Goal: Entertainment & Leisure: Browse casually

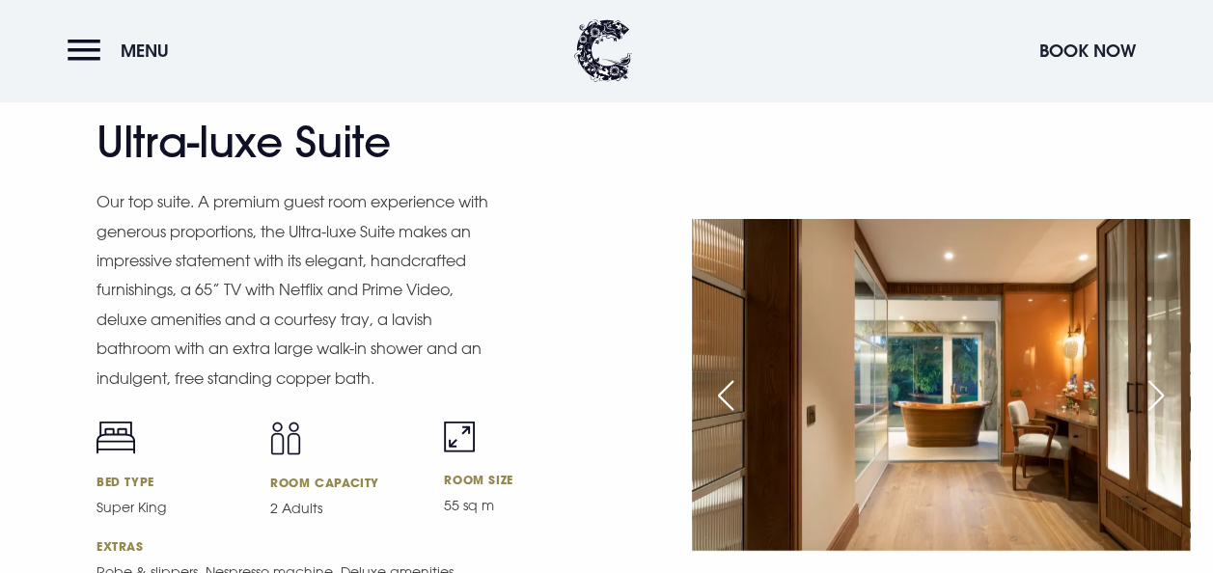
scroll to position [2508, 0]
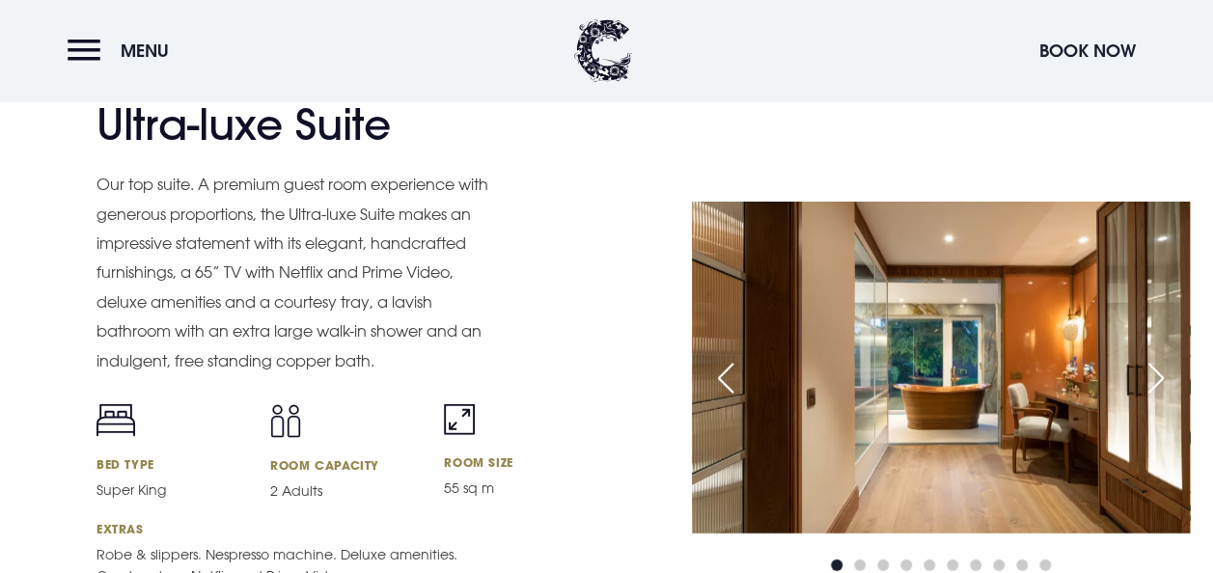
click at [1144, 386] on div "Next slide" at bounding box center [1156, 378] width 48 height 42
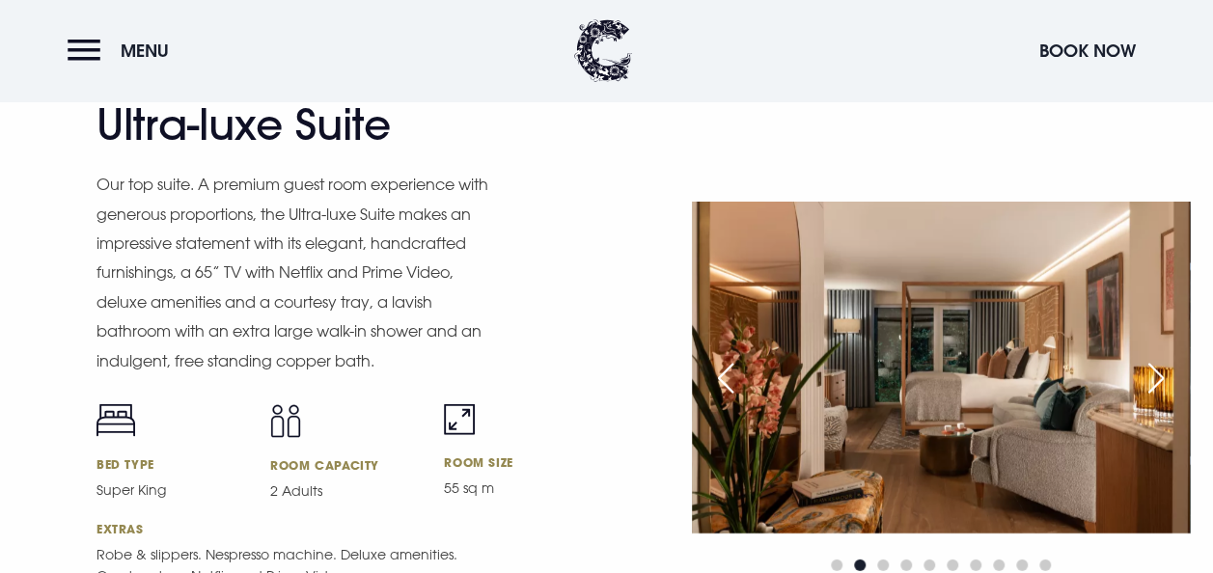
click at [958, 364] on img at bounding box center [941, 368] width 498 height 332
click at [735, 373] on div "Previous slide" at bounding box center [725, 378] width 48 height 42
click at [1013, 367] on img at bounding box center [941, 368] width 498 height 332
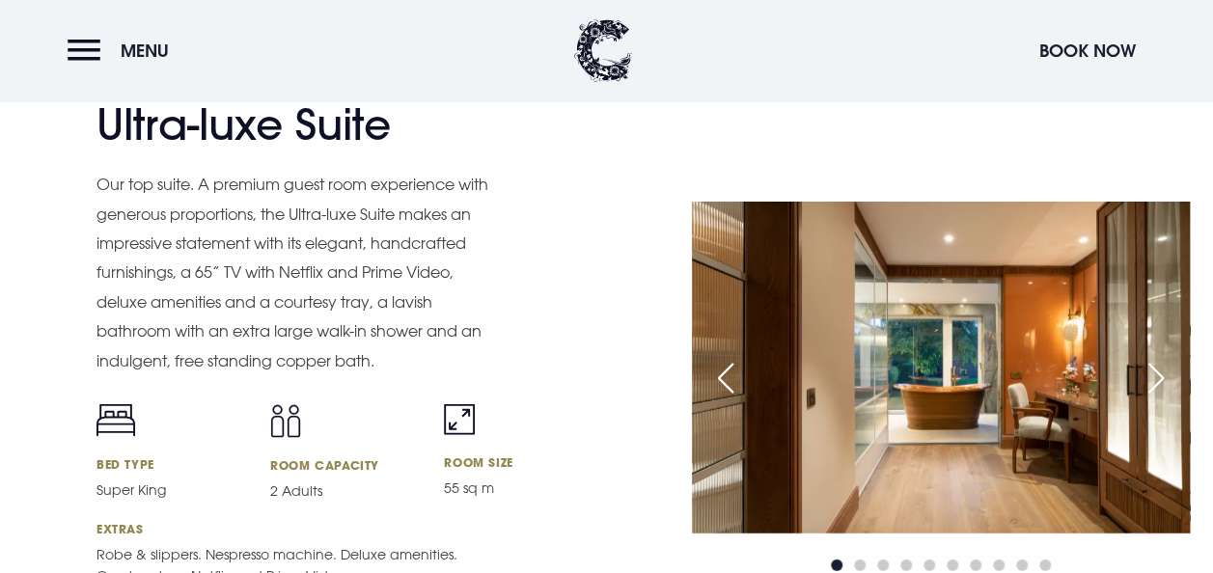
click at [1149, 363] on div "Next slide" at bounding box center [1156, 378] width 48 height 42
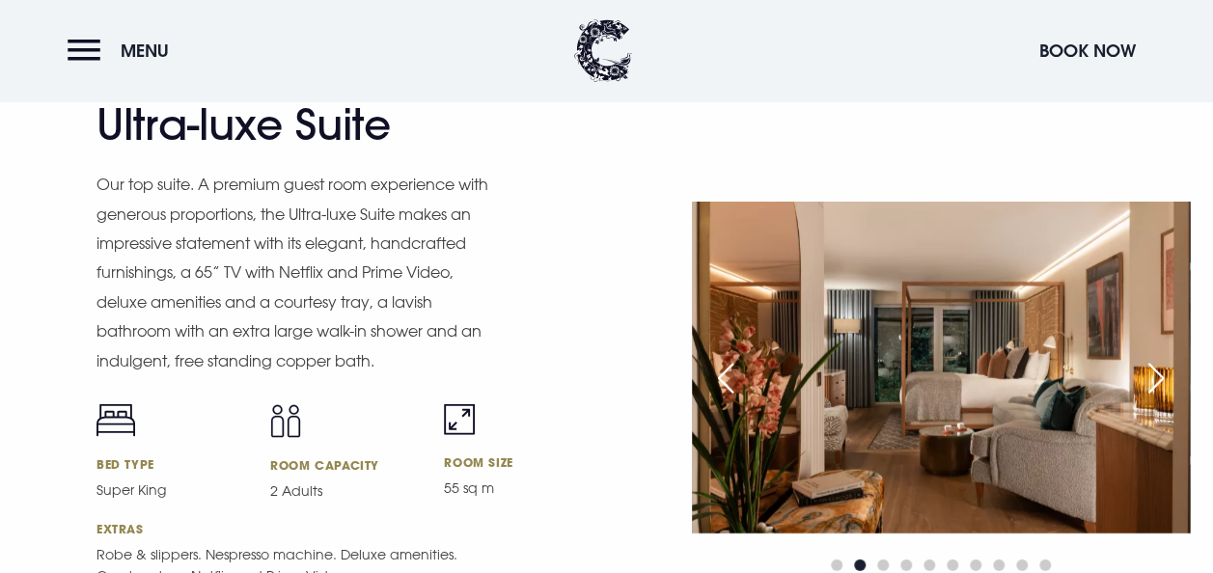
click at [1149, 363] on div "Next slide" at bounding box center [1156, 378] width 48 height 42
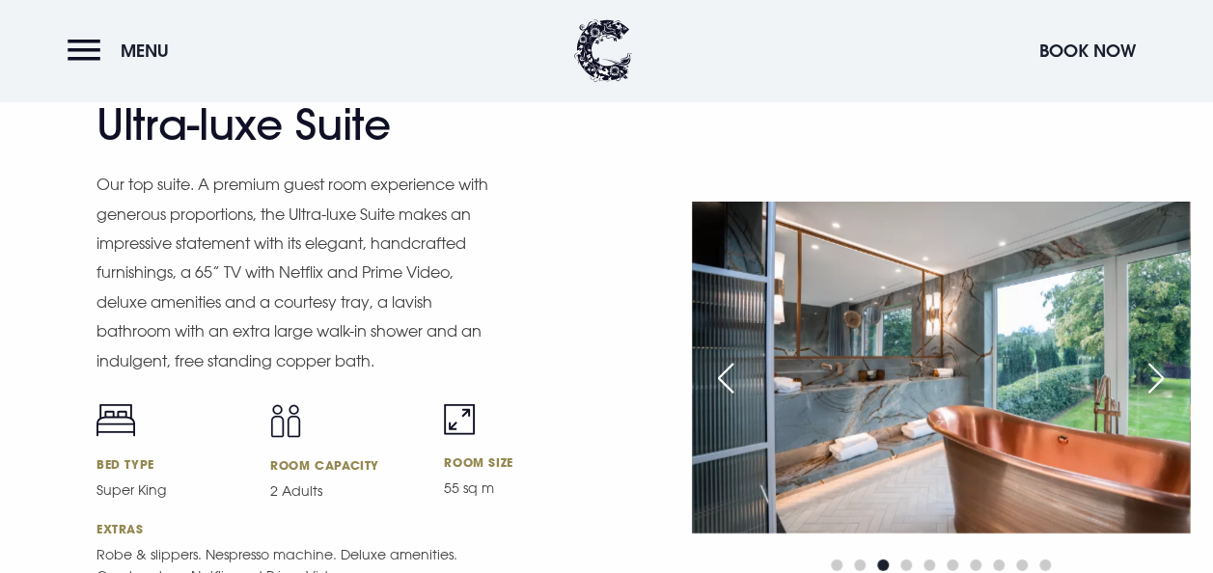
click at [714, 381] on div "Previous slide" at bounding box center [725, 378] width 48 height 42
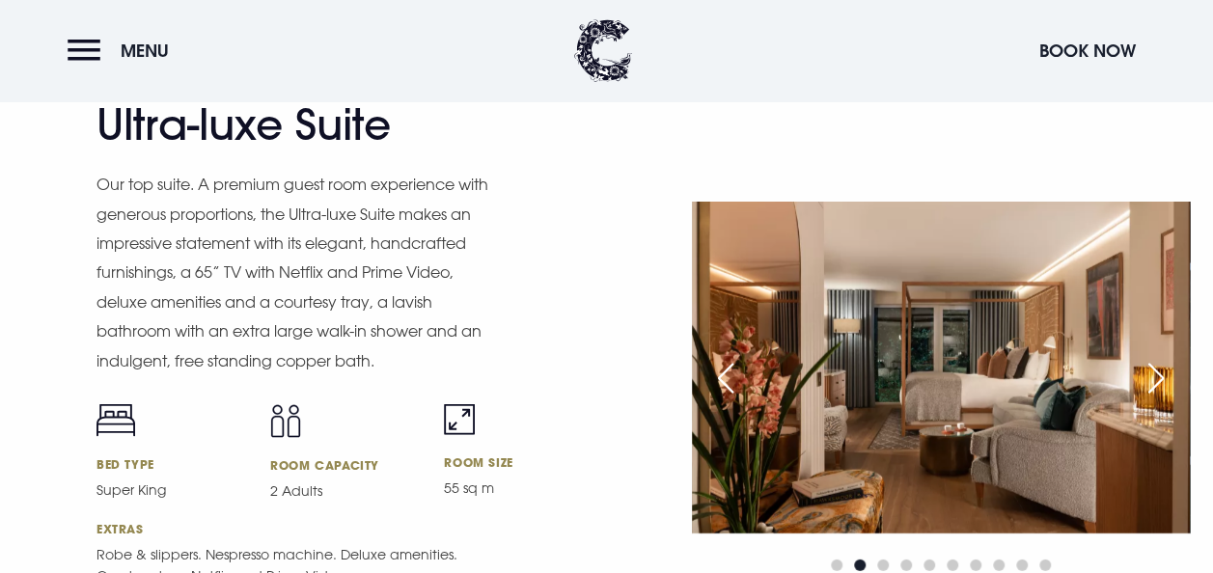
click at [714, 381] on div "Previous slide" at bounding box center [725, 378] width 48 height 42
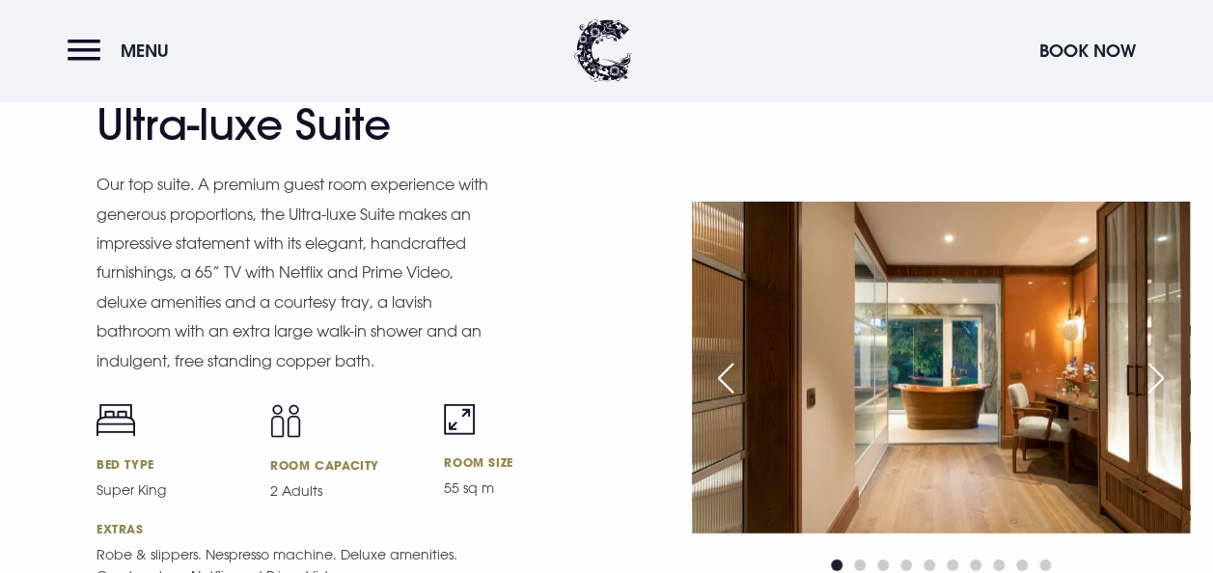
click at [1155, 383] on div "Next slide" at bounding box center [1156, 378] width 48 height 42
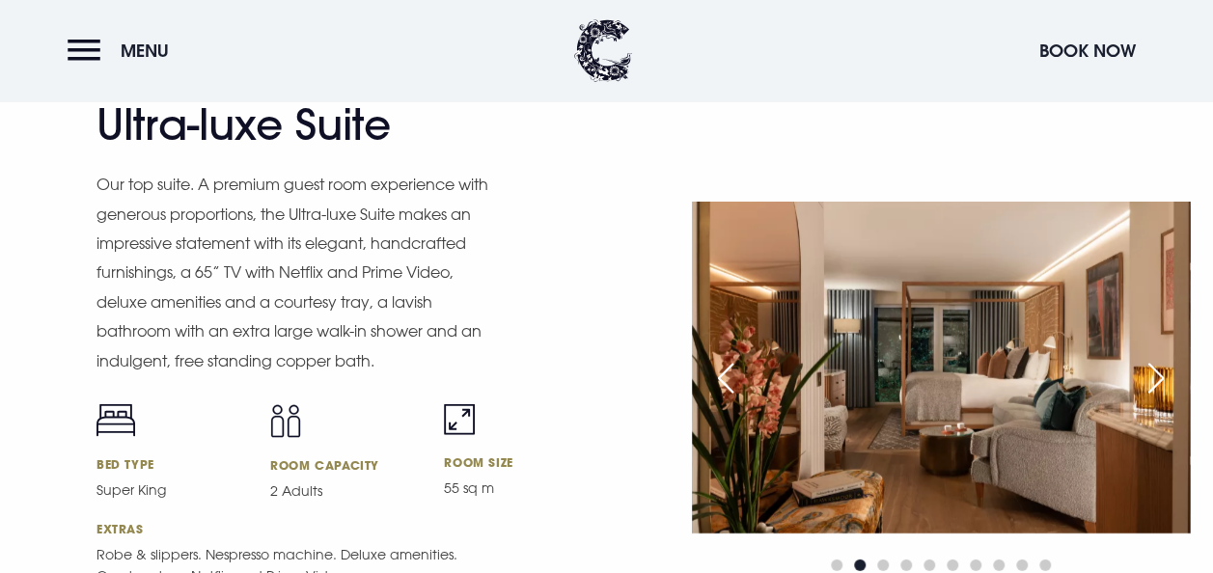
click at [1155, 383] on div "Next slide" at bounding box center [1156, 378] width 48 height 42
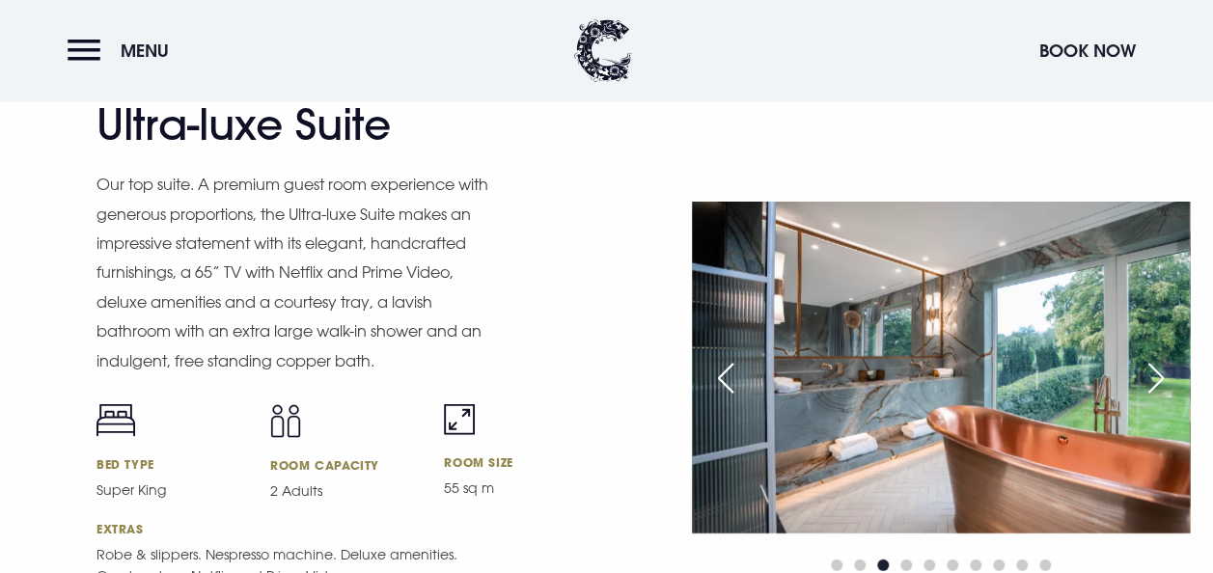
click at [1155, 383] on div "Next slide" at bounding box center [1156, 378] width 48 height 42
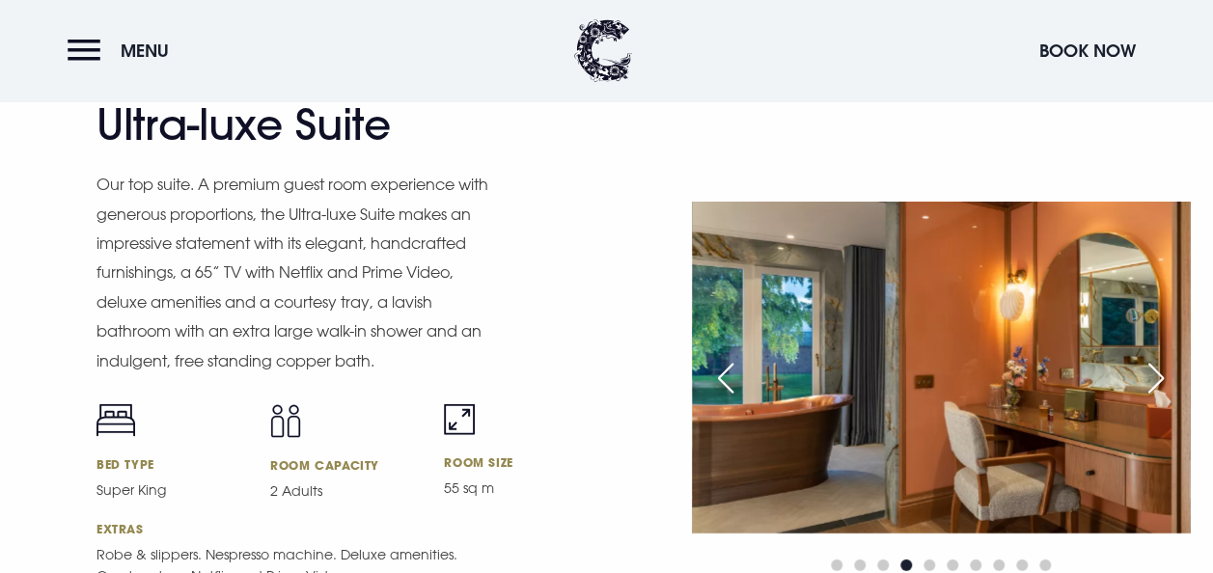
click at [1155, 383] on div "Next slide" at bounding box center [1156, 378] width 48 height 42
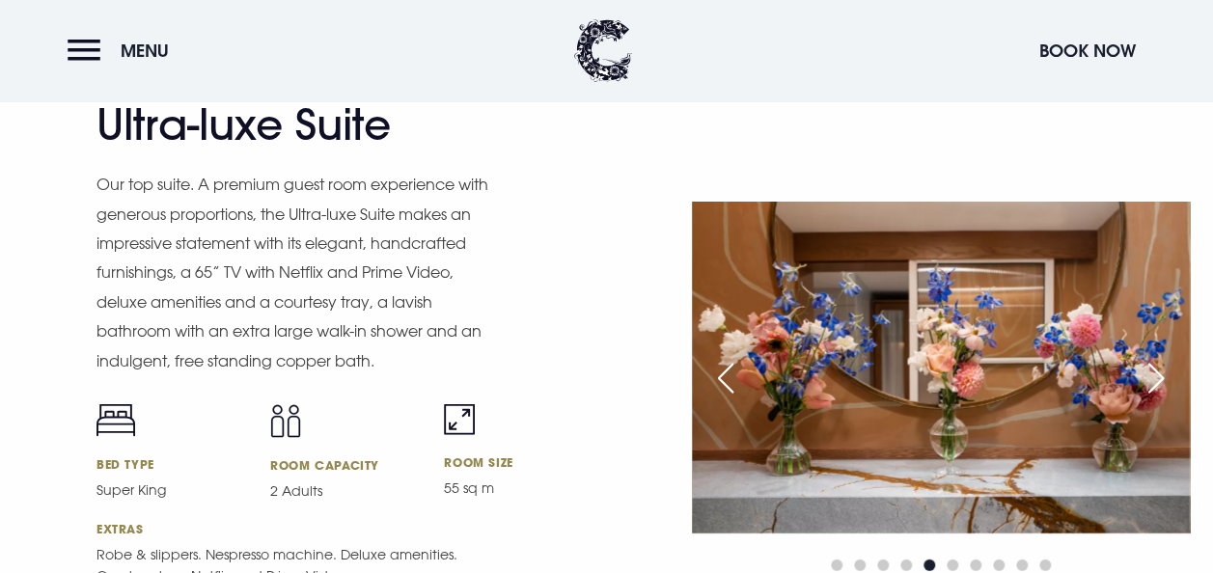
click at [1155, 383] on div "Next slide" at bounding box center [1156, 378] width 48 height 42
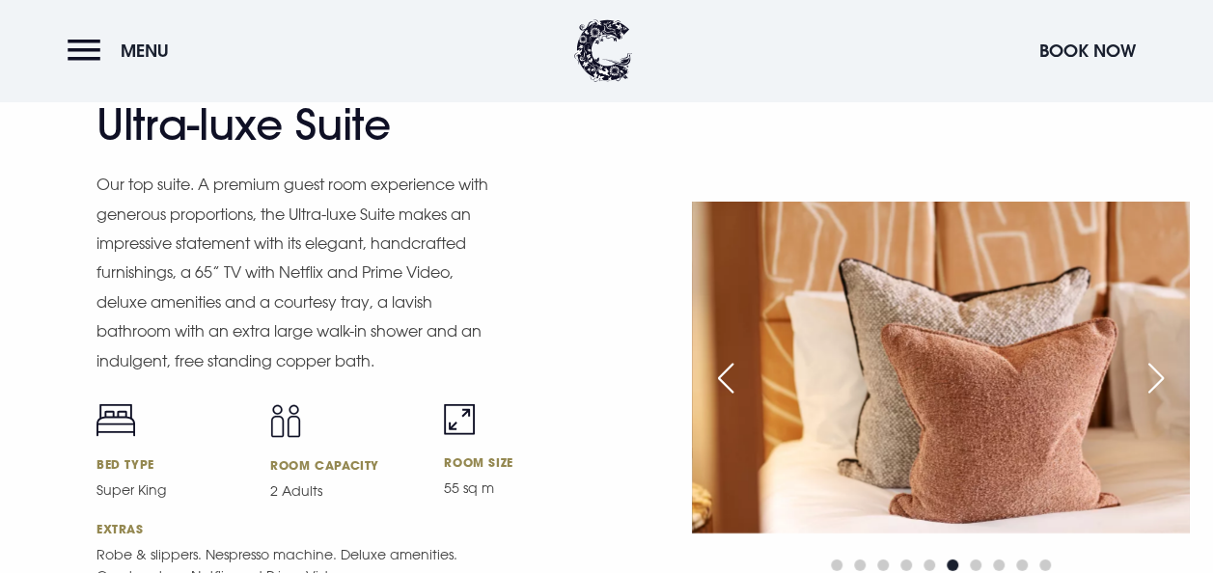
click at [1155, 383] on div "Next slide" at bounding box center [1156, 378] width 48 height 42
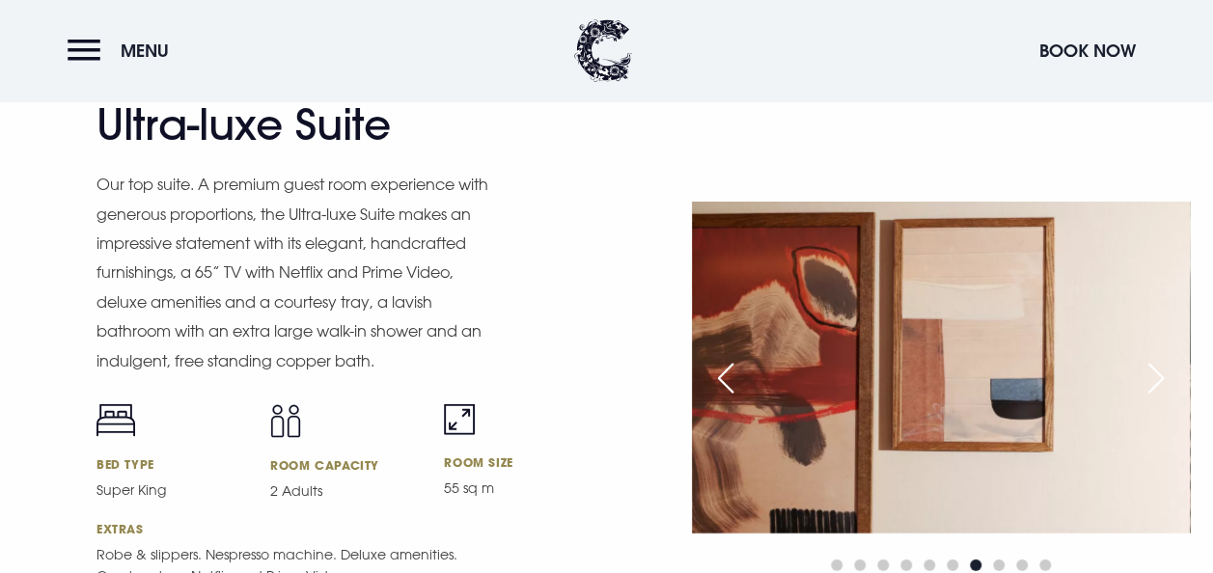
click at [1155, 383] on div "Next slide" at bounding box center [1156, 378] width 48 height 42
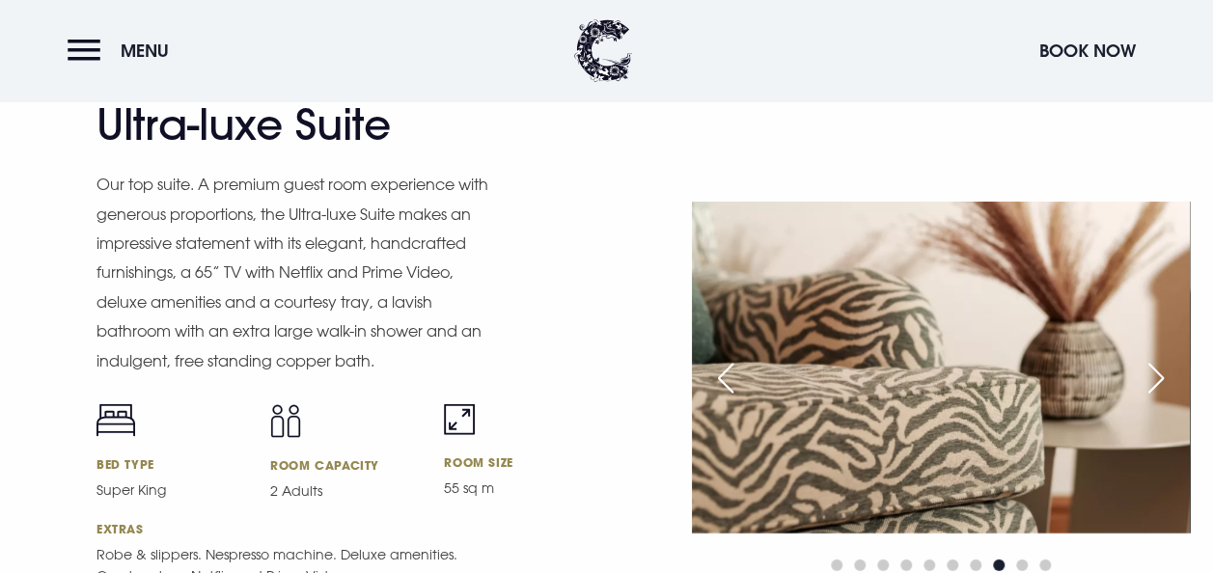
click at [1155, 383] on div "Next slide" at bounding box center [1156, 378] width 48 height 42
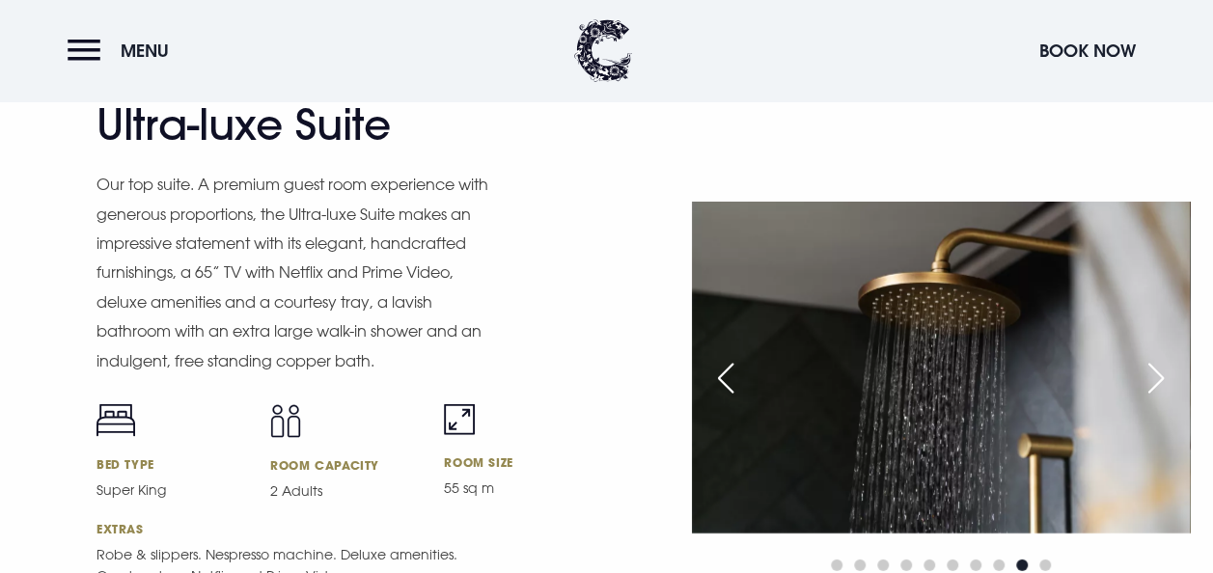
click at [1155, 383] on div "Next slide" at bounding box center [1156, 378] width 48 height 42
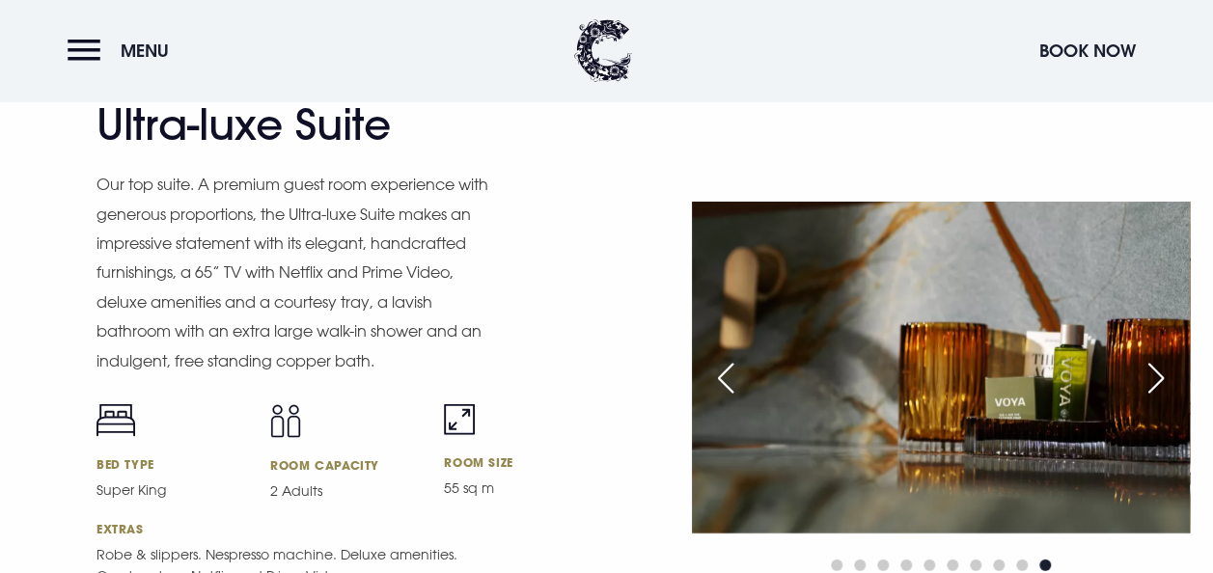
click at [1155, 383] on div "Next slide" at bounding box center [1156, 378] width 48 height 42
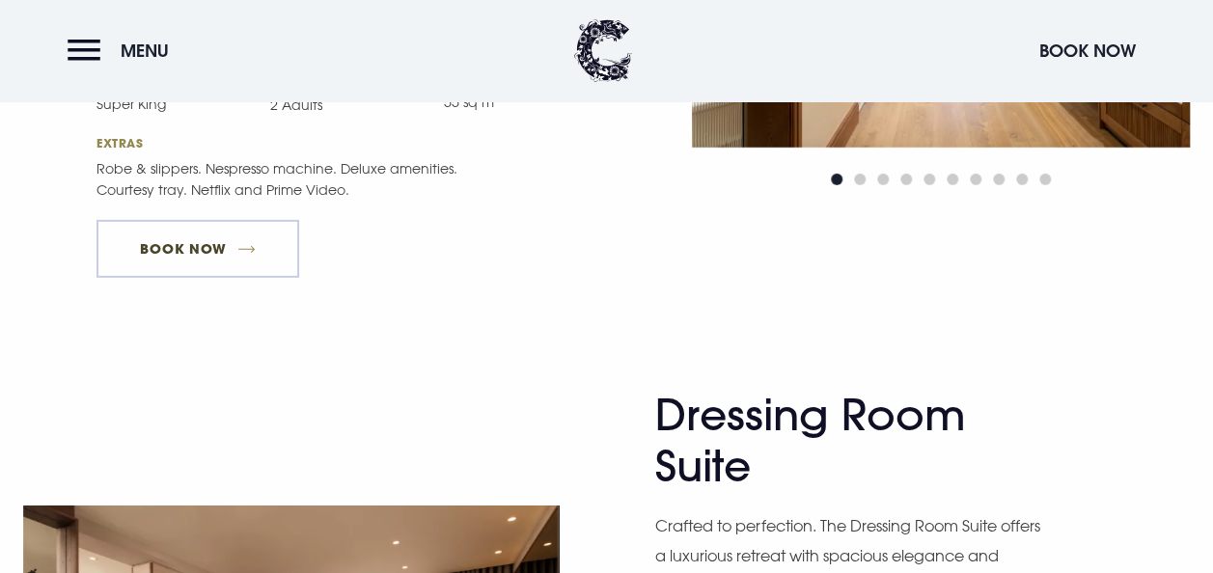
scroll to position [3280, 0]
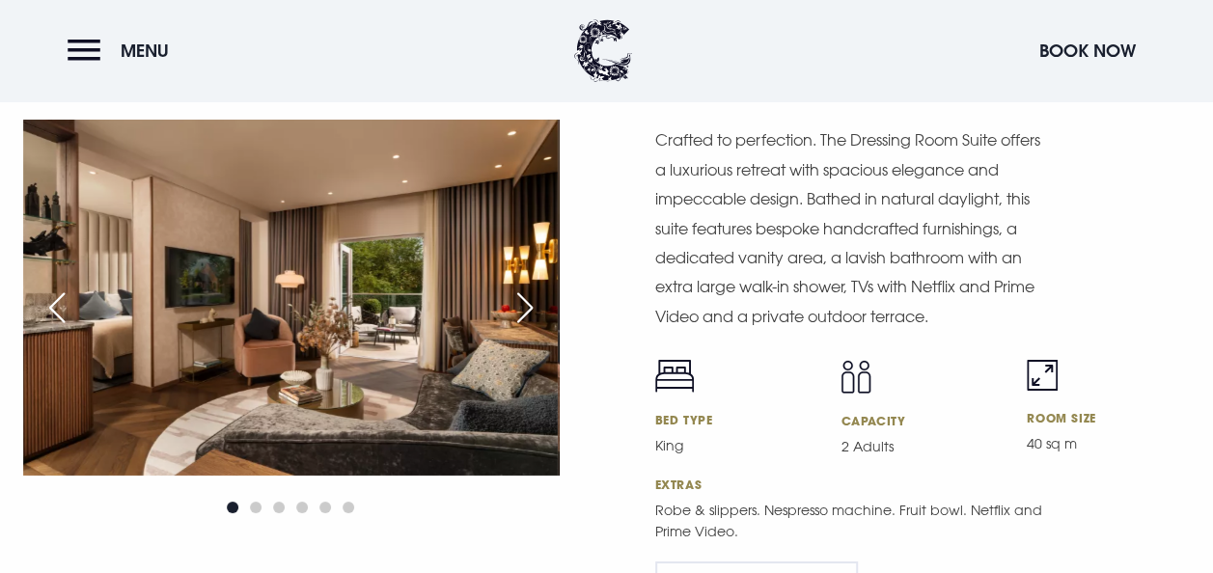
click at [537, 303] on div "Next slide" at bounding box center [525, 308] width 48 height 42
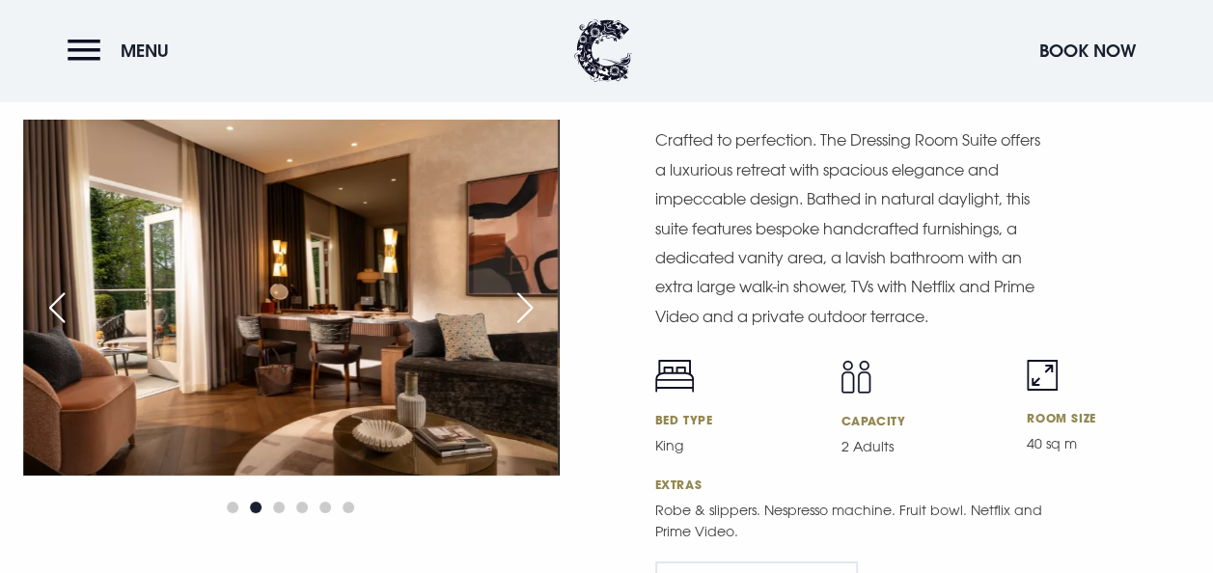
click at [537, 303] on div "Next slide" at bounding box center [525, 308] width 48 height 42
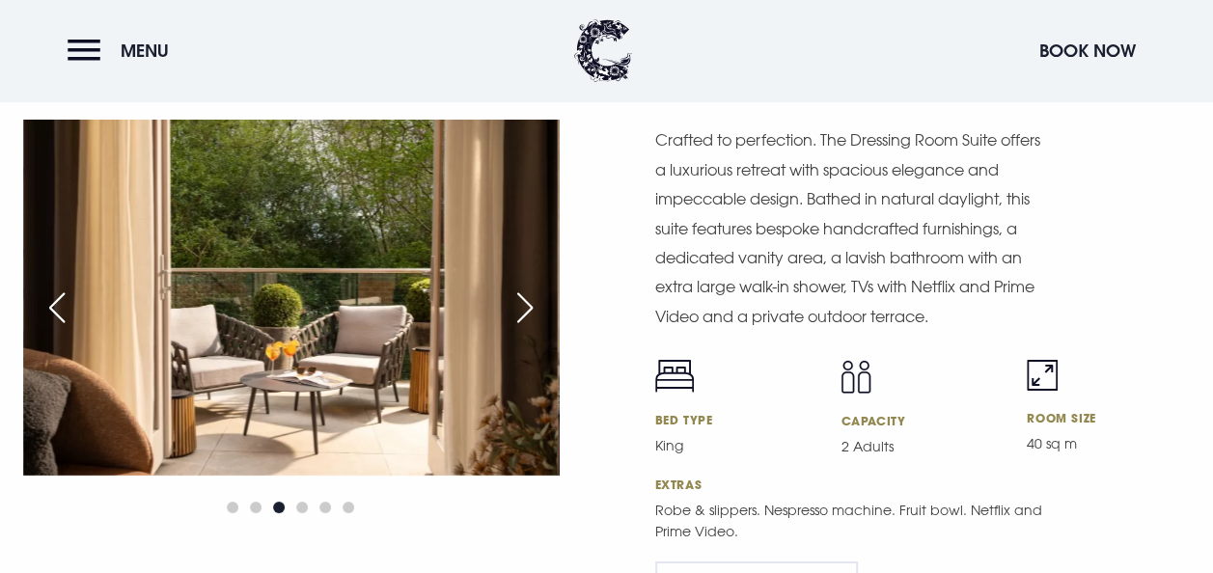
click at [60, 303] on div "Previous slide" at bounding box center [57, 308] width 48 height 42
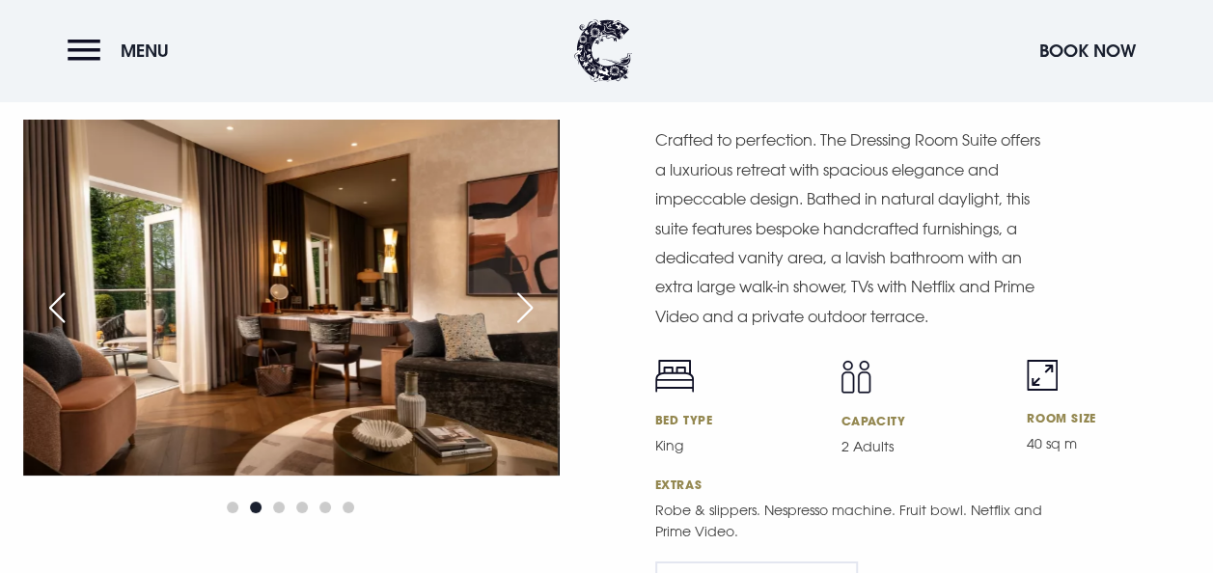
click at [60, 303] on div "Previous slide" at bounding box center [57, 308] width 48 height 42
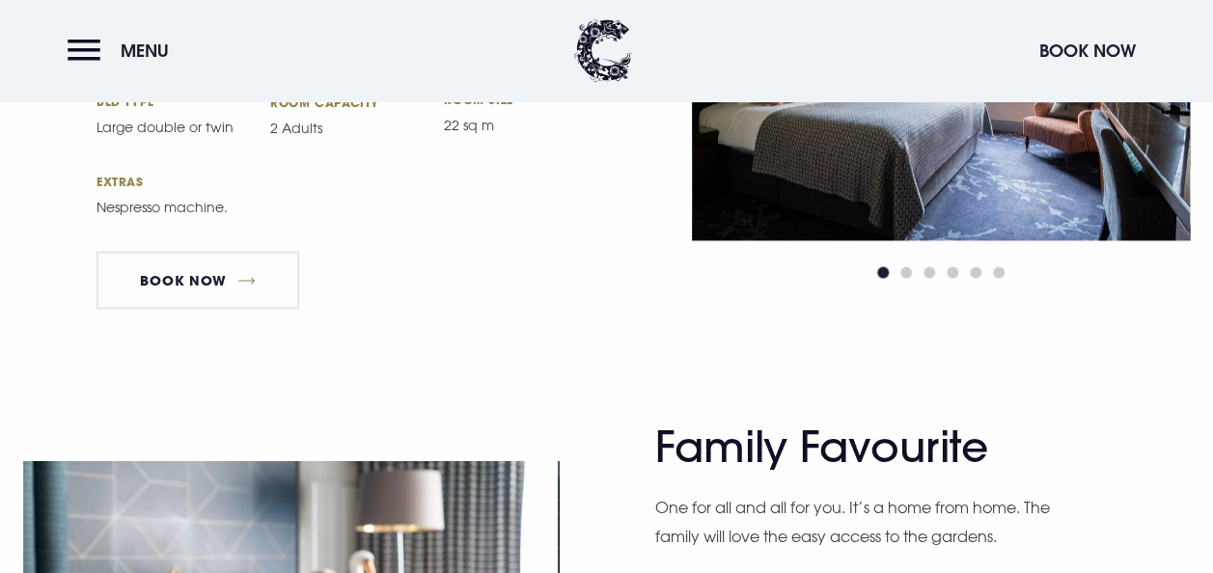
scroll to position [5885, 0]
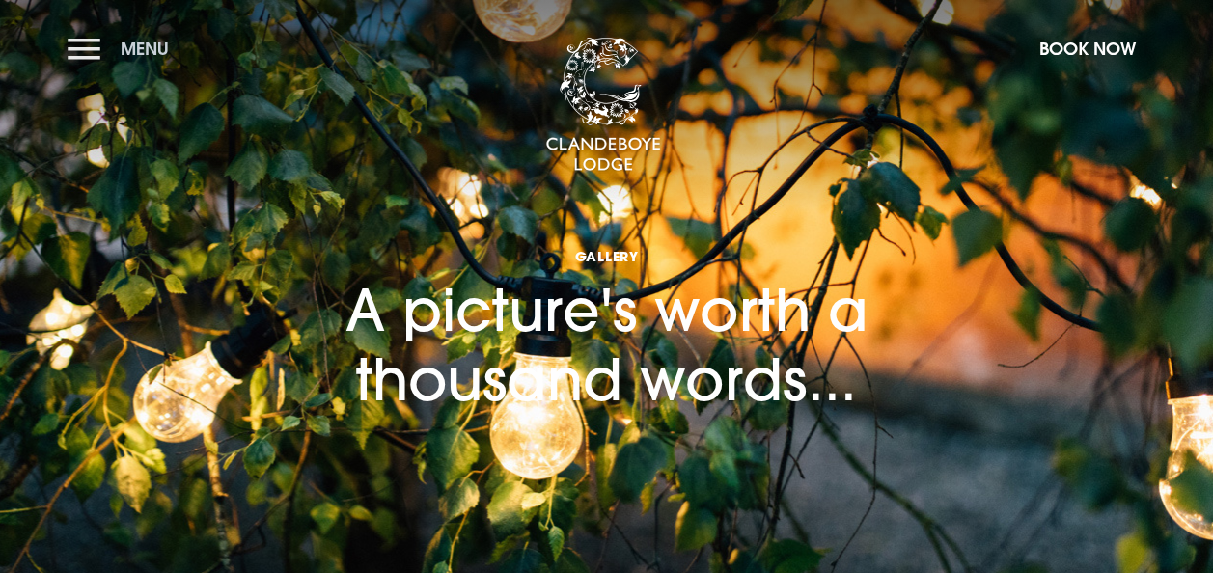
click at [92, 49] on button "Menu" at bounding box center [123, 48] width 111 height 41
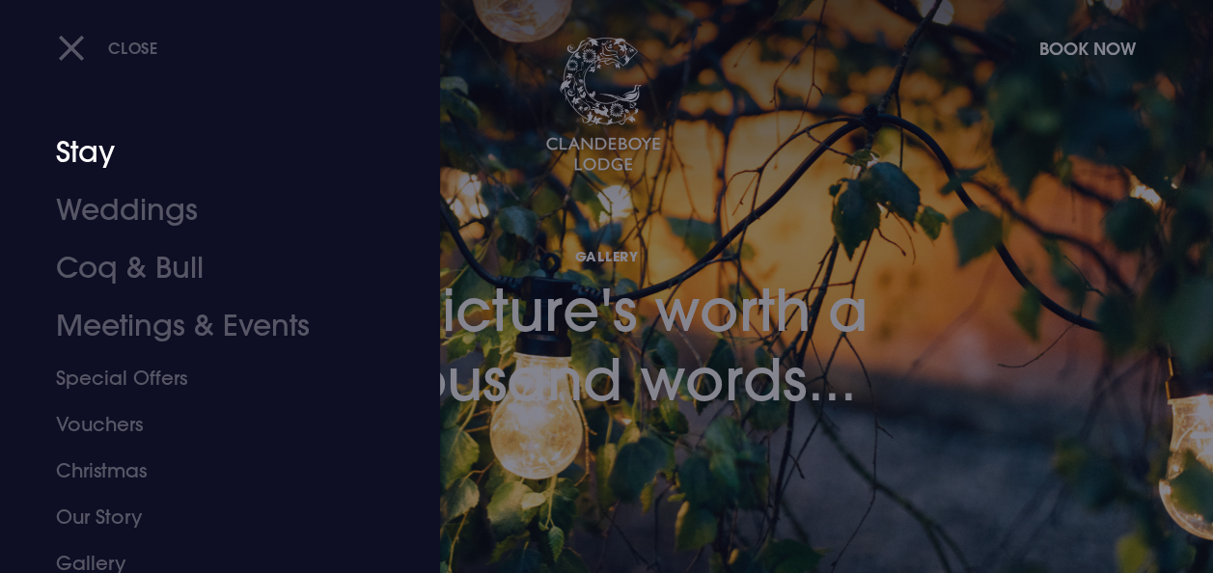
click at [93, 161] on link "Stay" at bounding box center [207, 152] width 302 height 58
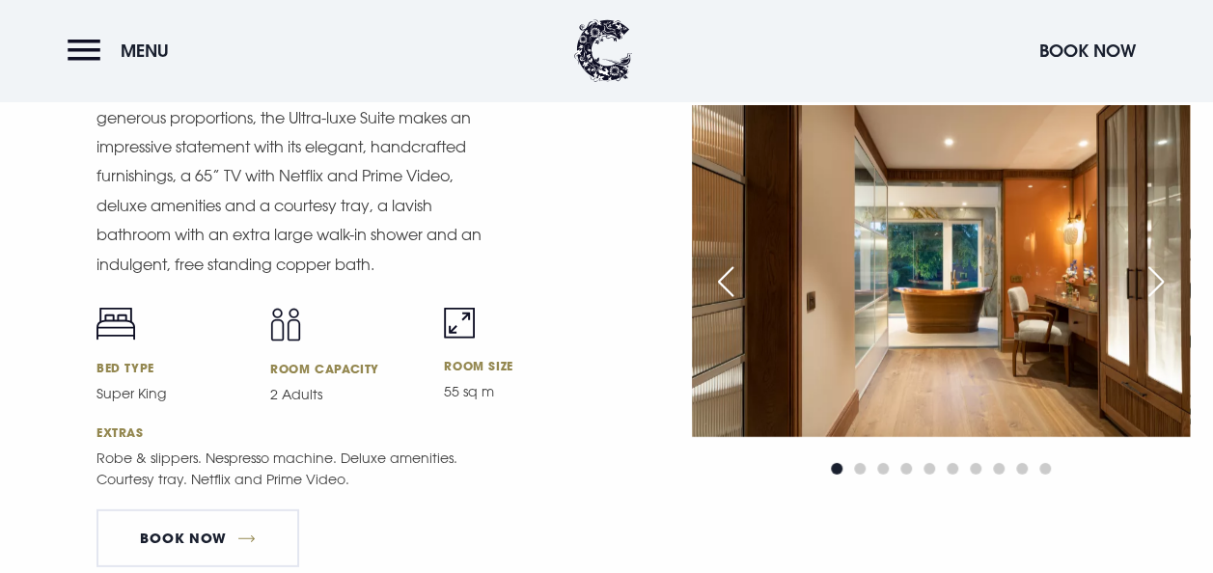
scroll to position [2508, 0]
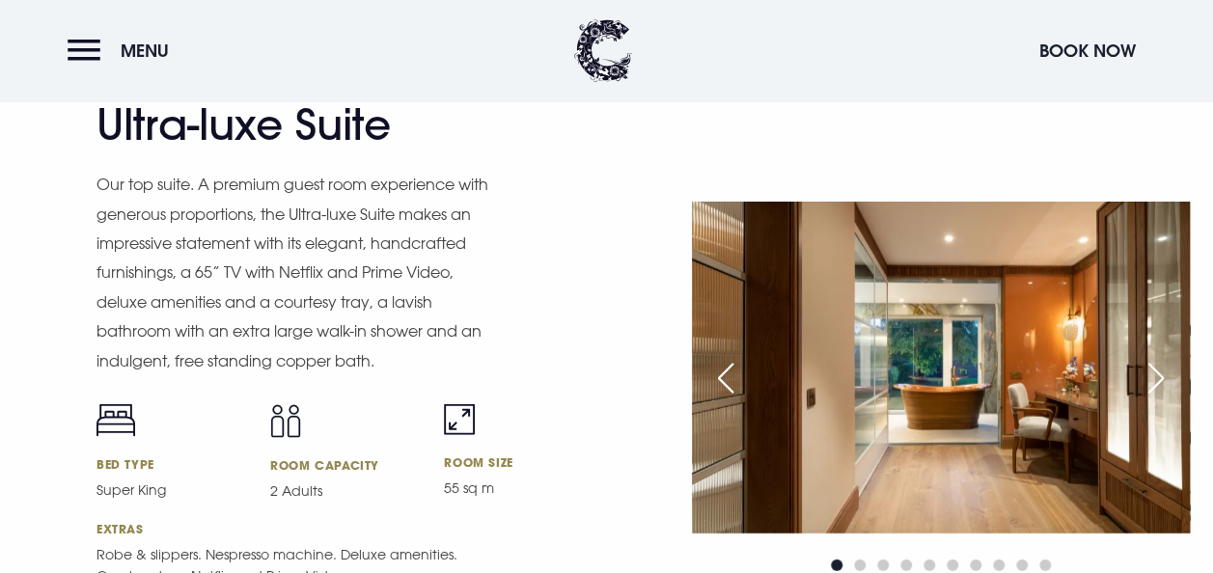
click at [1177, 380] on div "Next slide" at bounding box center [1156, 378] width 48 height 42
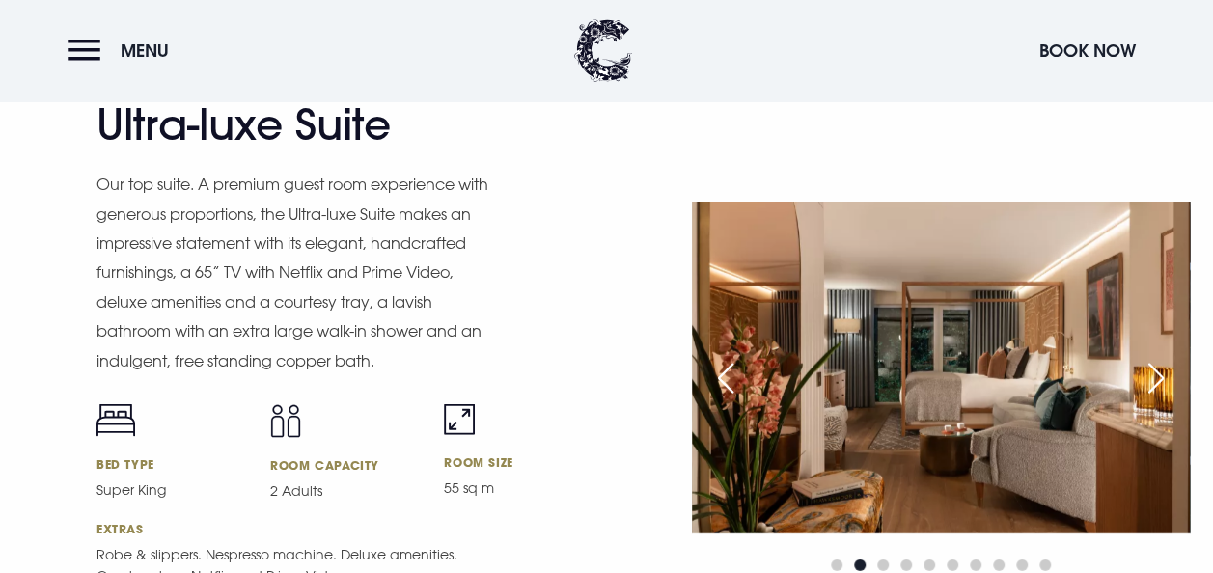
click at [1177, 380] on div "Next slide" at bounding box center [1156, 378] width 48 height 42
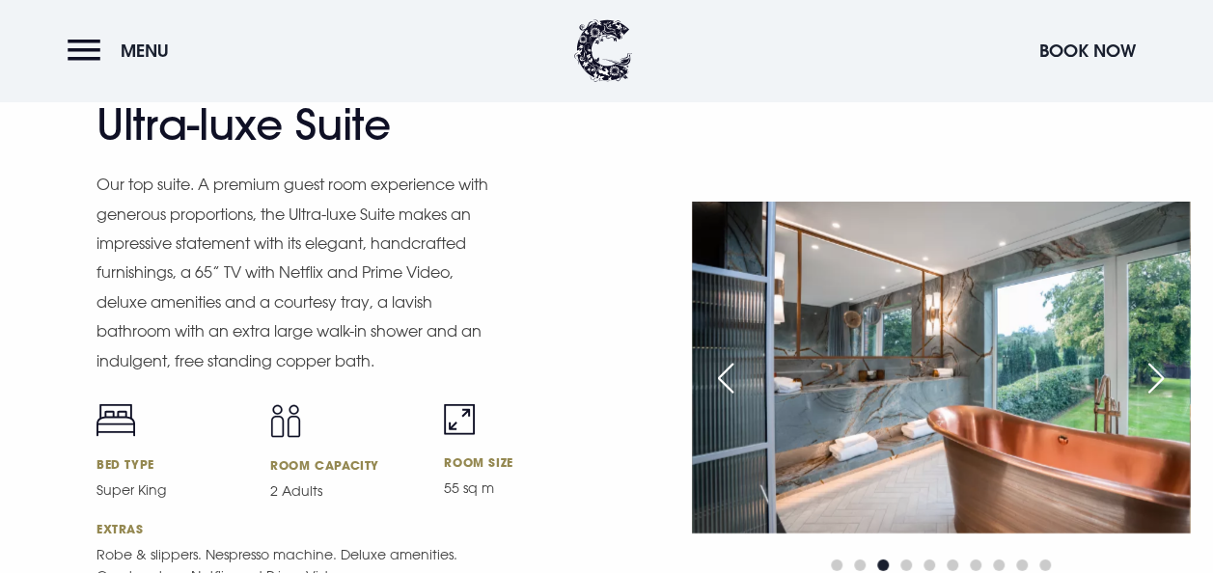
click at [1177, 380] on div "Next slide" at bounding box center [1156, 378] width 48 height 42
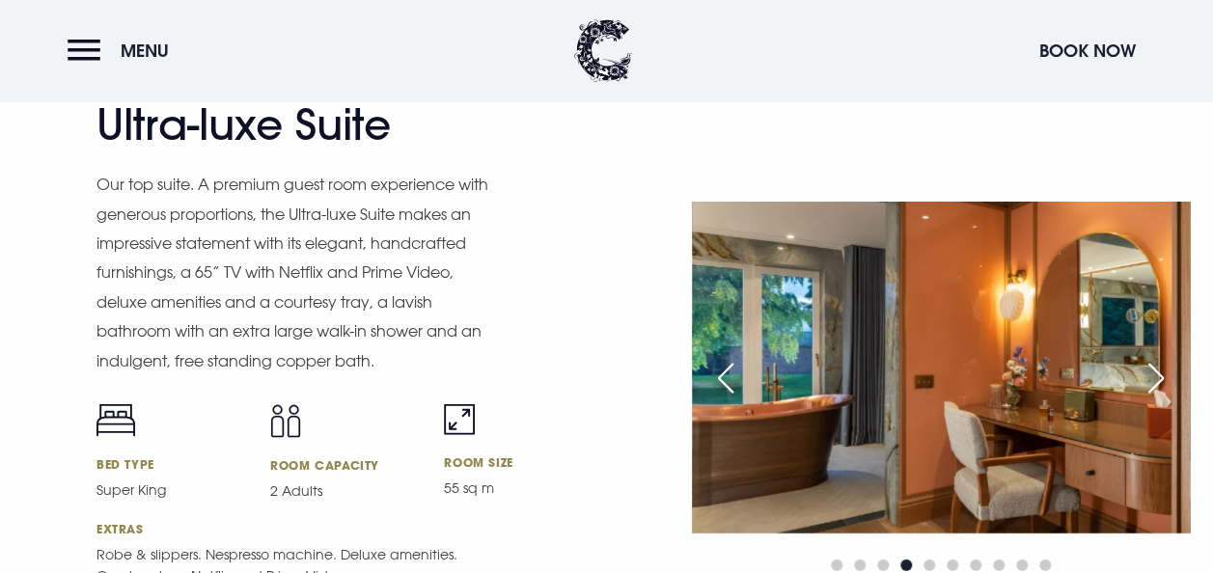
click at [1177, 380] on div "Next slide" at bounding box center [1156, 378] width 48 height 42
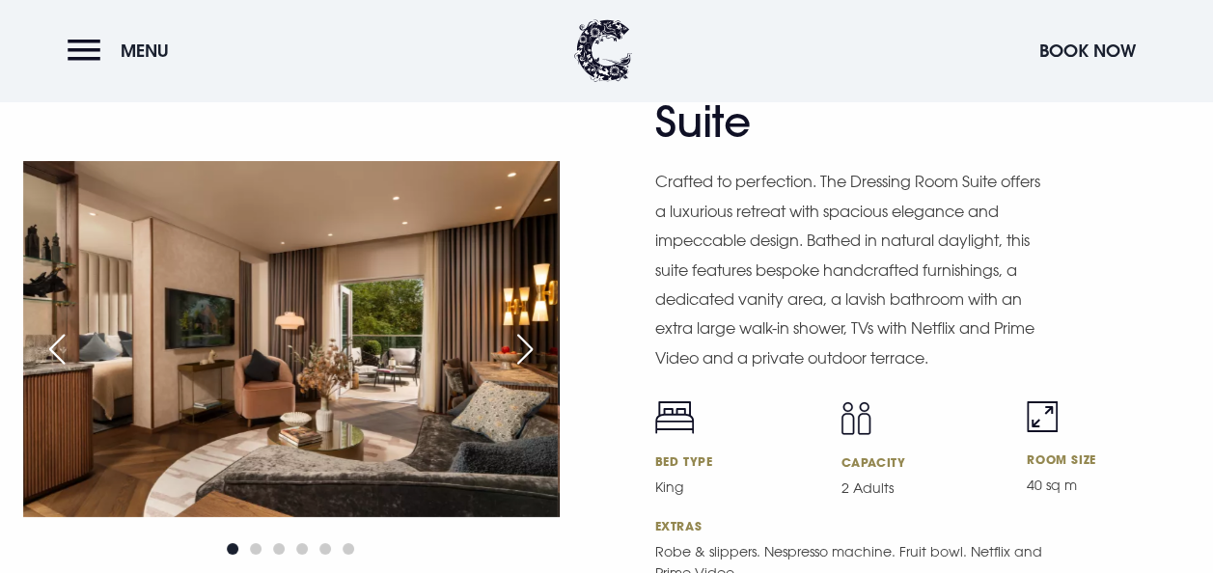
scroll to position [3280, 0]
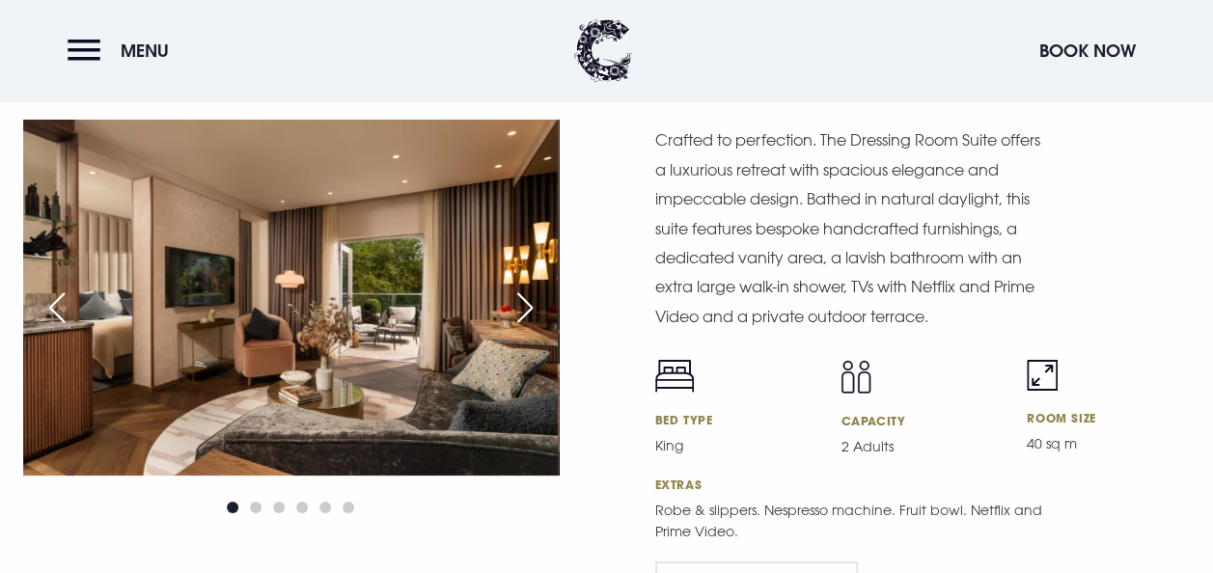
click at [523, 333] on img at bounding box center [290, 298] width 534 height 356
click at [523, 320] on div "Next slide" at bounding box center [525, 308] width 48 height 42
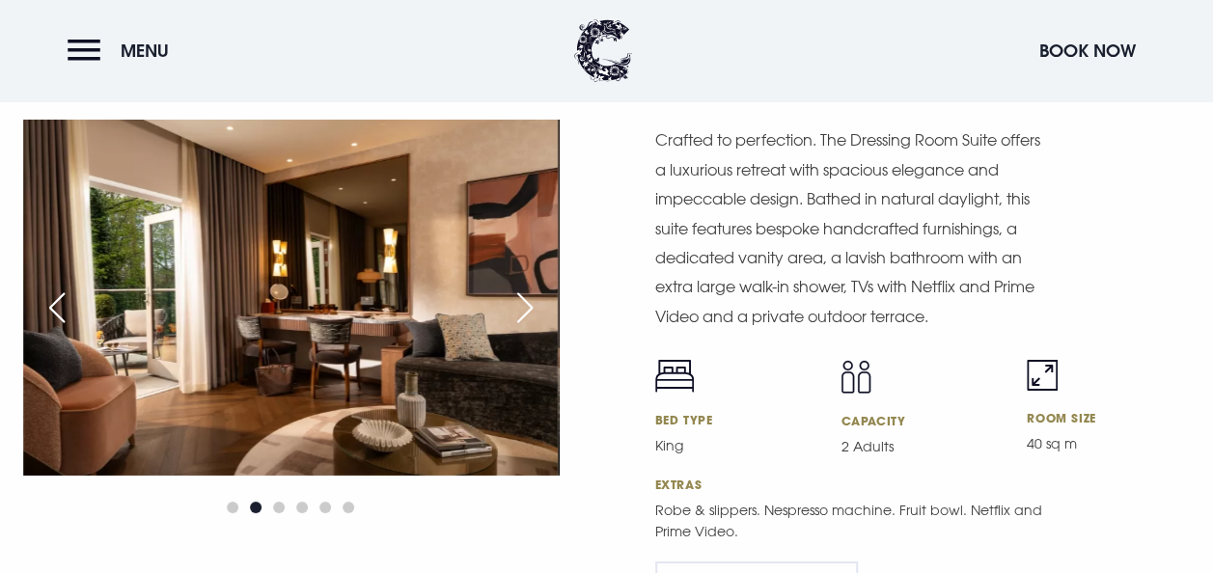
click at [523, 320] on div "Next slide" at bounding box center [525, 308] width 48 height 42
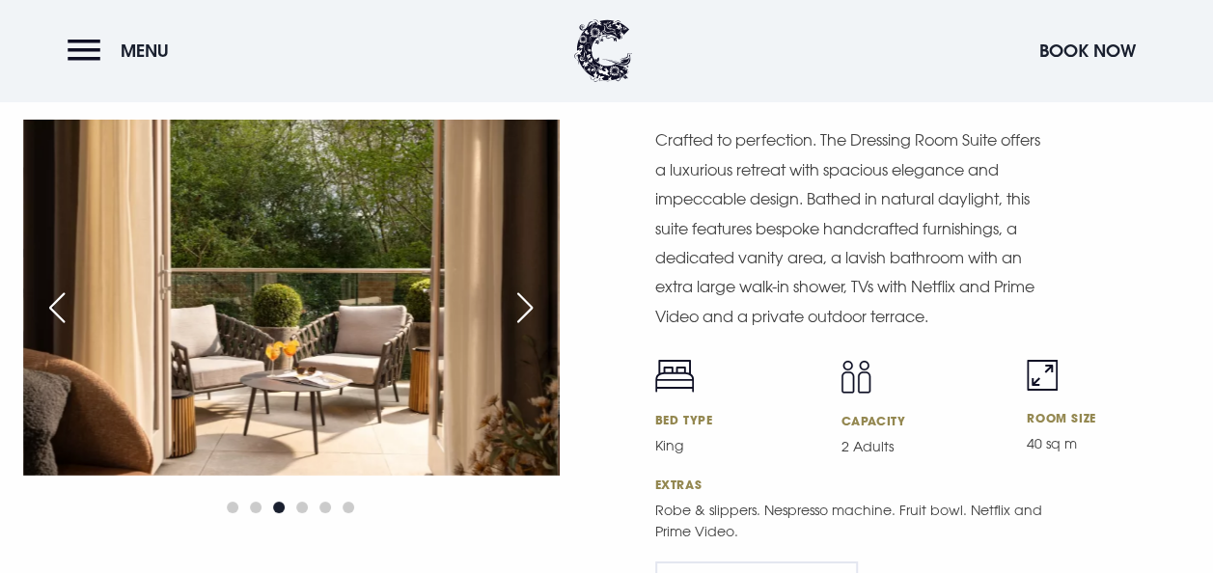
click at [523, 320] on div "Next slide" at bounding box center [525, 308] width 48 height 42
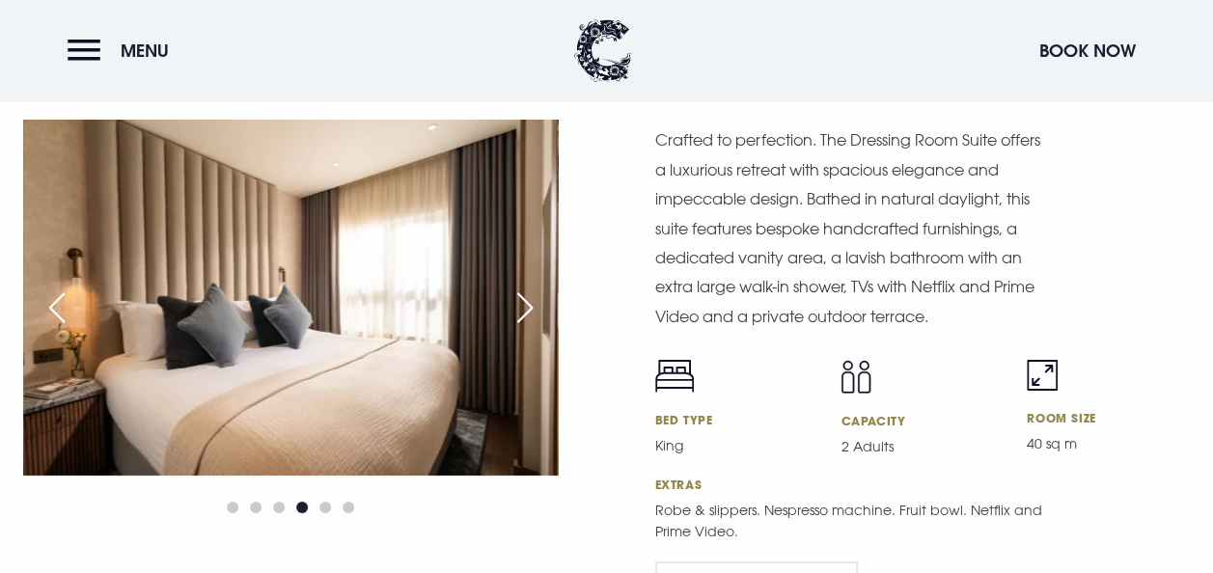
click at [523, 320] on div "Next slide" at bounding box center [525, 308] width 48 height 42
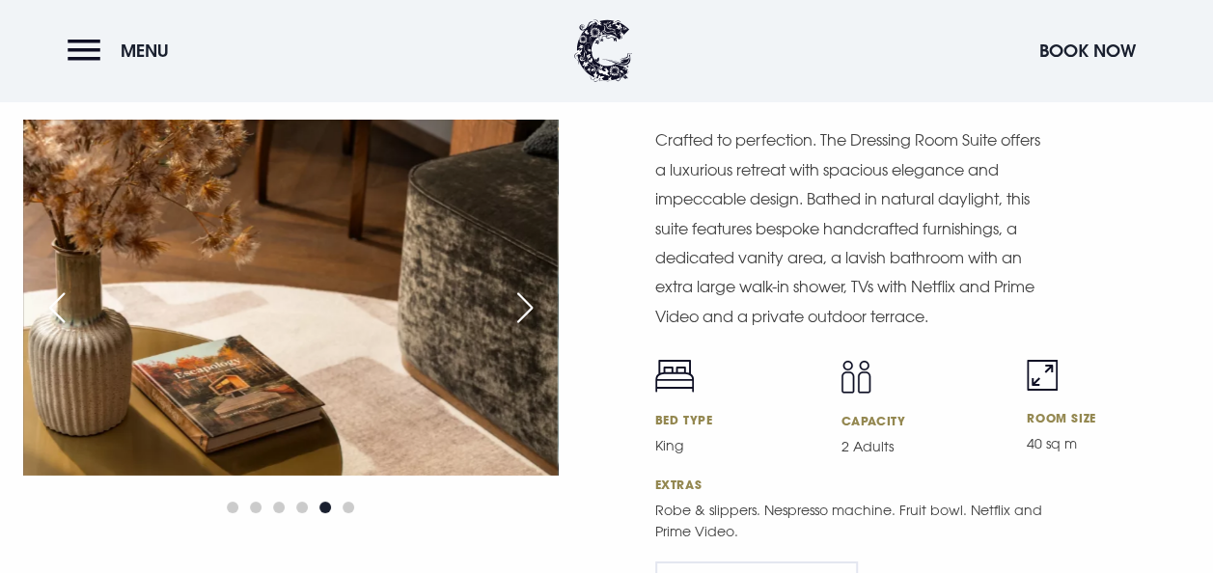
click at [523, 320] on div "Next slide" at bounding box center [525, 308] width 48 height 42
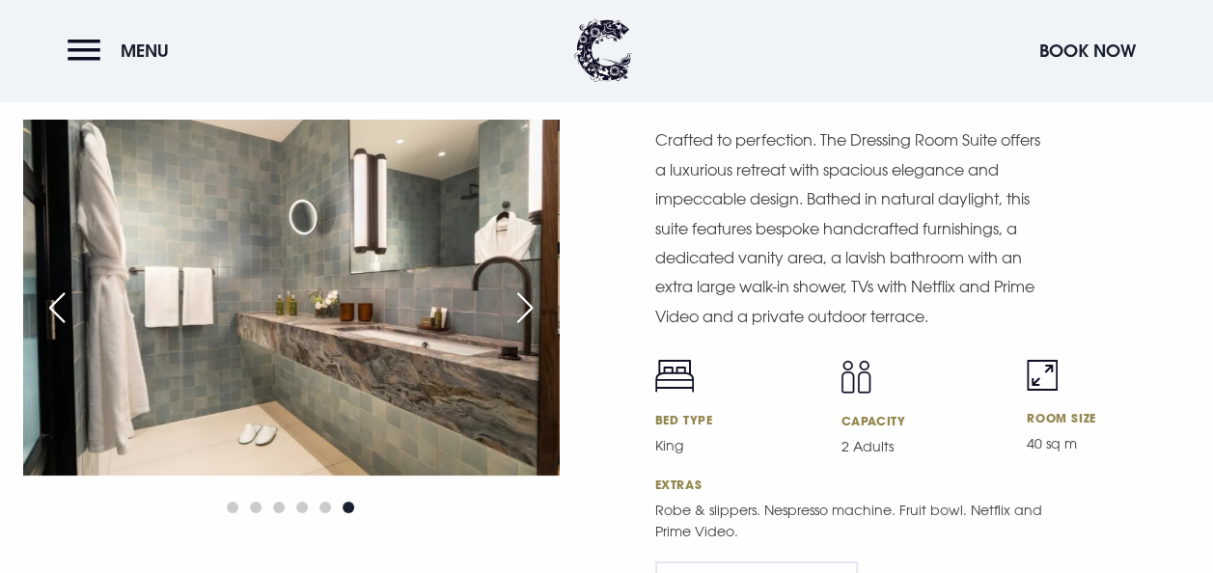
click at [523, 320] on div "Next slide" at bounding box center [525, 308] width 48 height 42
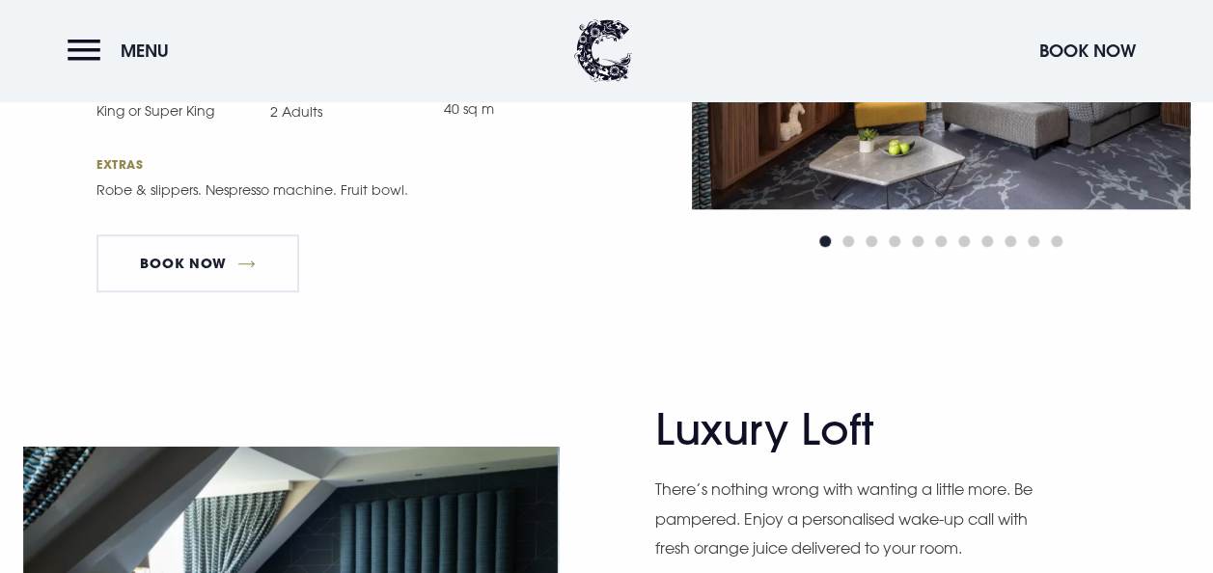
scroll to position [4148, 0]
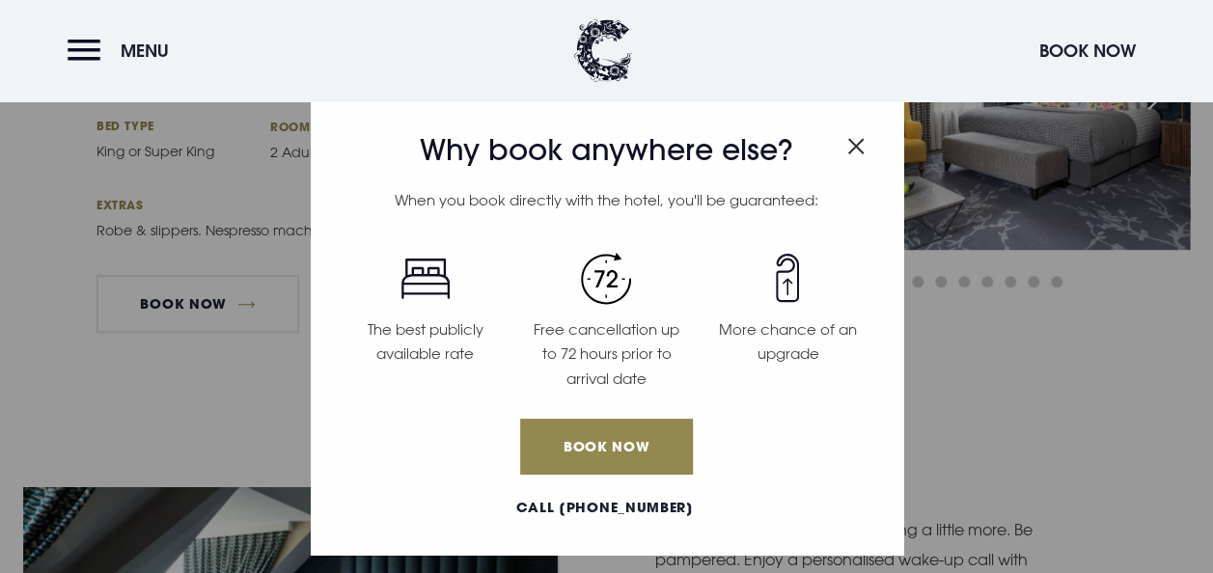
click at [860, 143] on img "Close modal" at bounding box center [855, 146] width 17 height 16
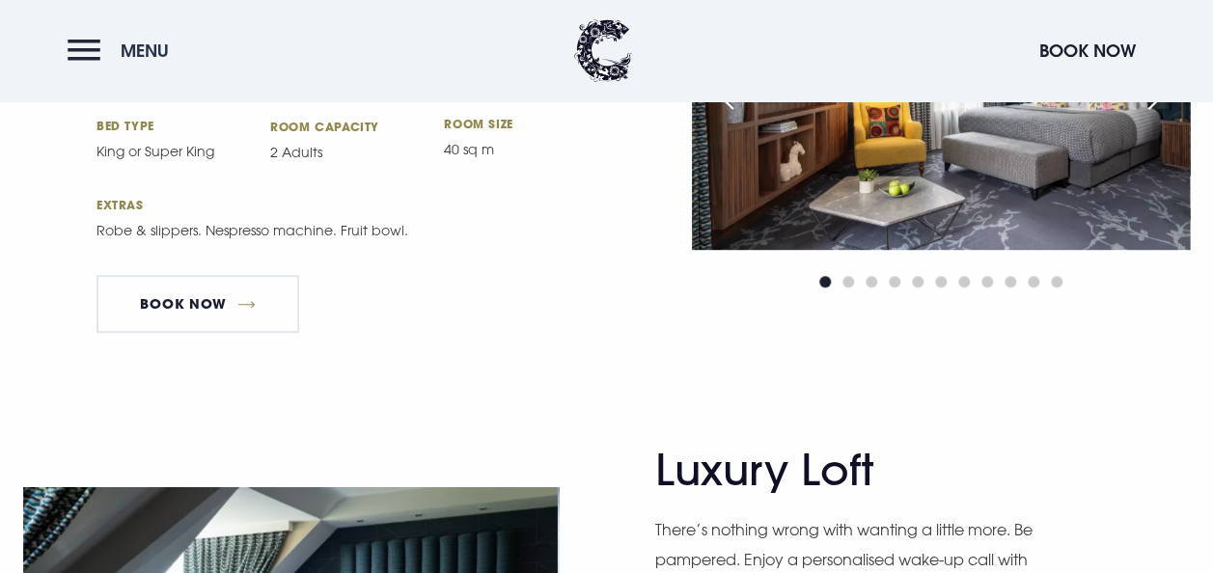
click at [71, 58] on button "Menu" at bounding box center [123, 50] width 111 height 41
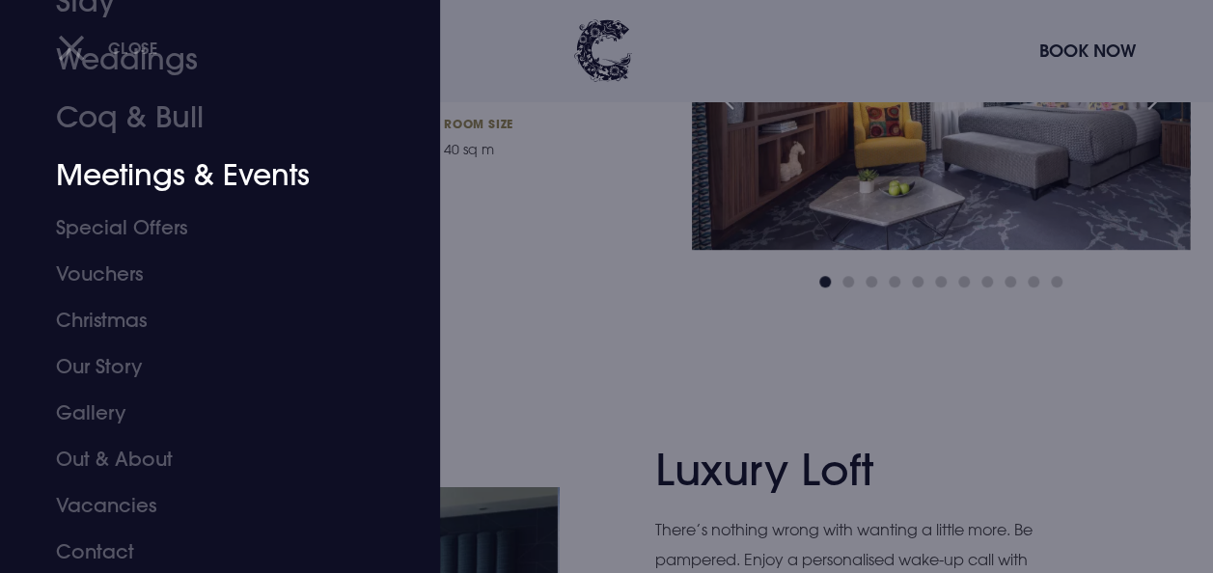
scroll to position [152, 0]
click at [93, 409] on link "Gallery" at bounding box center [207, 411] width 302 height 46
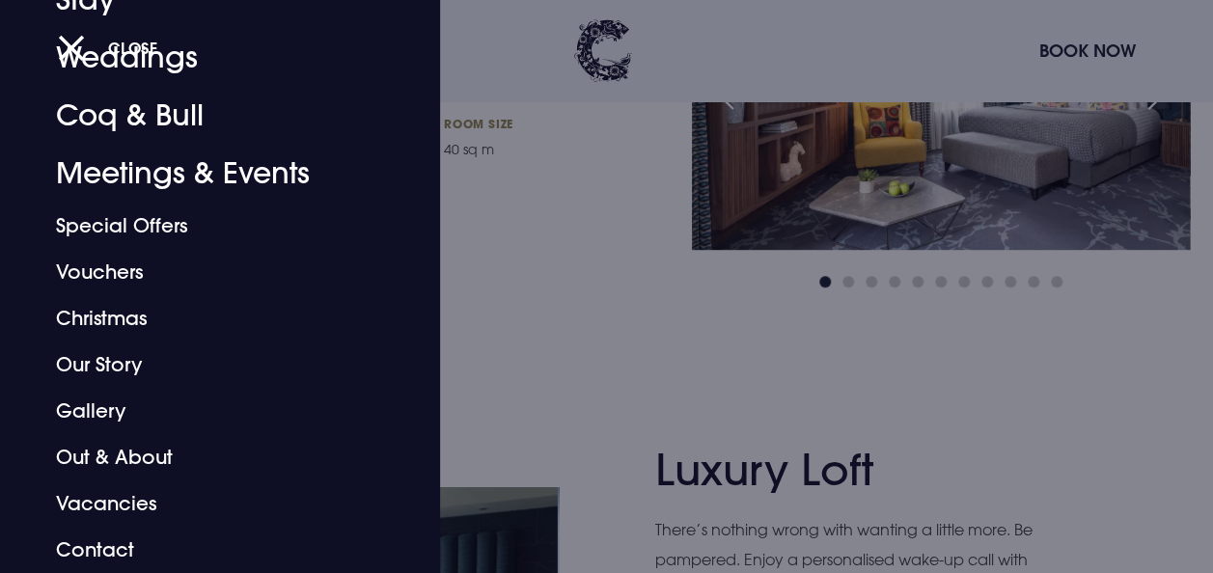
click at [535, 104] on div at bounding box center [606, 286] width 1213 height 573
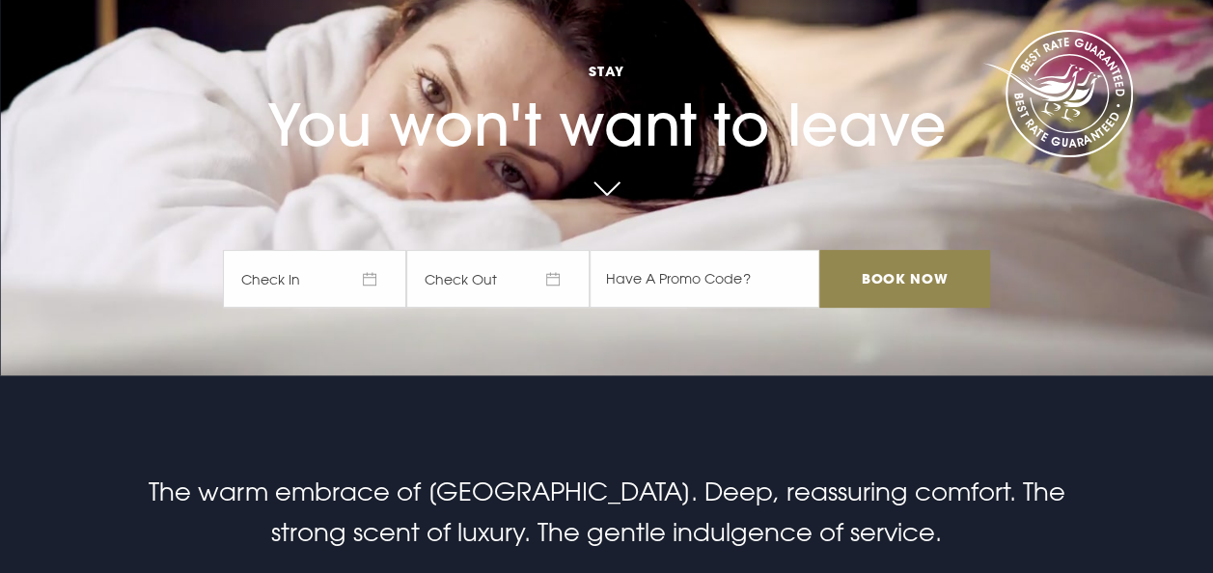
scroll to position [0, 0]
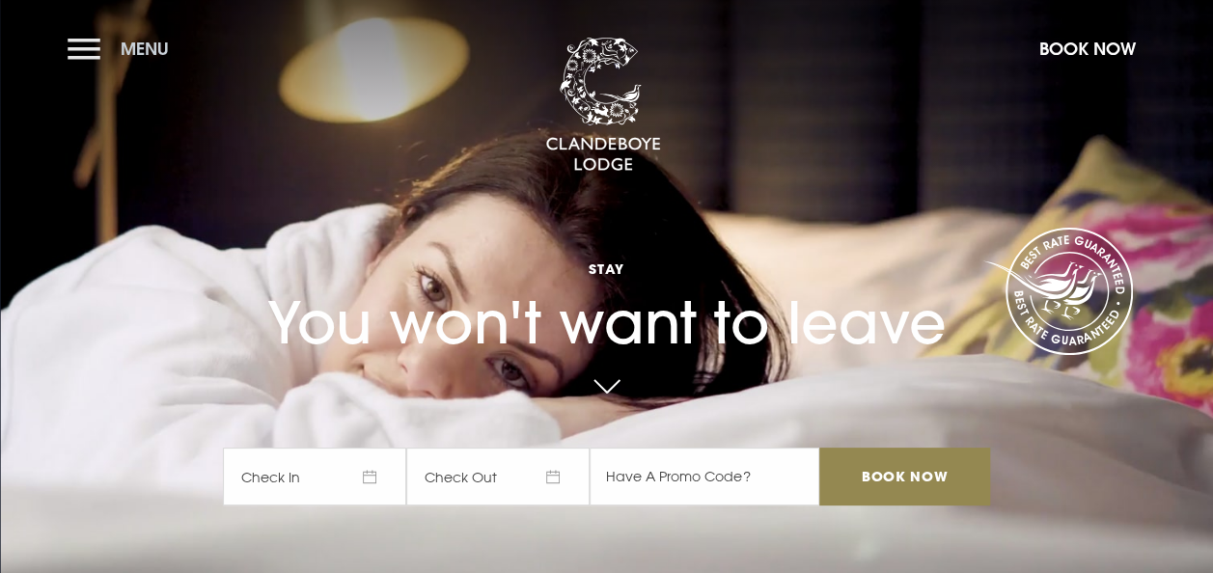
click at [96, 55] on button "Menu" at bounding box center [123, 48] width 111 height 41
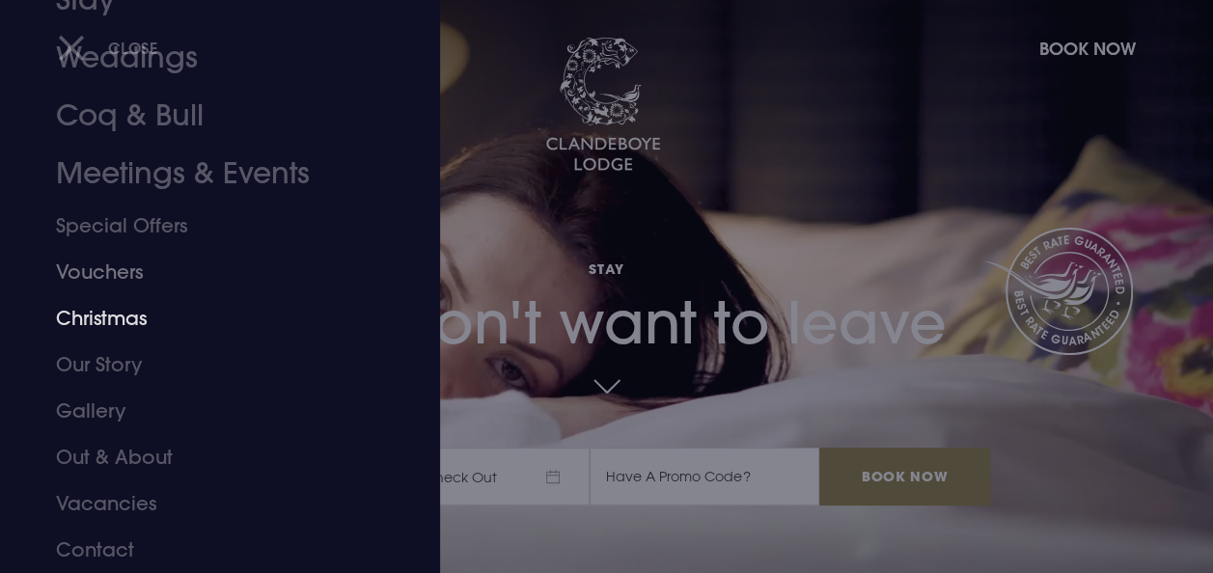
click at [115, 316] on link "Christmas" at bounding box center [207, 318] width 302 height 46
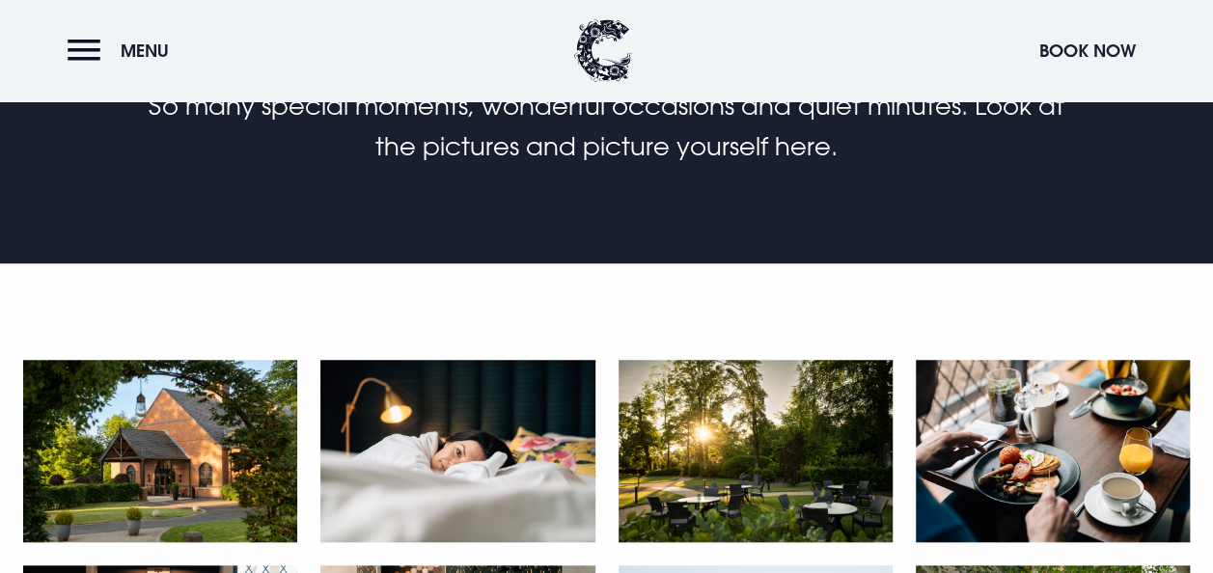
scroll to position [579, 0]
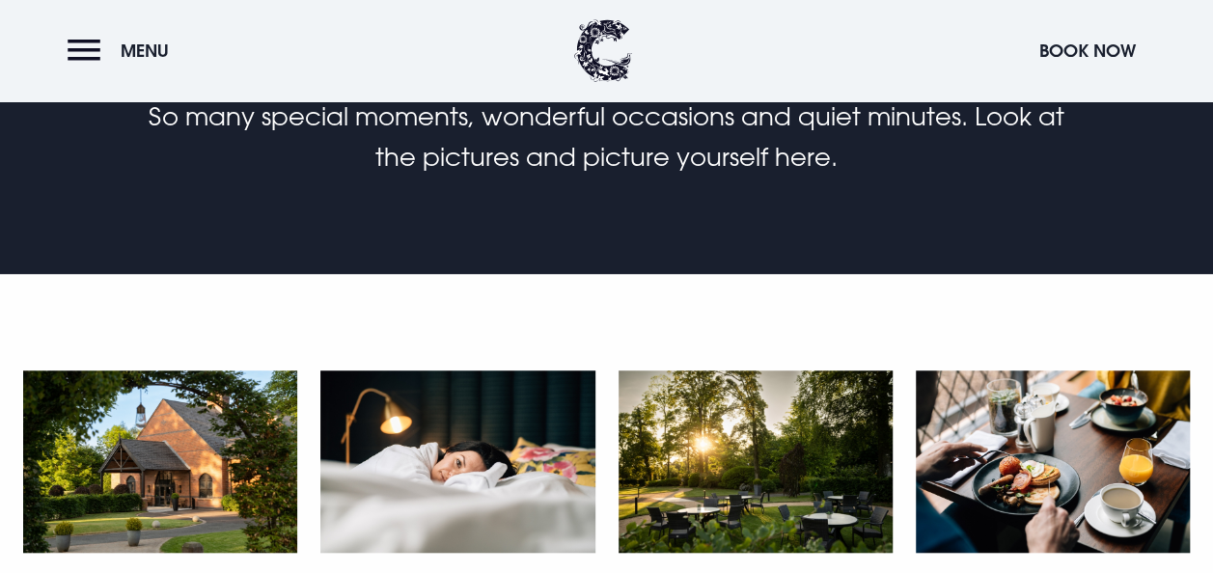
click at [137, 387] on img at bounding box center [160, 461] width 274 height 182
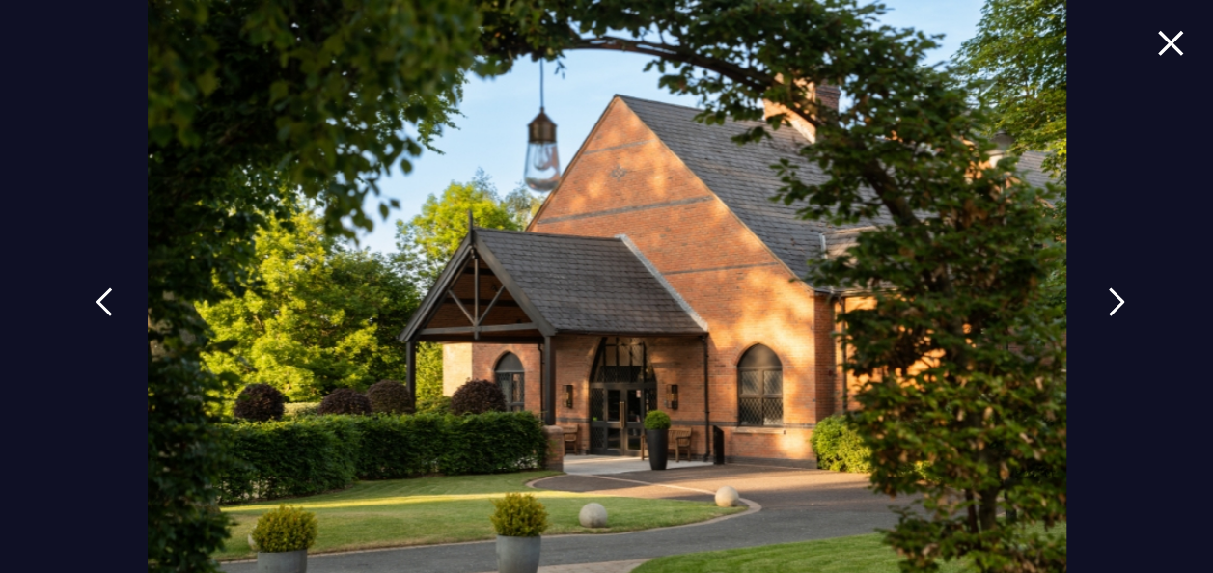
click at [1108, 287] on img at bounding box center [1116, 301] width 17 height 29
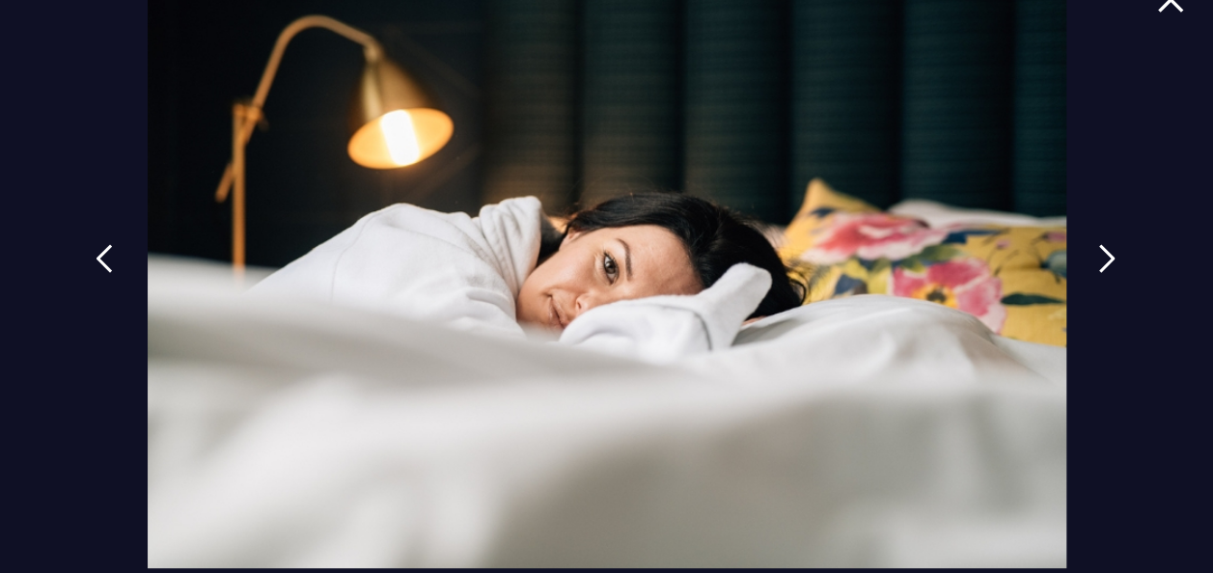
scroll to position [68, 0]
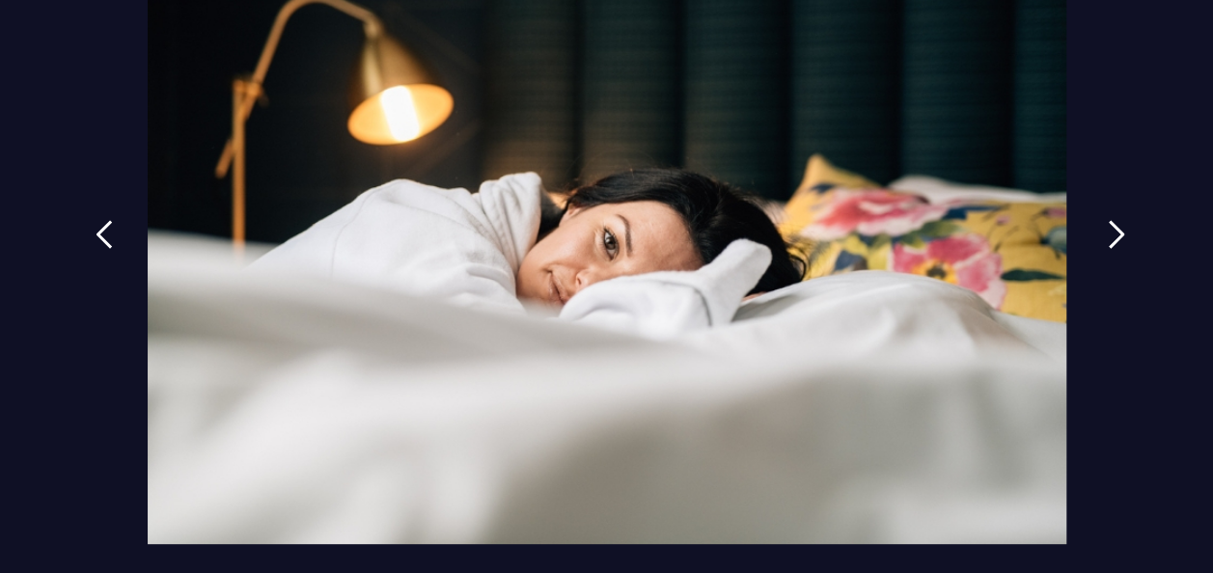
click at [1094, 229] on link at bounding box center [1116, 249] width 48 height 89
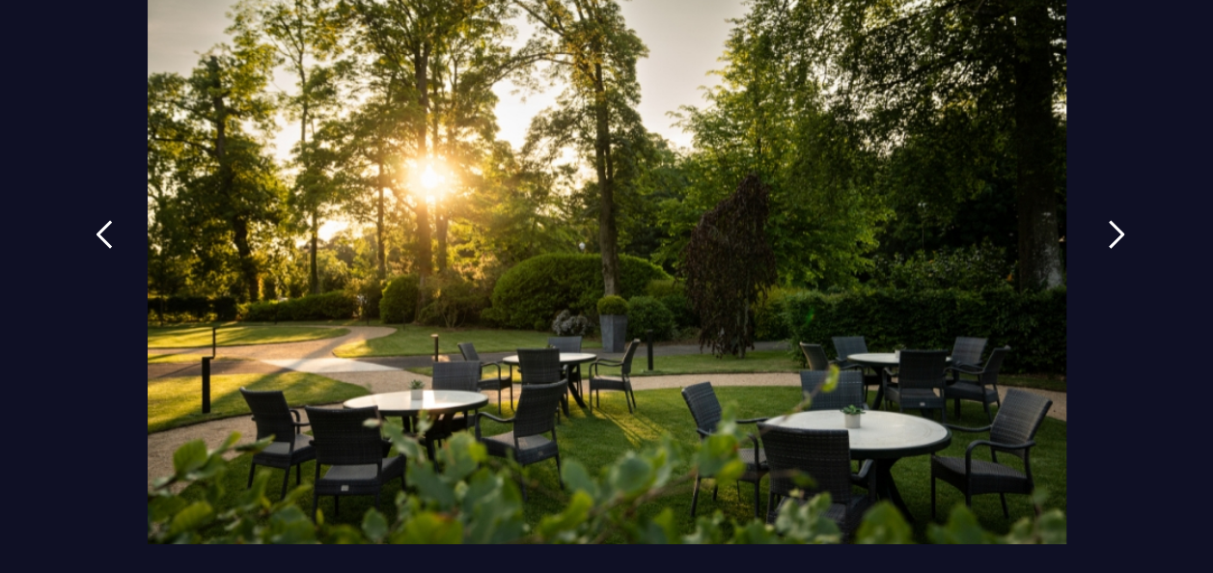
click at [1098, 230] on link at bounding box center [1116, 249] width 48 height 89
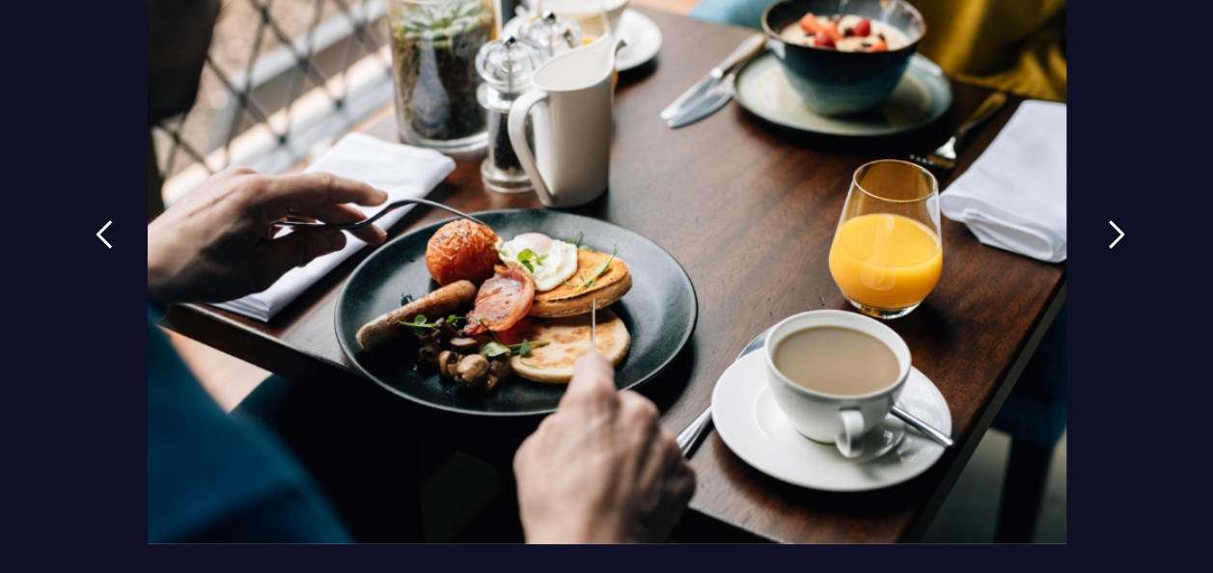
click at [1098, 230] on link at bounding box center [1116, 249] width 48 height 89
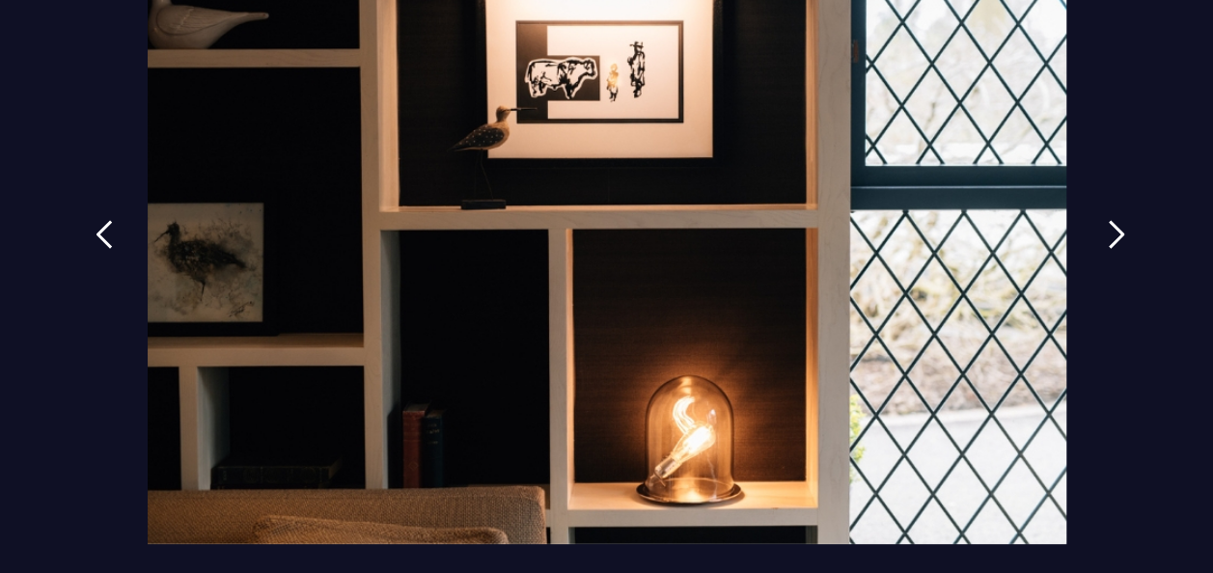
click at [1098, 230] on link at bounding box center [1116, 249] width 48 height 89
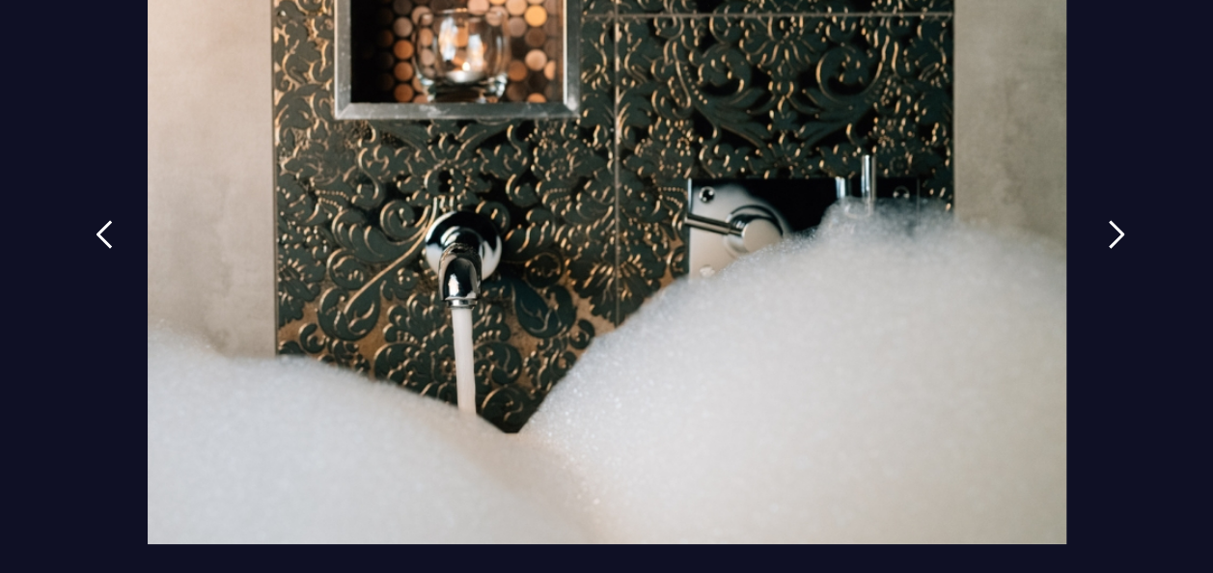
click at [1108, 230] on img at bounding box center [1116, 234] width 17 height 29
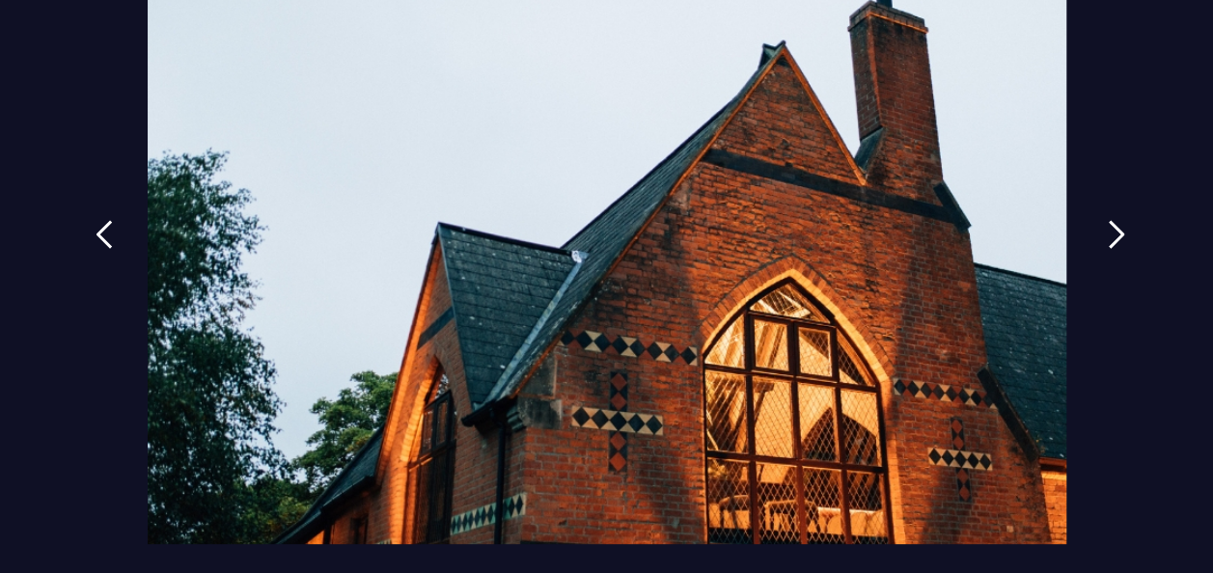
click at [1108, 233] on img at bounding box center [1116, 234] width 17 height 29
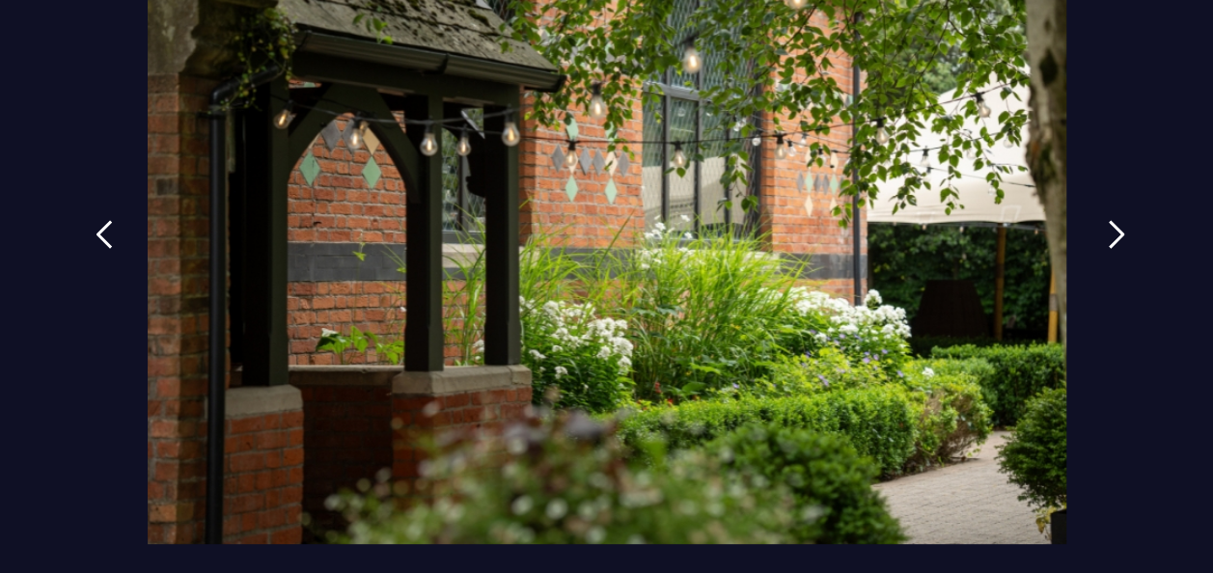
click at [1108, 233] on img at bounding box center [1116, 234] width 17 height 29
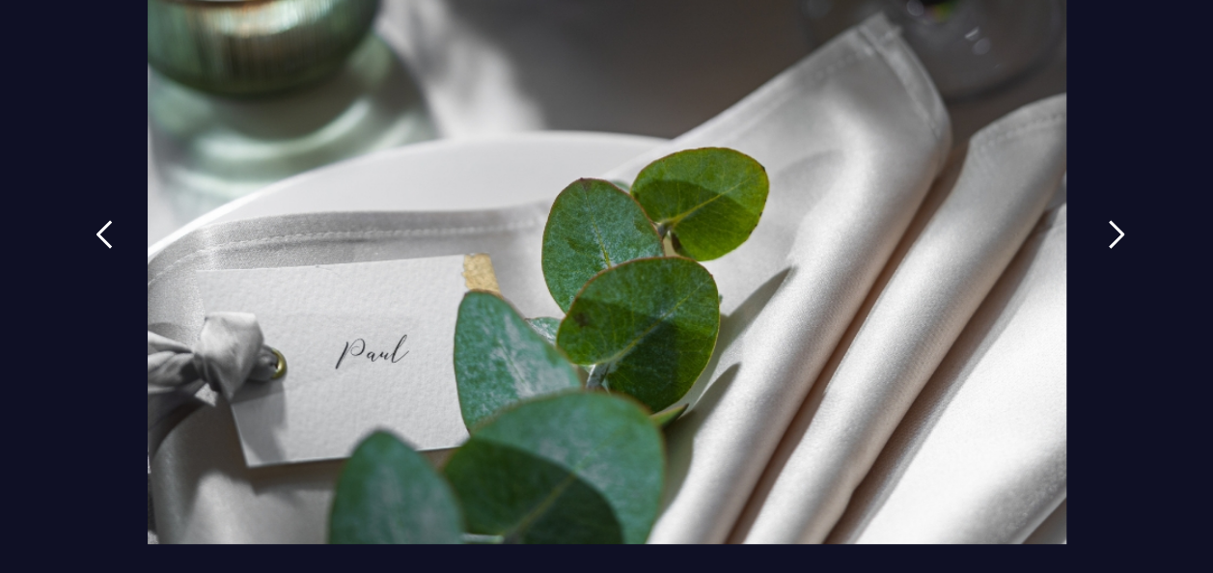
click at [1108, 233] on img at bounding box center [1116, 234] width 17 height 29
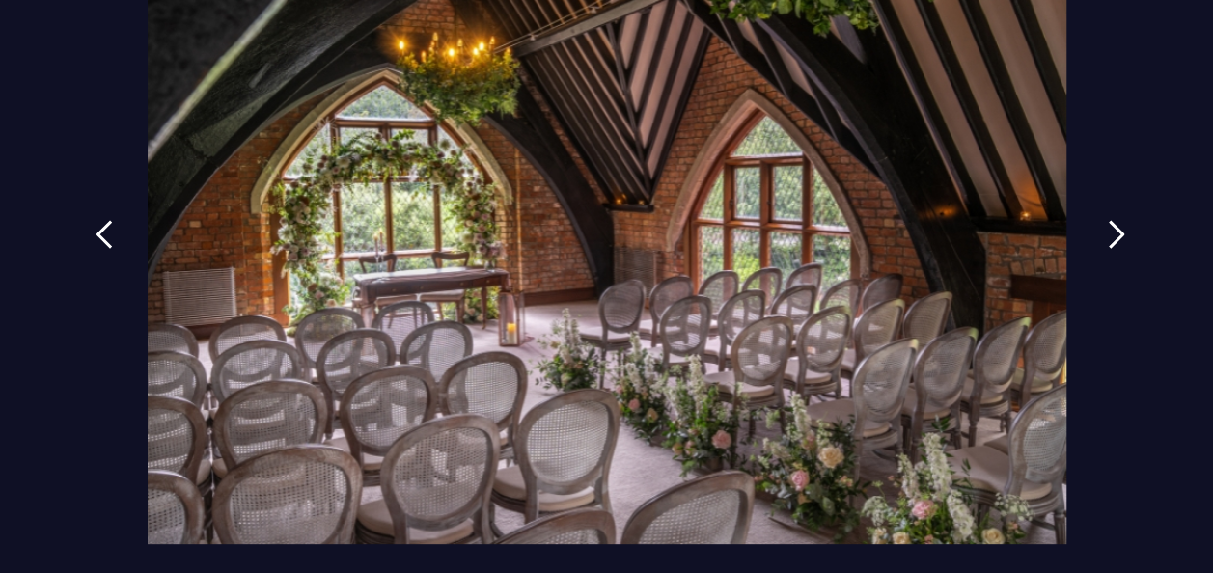
click at [1108, 233] on img at bounding box center [1116, 234] width 17 height 29
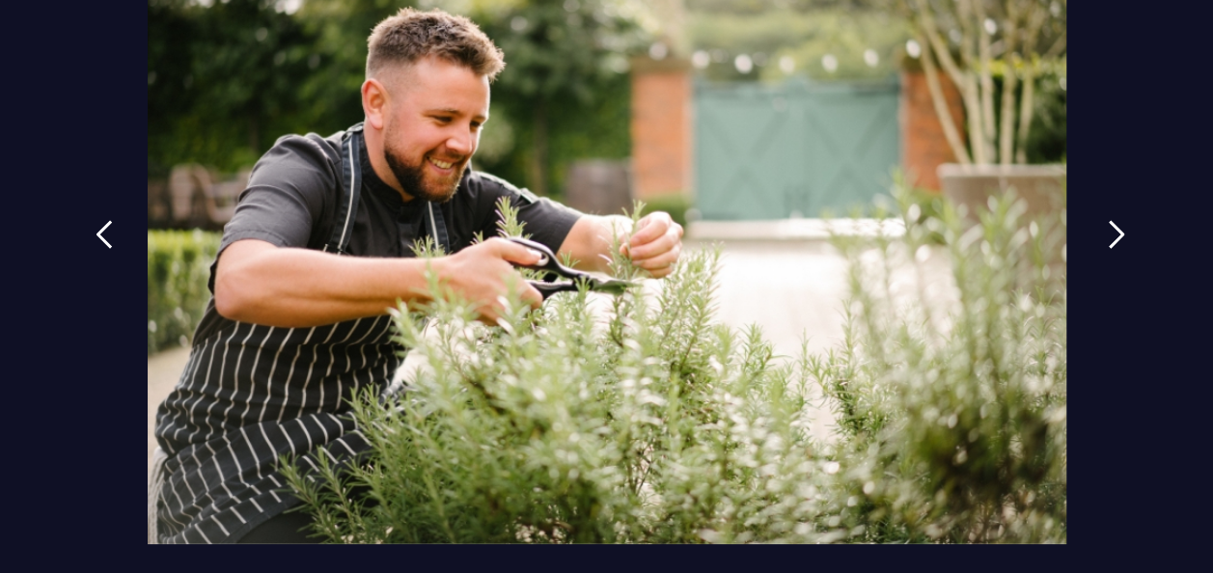
click at [1108, 233] on img at bounding box center [1116, 234] width 17 height 29
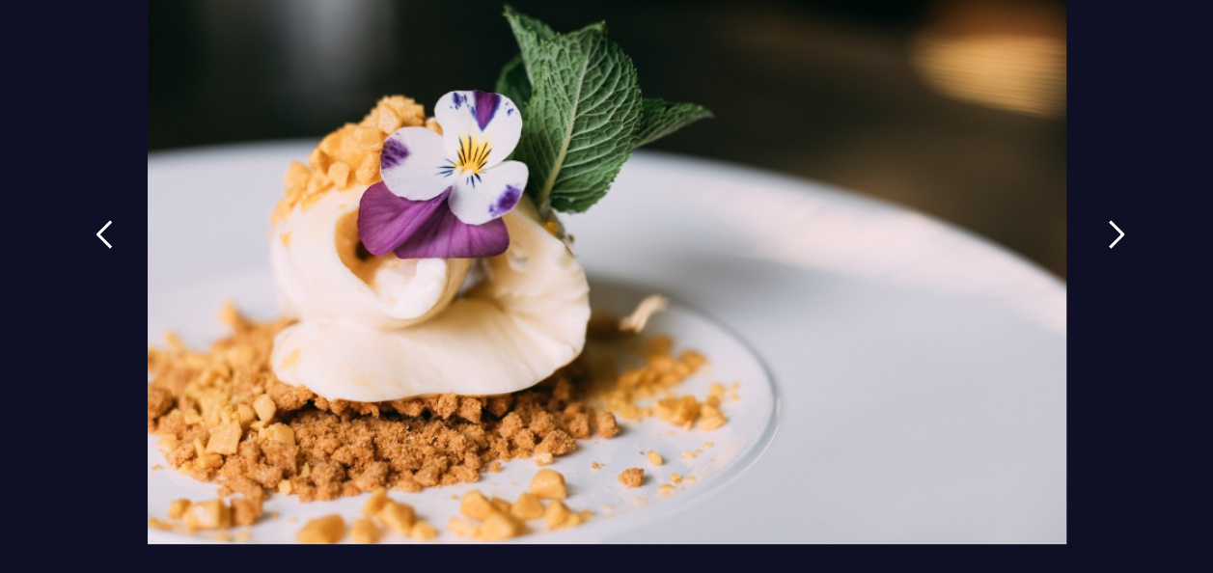
click at [1108, 233] on img at bounding box center [1116, 234] width 17 height 29
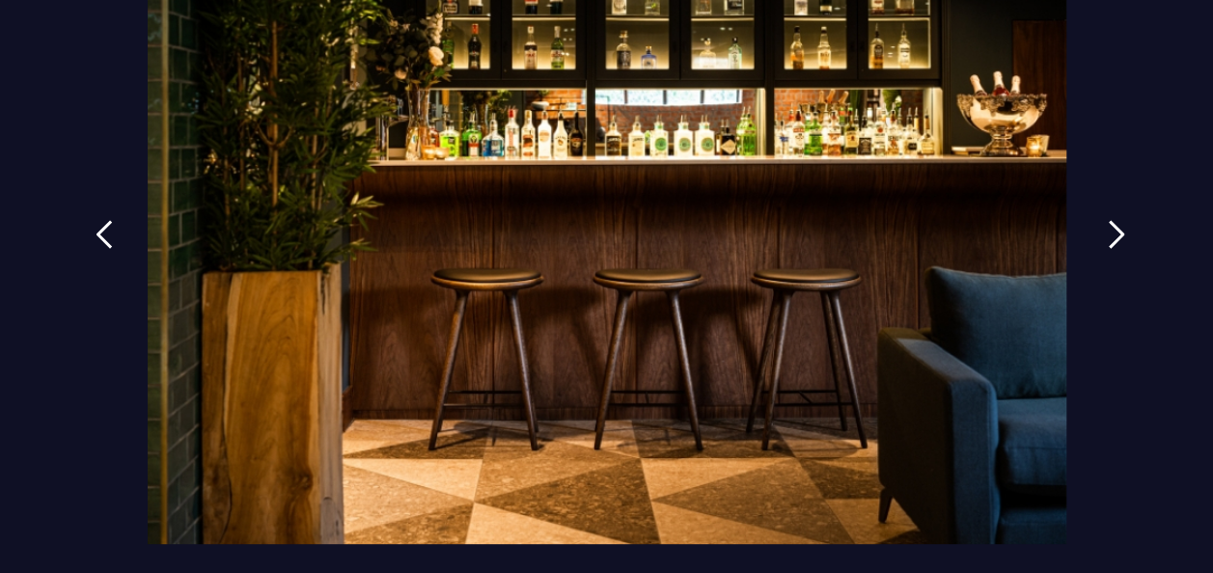
click at [1108, 233] on img at bounding box center [1116, 234] width 17 height 29
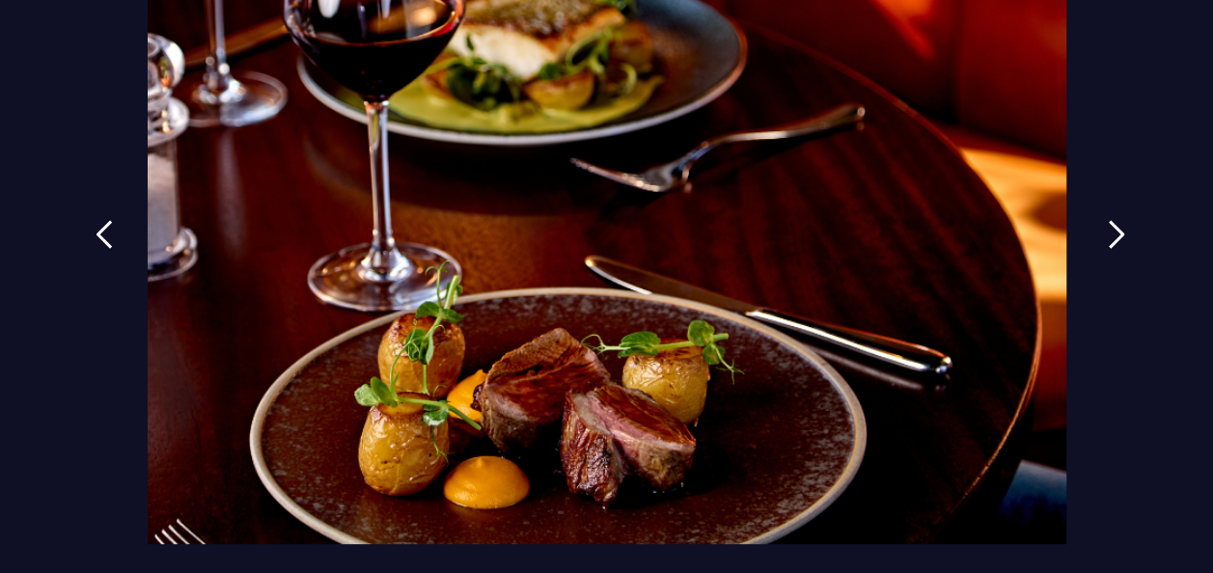
click at [1108, 233] on img at bounding box center [1116, 234] width 17 height 29
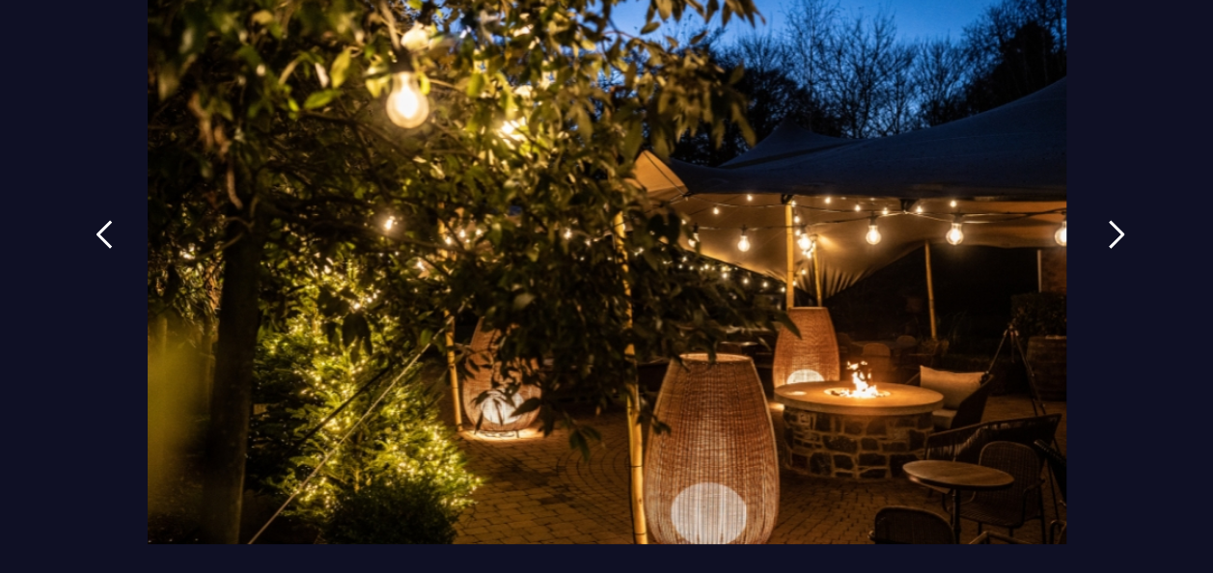
click at [1108, 233] on img at bounding box center [1116, 234] width 17 height 29
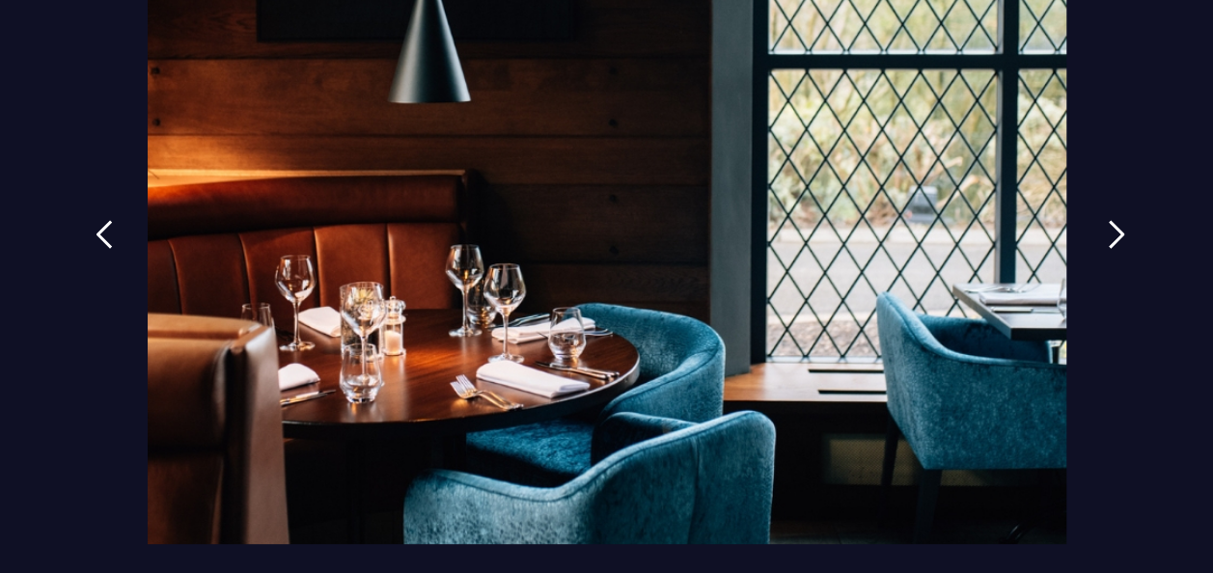
click at [1108, 233] on img at bounding box center [1116, 234] width 17 height 29
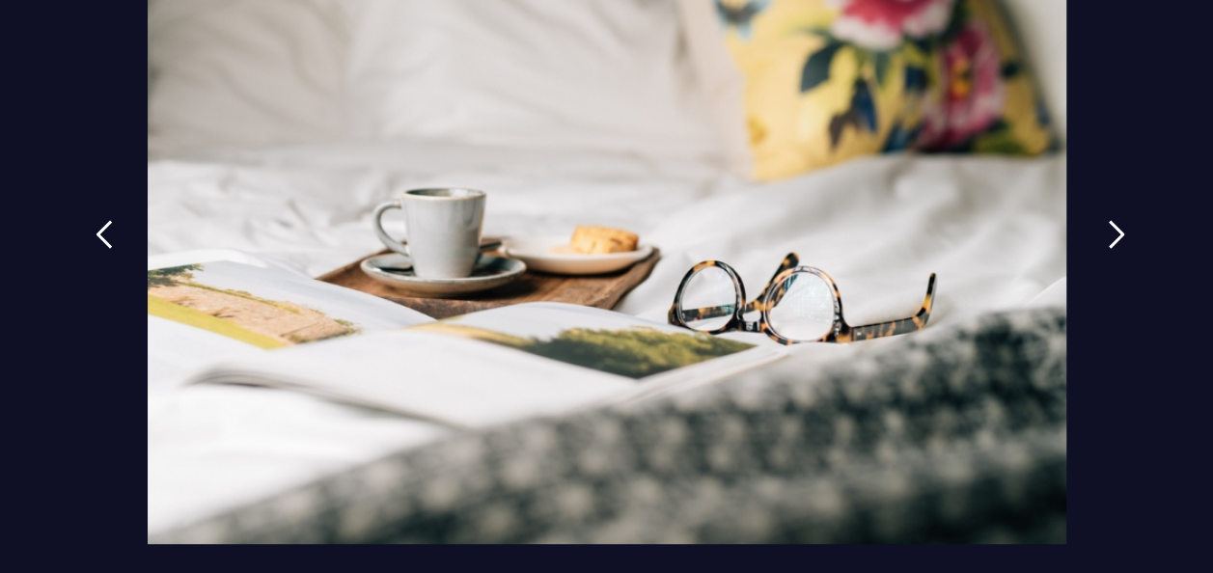
click at [1108, 233] on img at bounding box center [1116, 234] width 17 height 29
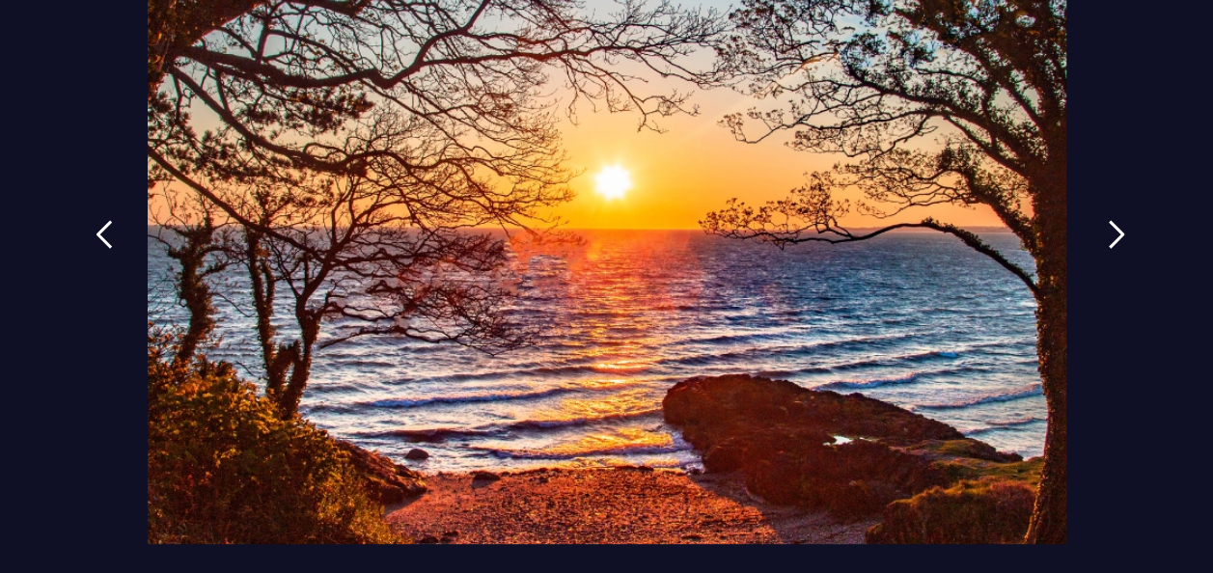
click at [1108, 233] on img at bounding box center [1116, 234] width 17 height 29
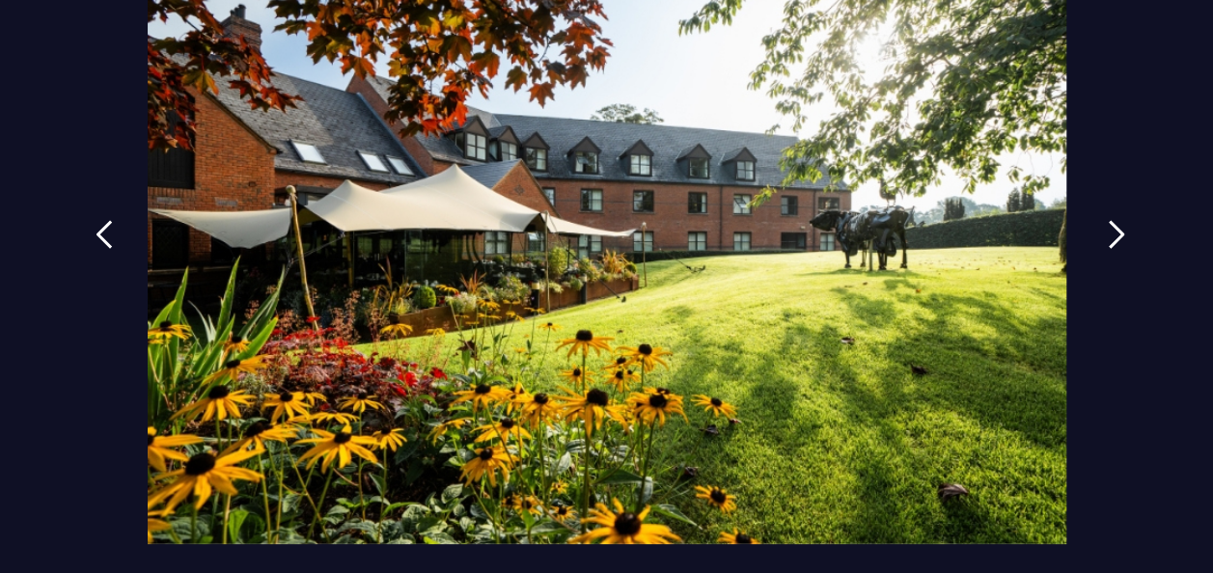
click at [1108, 233] on img at bounding box center [1116, 234] width 17 height 29
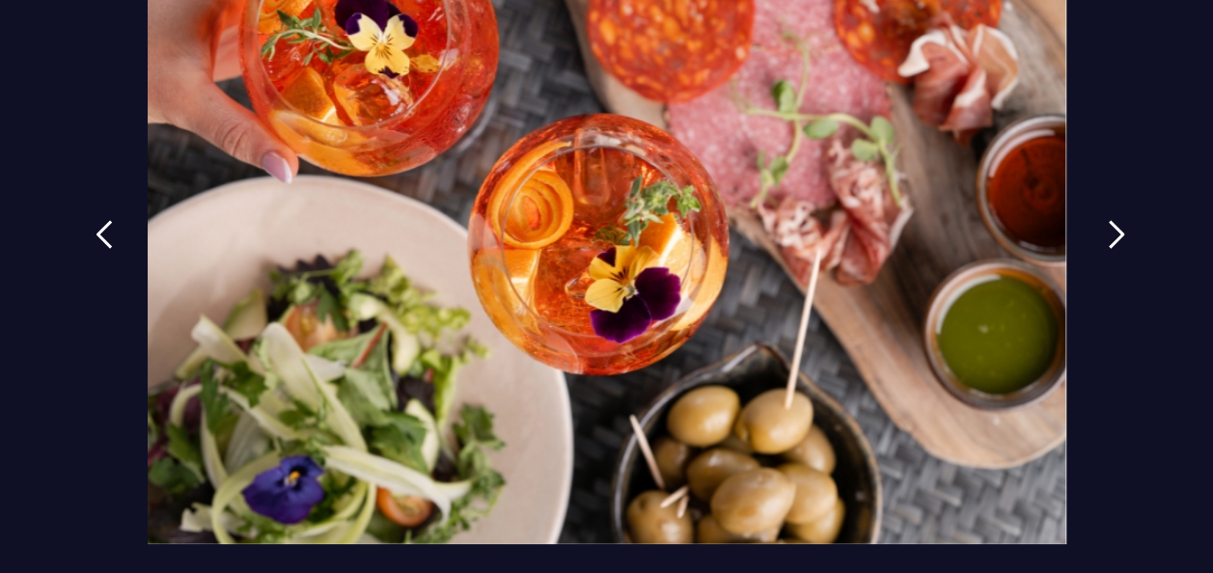
click at [1108, 233] on img at bounding box center [1116, 234] width 17 height 29
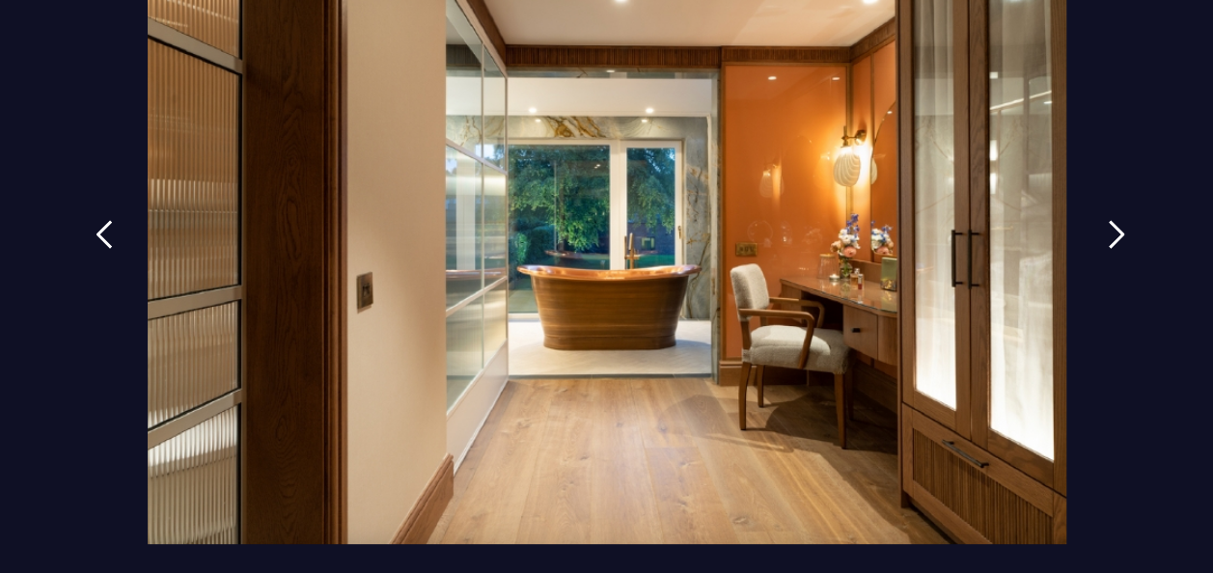
click at [1108, 233] on img at bounding box center [1116, 234] width 17 height 29
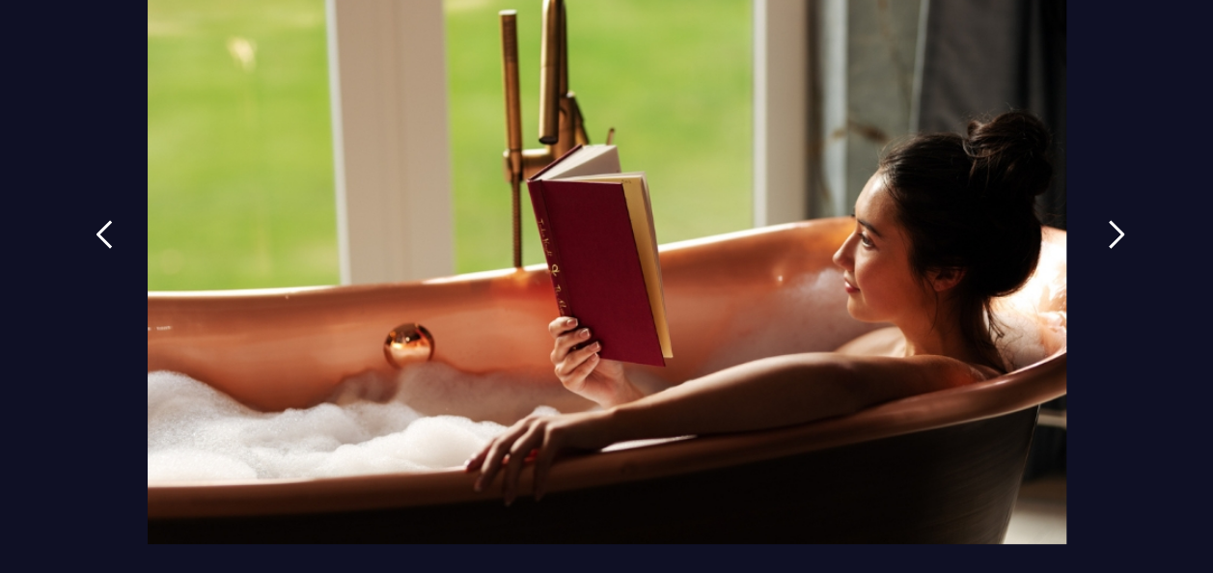
click at [1108, 233] on img at bounding box center [1116, 234] width 17 height 29
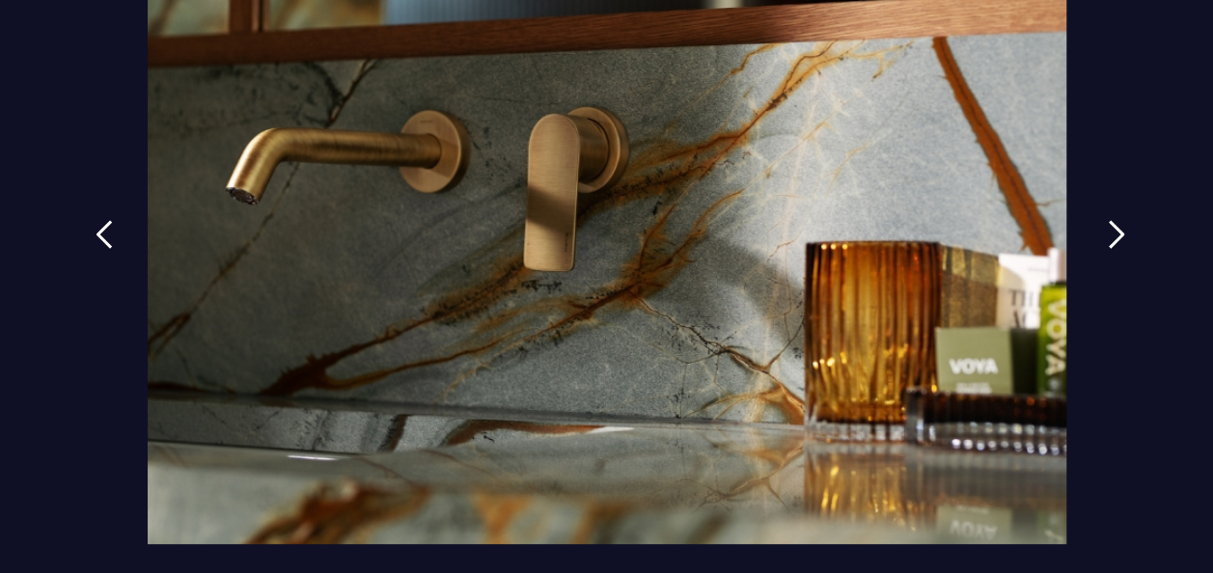
click at [1108, 233] on img at bounding box center [1116, 234] width 17 height 29
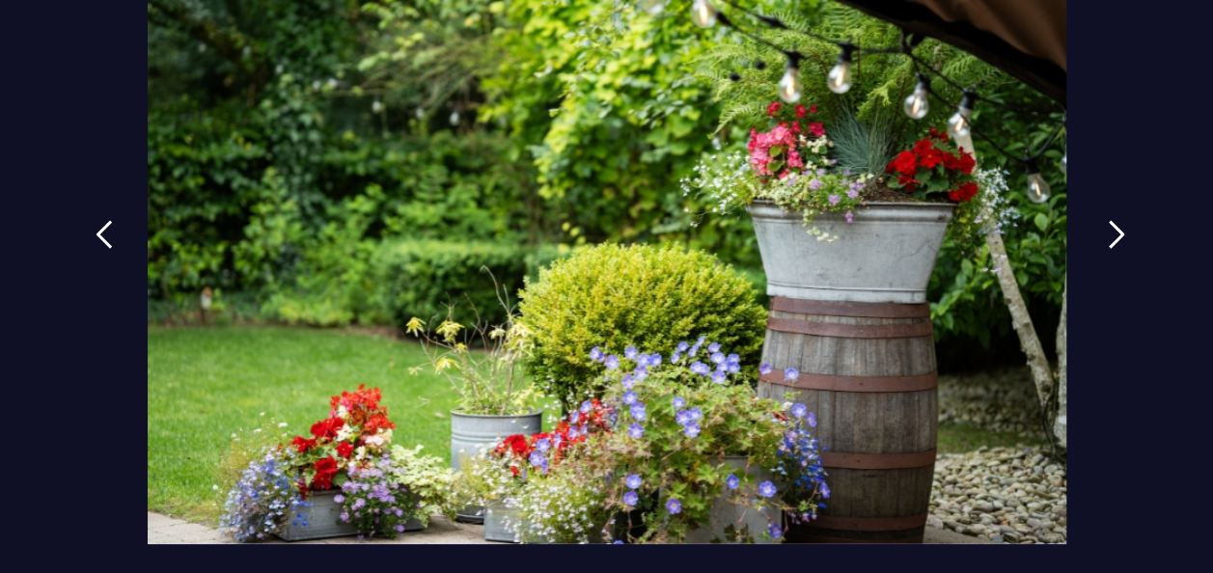
click at [1108, 233] on img at bounding box center [1116, 234] width 17 height 29
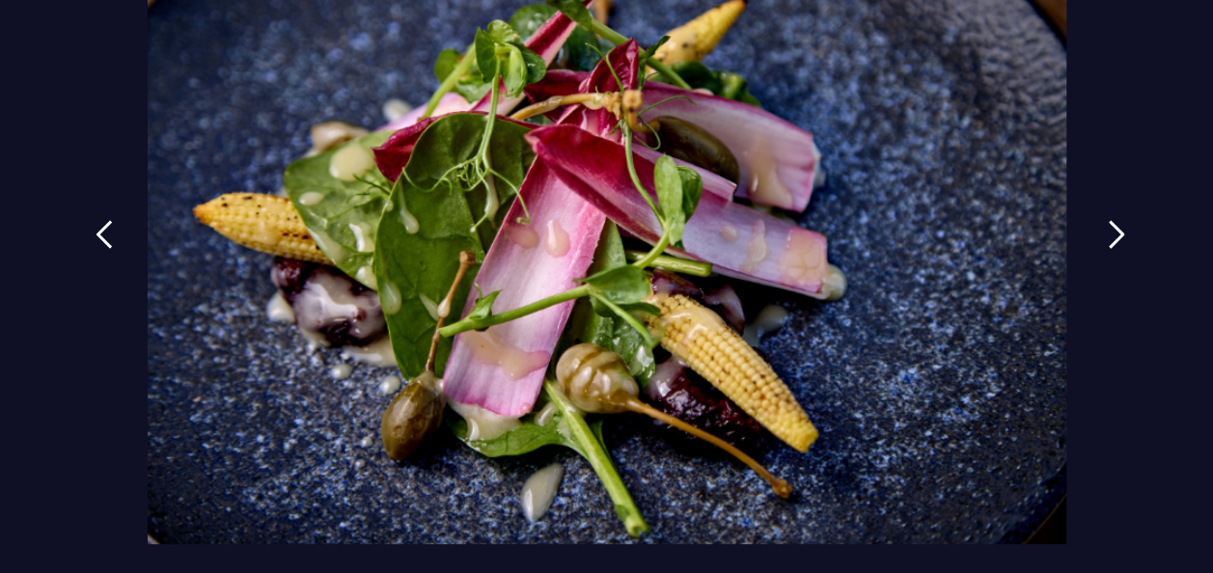
click at [1108, 233] on img at bounding box center [1116, 234] width 17 height 29
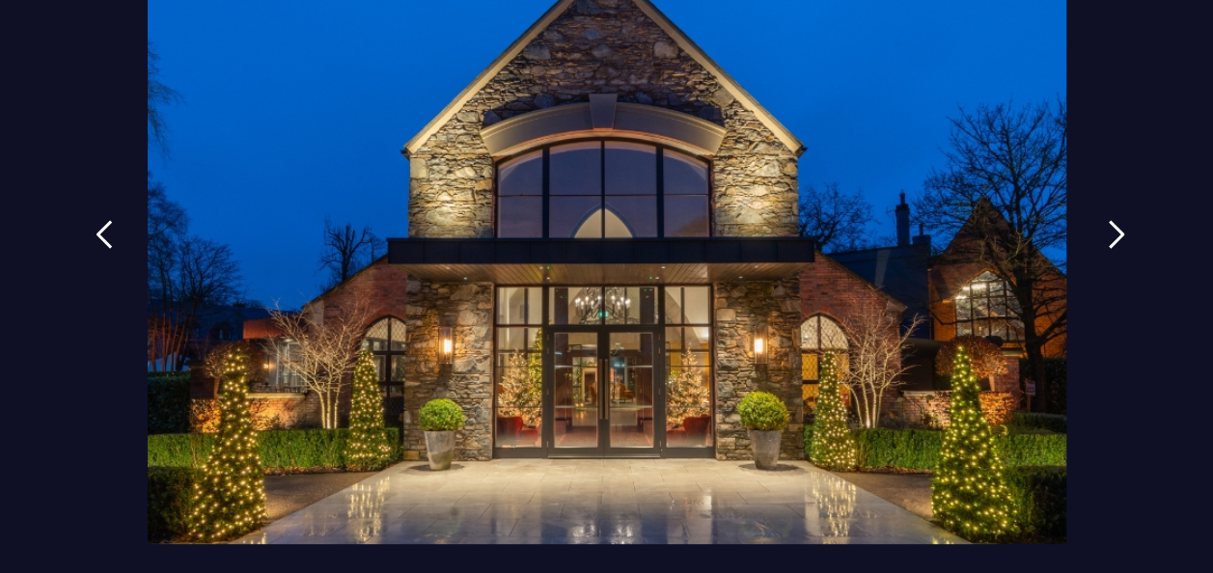
click at [1108, 233] on img at bounding box center [1116, 234] width 17 height 29
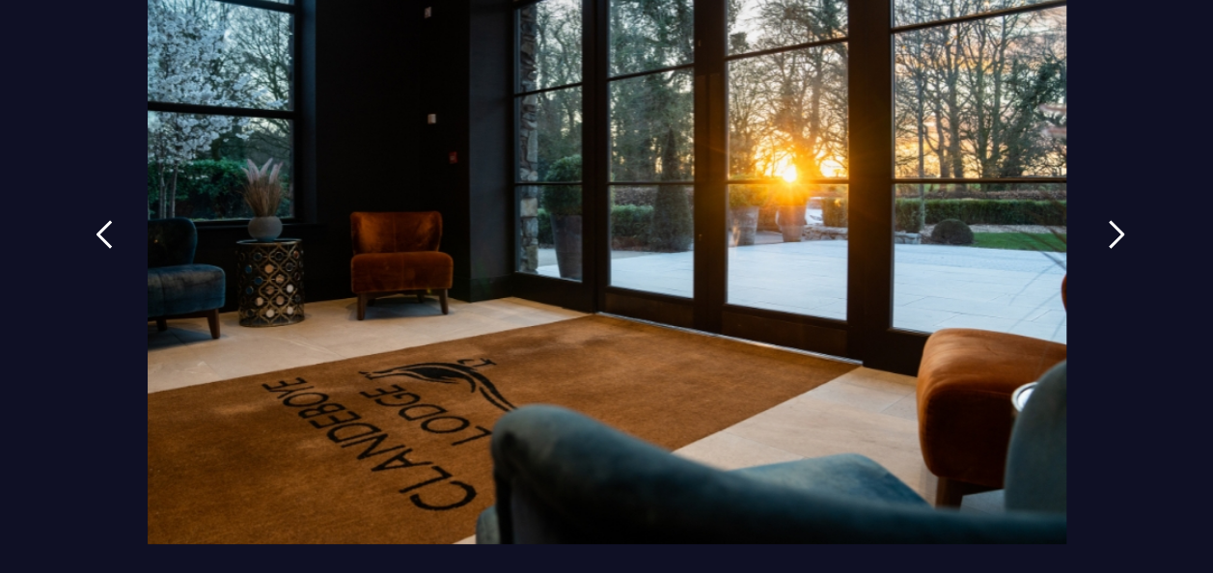
click at [1108, 233] on img at bounding box center [1116, 234] width 17 height 29
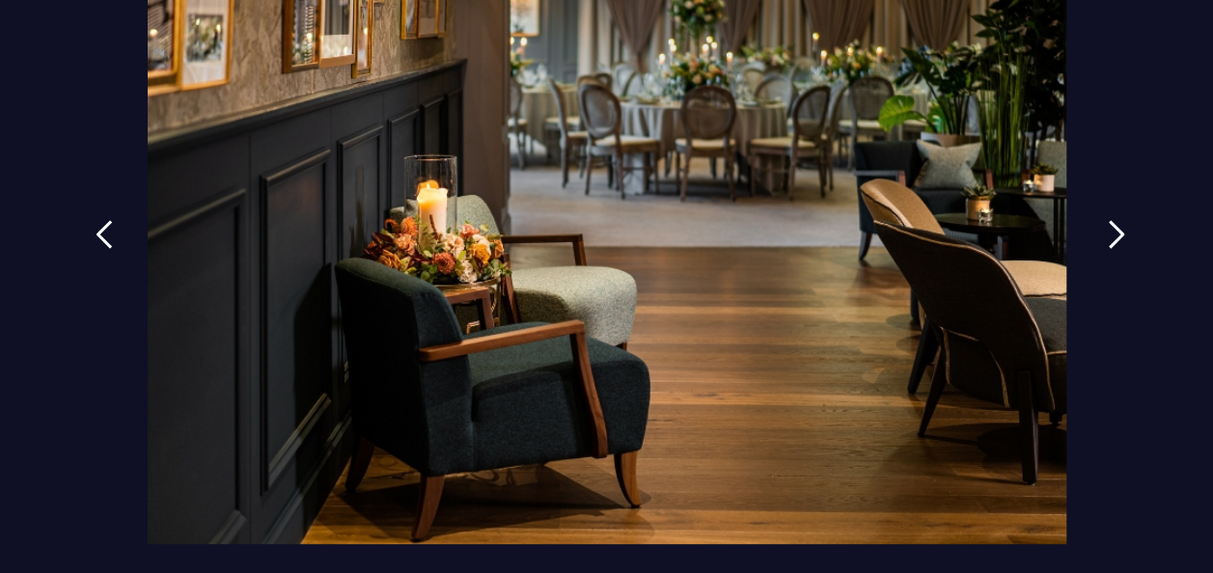
click at [1108, 233] on img at bounding box center [1116, 234] width 17 height 29
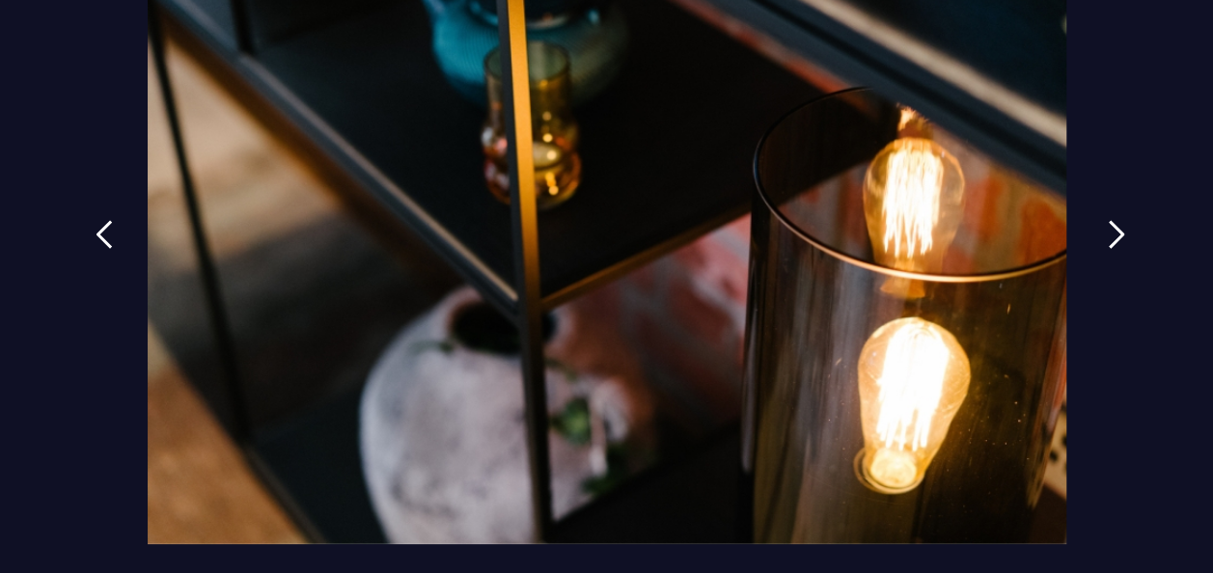
click at [1108, 233] on img at bounding box center [1116, 234] width 17 height 29
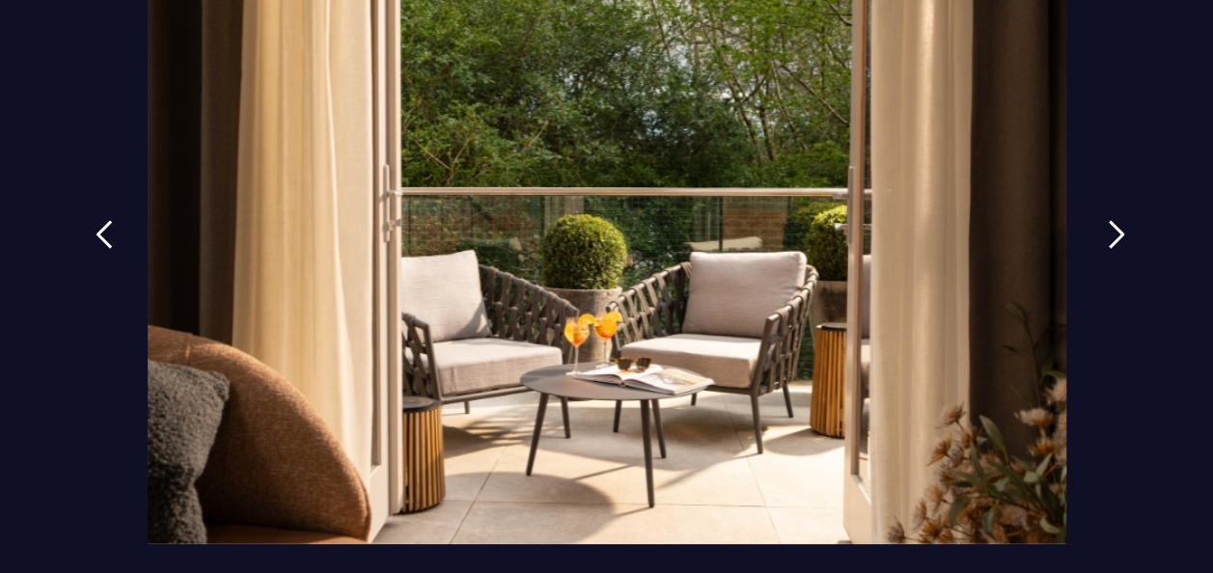
click at [1108, 233] on img at bounding box center [1116, 234] width 17 height 29
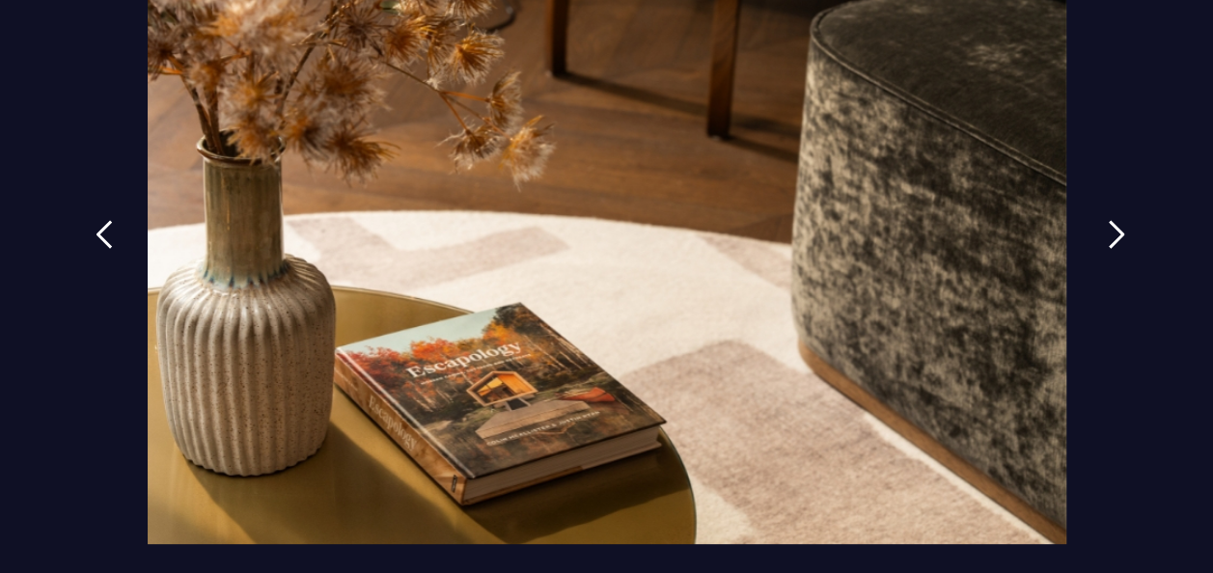
click at [1108, 233] on img at bounding box center [1116, 234] width 17 height 29
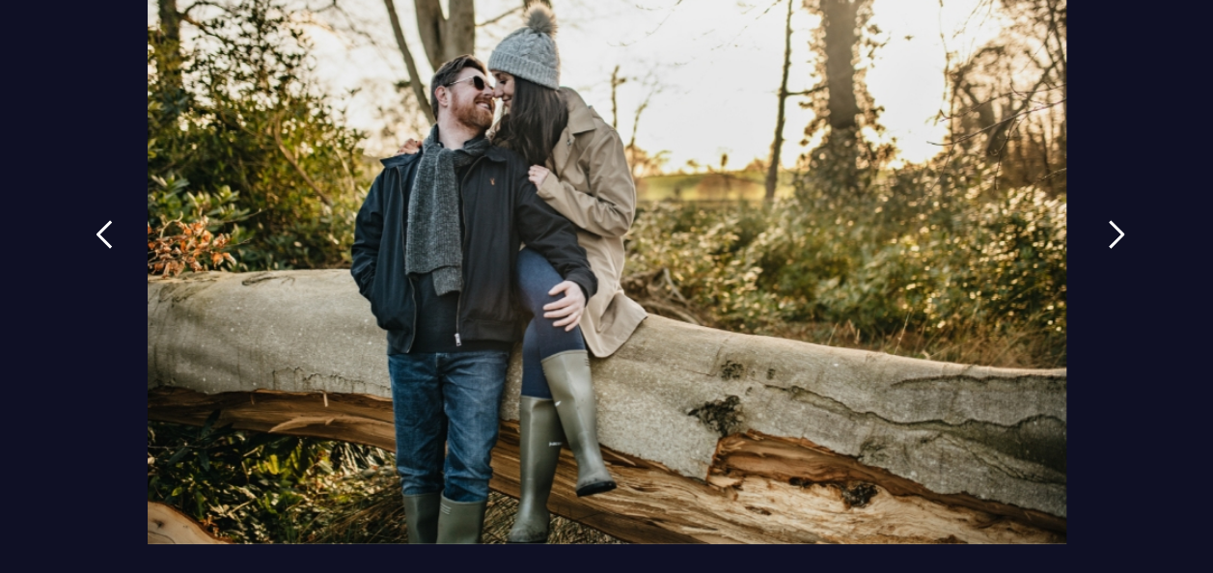
click at [1108, 233] on img at bounding box center [1116, 234] width 17 height 29
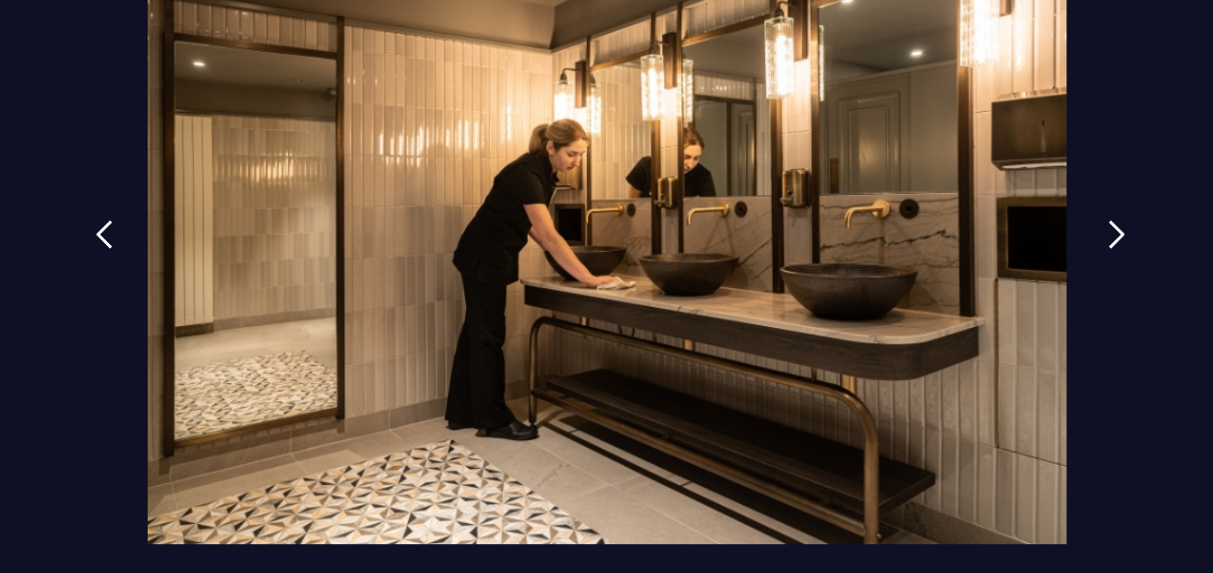
click at [1108, 233] on img at bounding box center [1116, 234] width 17 height 29
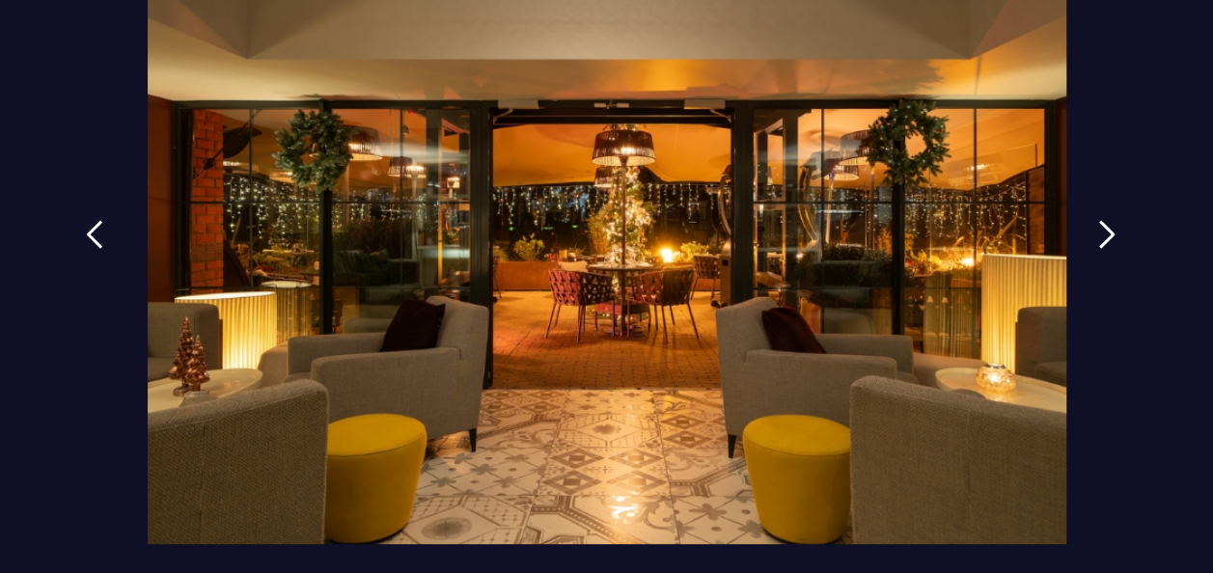
click at [107, 228] on link at bounding box center [94, 249] width 48 height 89
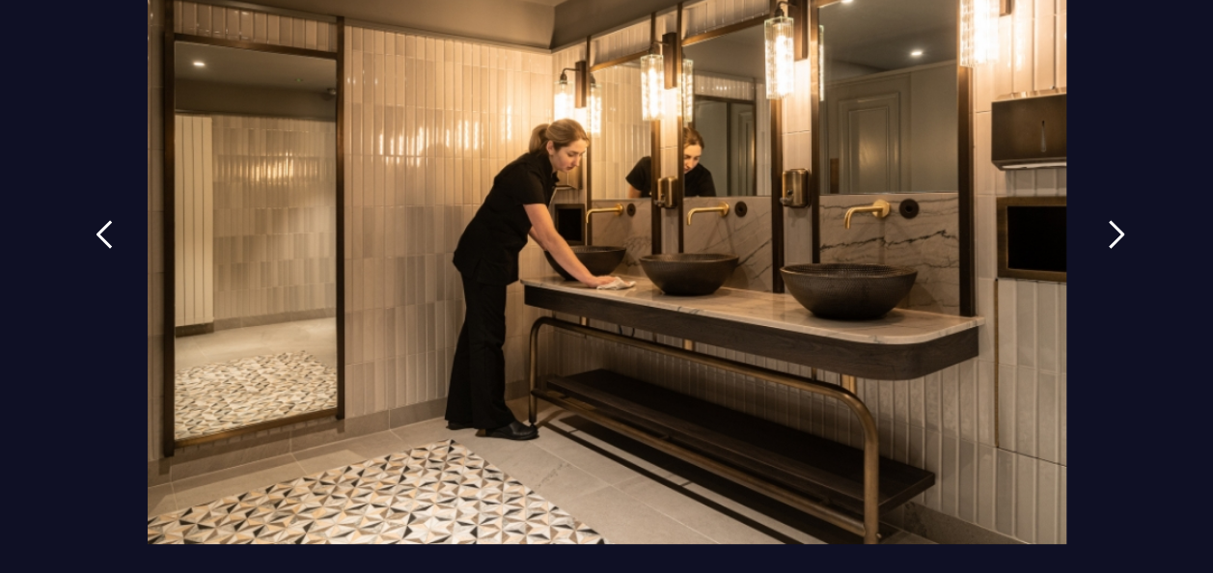
click at [1115, 223] on link at bounding box center [1116, 249] width 48 height 89
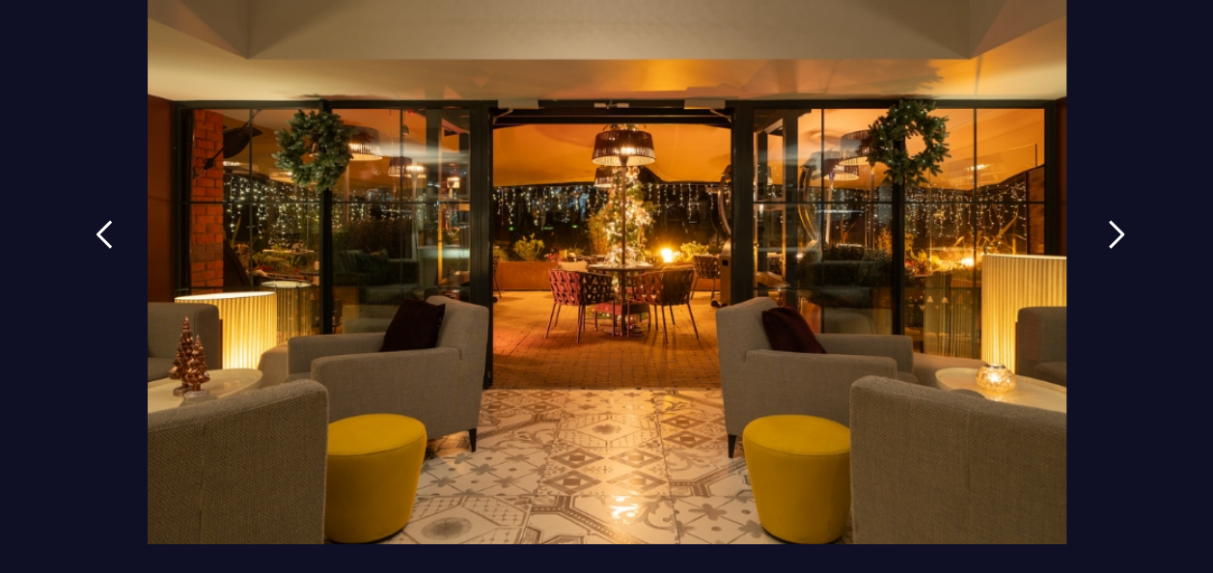
click at [1116, 222] on img at bounding box center [1116, 234] width 17 height 29
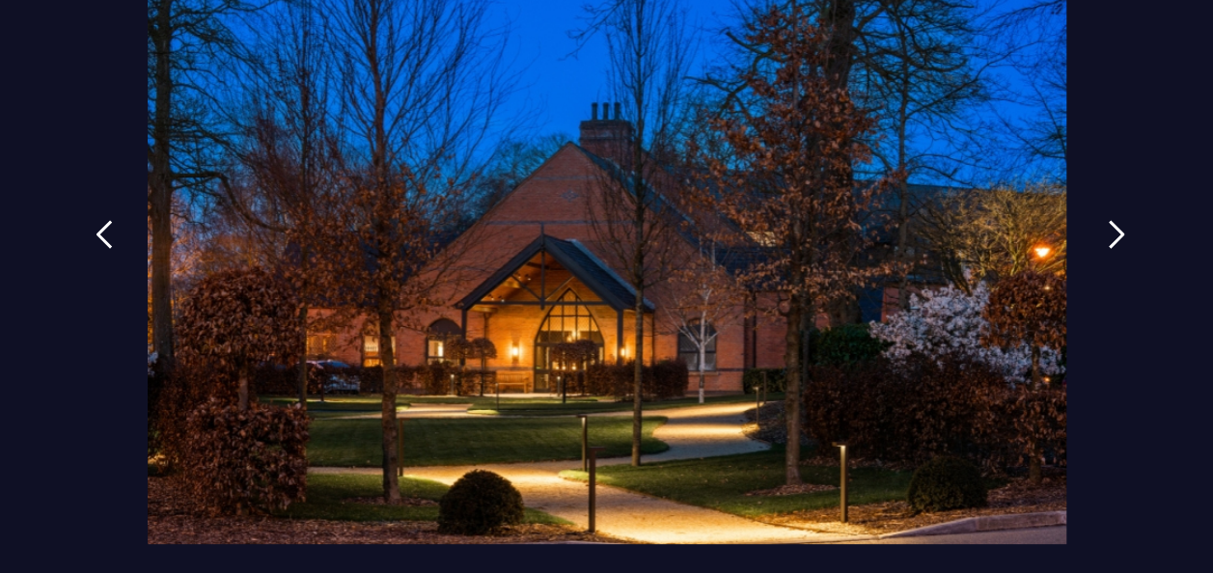
click at [1116, 222] on img at bounding box center [1116, 234] width 17 height 29
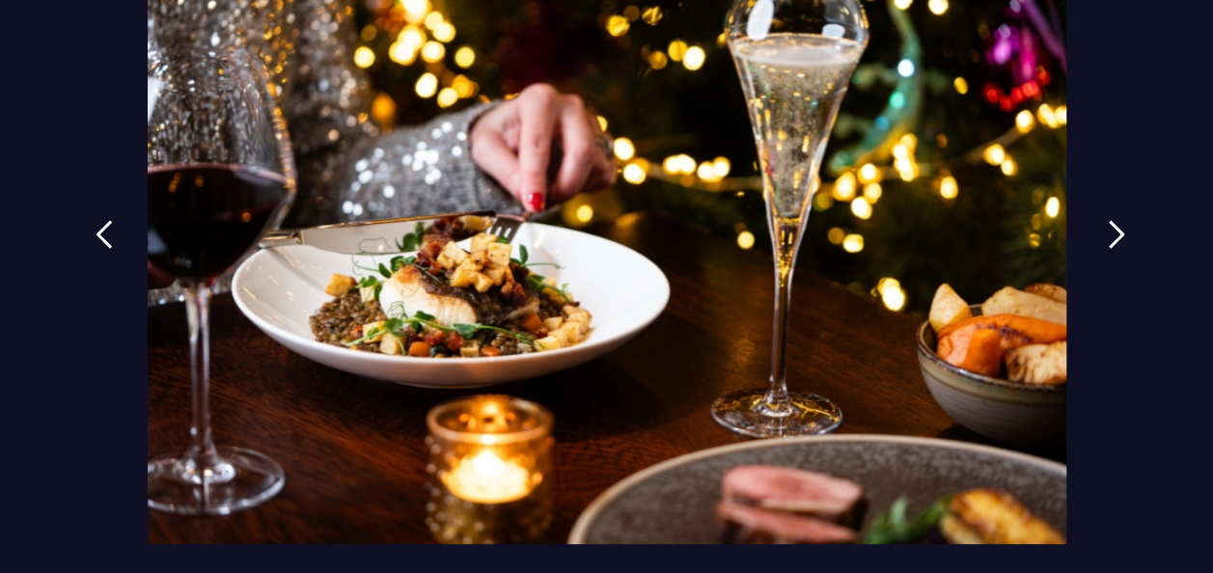
click at [1116, 222] on img at bounding box center [1116, 234] width 17 height 29
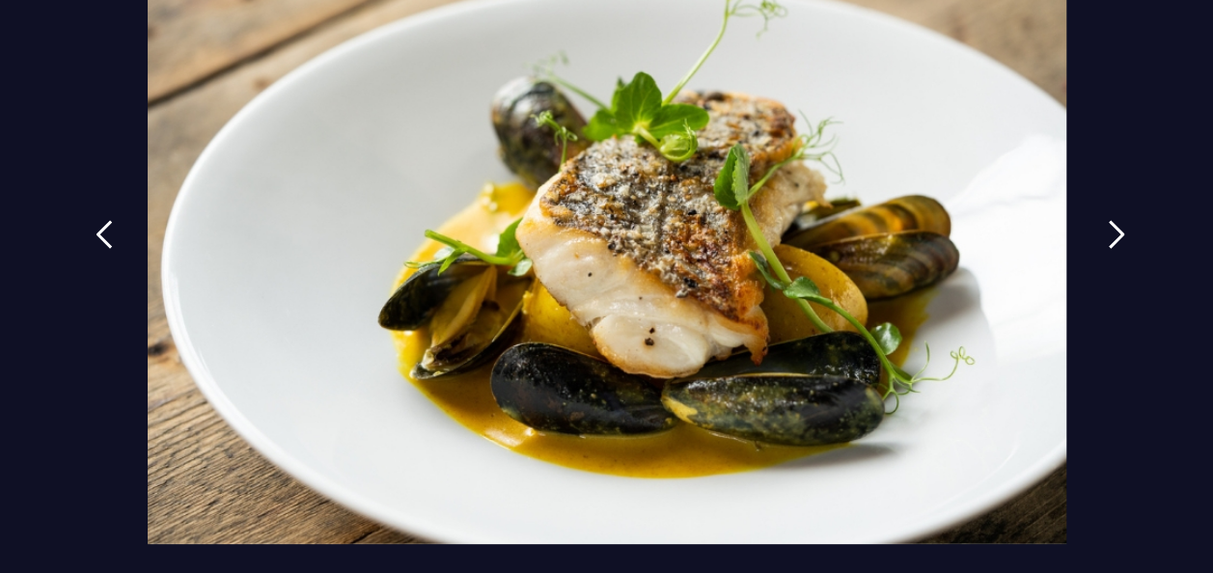
click at [1116, 222] on img at bounding box center [1116, 234] width 17 height 29
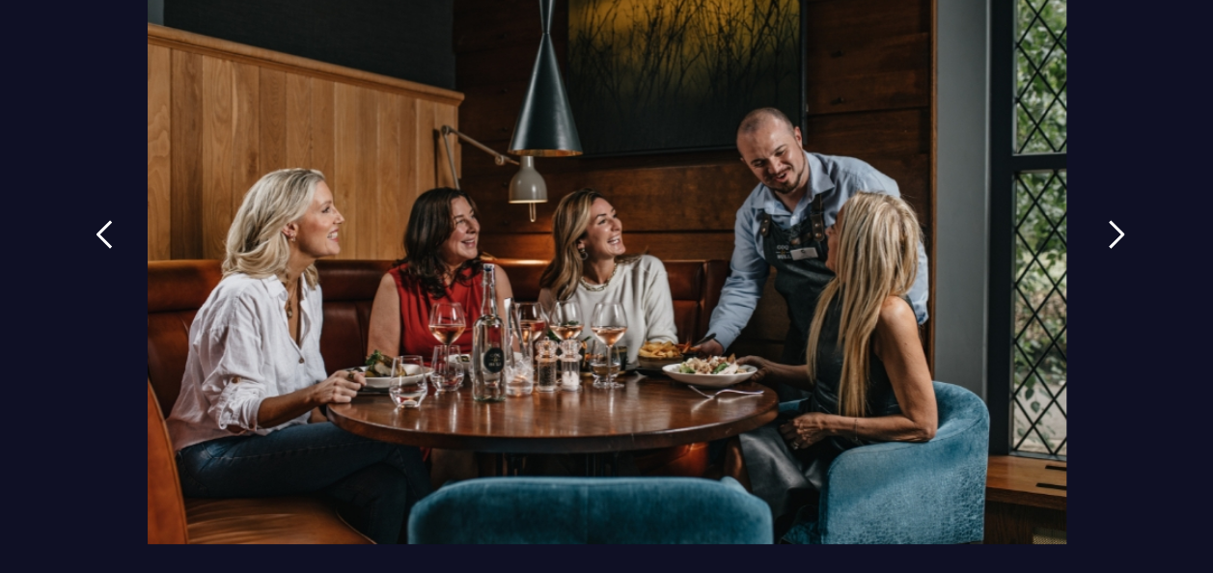
click at [1116, 222] on img at bounding box center [1116, 234] width 17 height 29
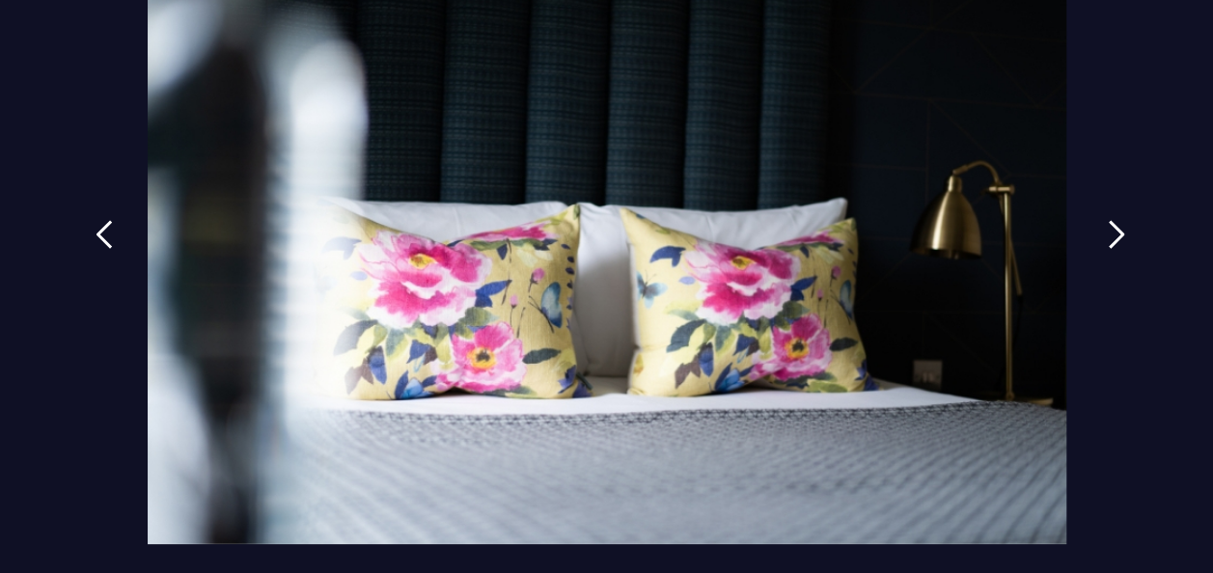
click at [1116, 222] on img at bounding box center [1116, 234] width 17 height 29
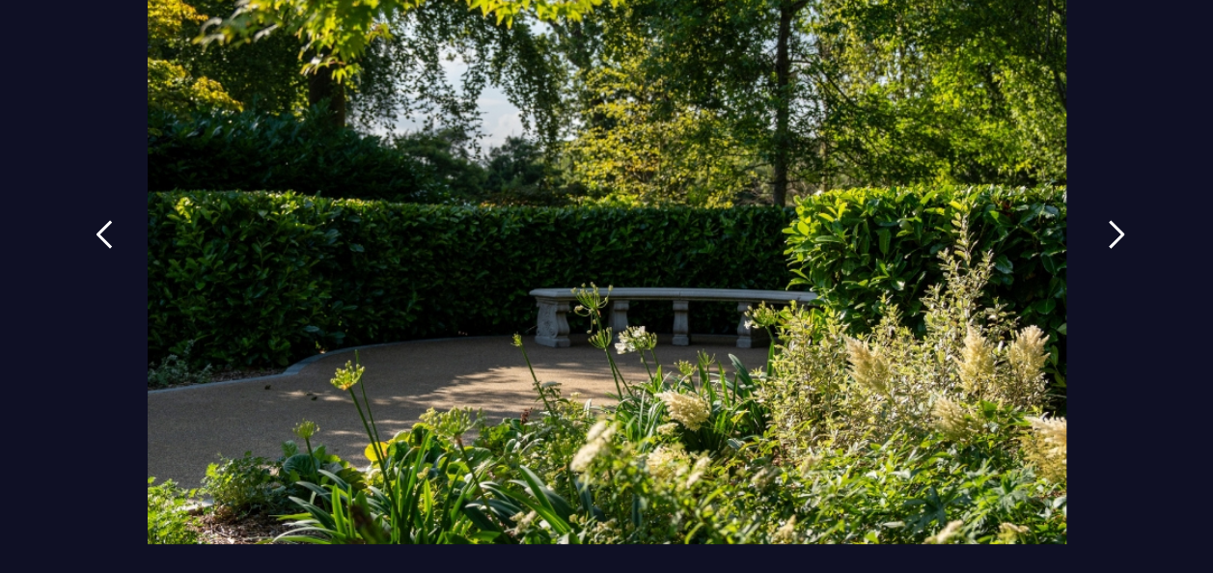
click at [1116, 222] on img at bounding box center [1116, 234] width 17 height 29
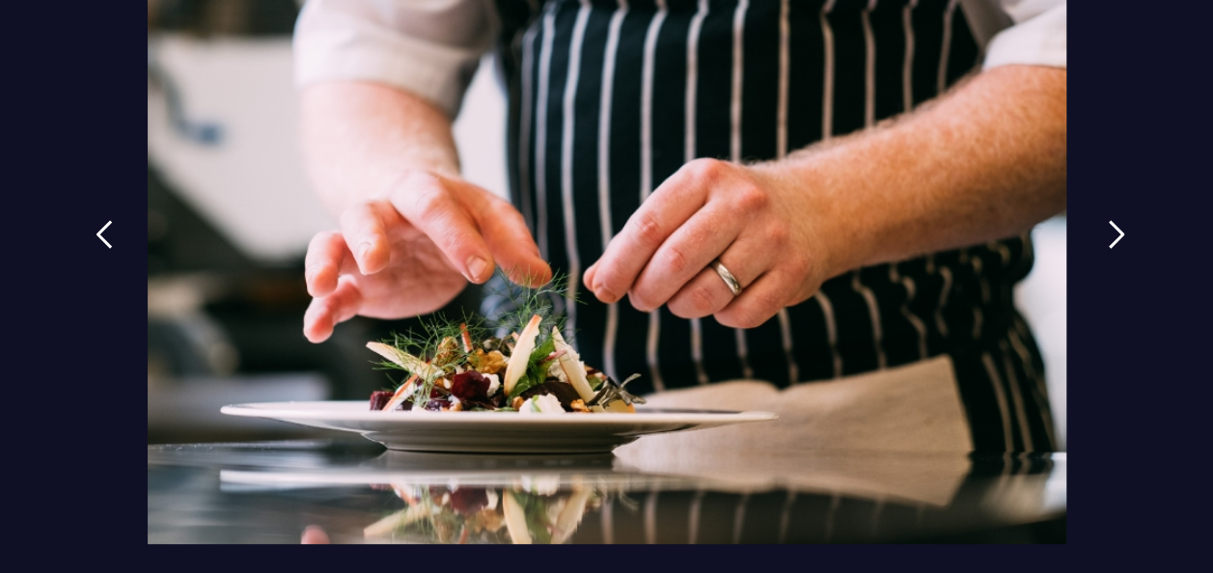
click at [1116, 222] on img at bounding box center [1116, 234] width 17 height 29
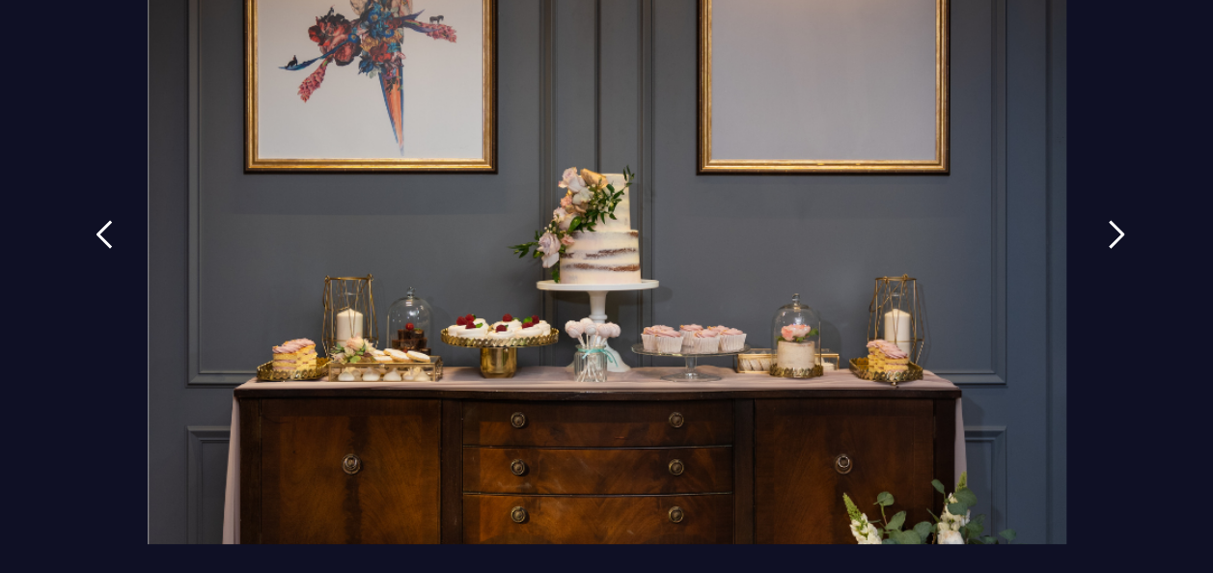
click at [1116, 222] on img at bounding box center [1116, 234] width 17 height 29
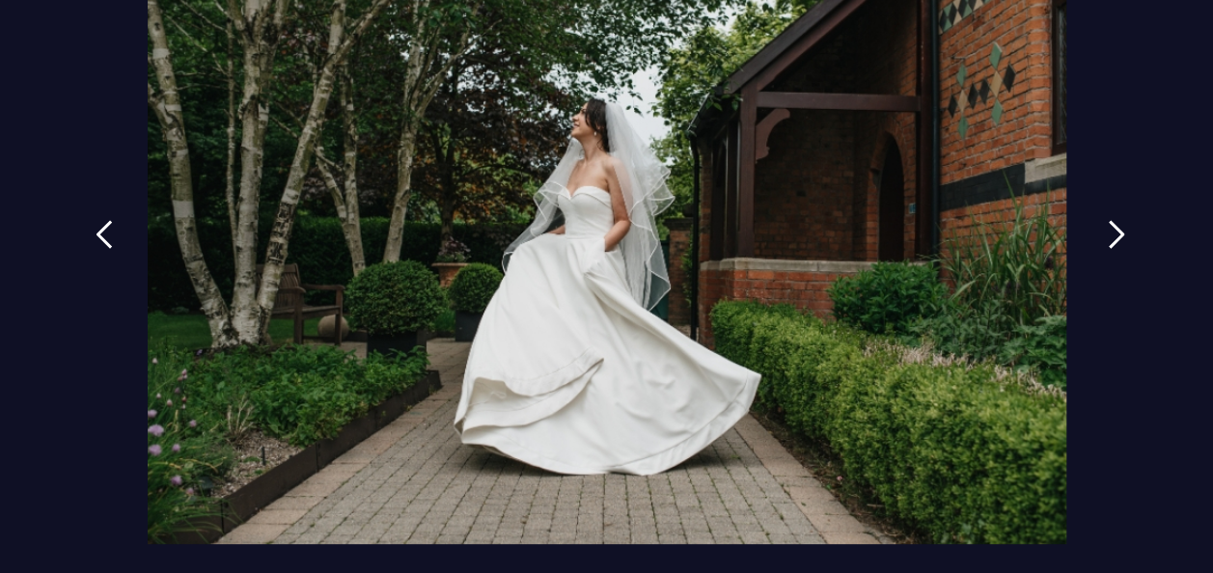
click at [1116, 222] on img at bounding box center [1116, 234] width 17 height 29
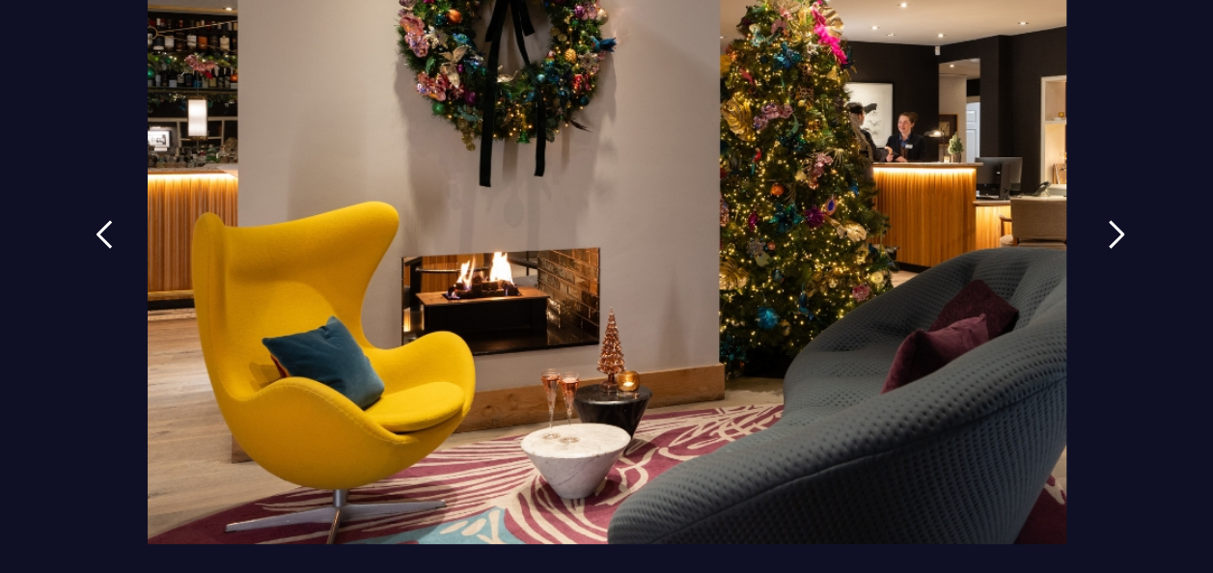
click at [1116, 222] on img at bounding box center [1116, 234] width 17 height 29
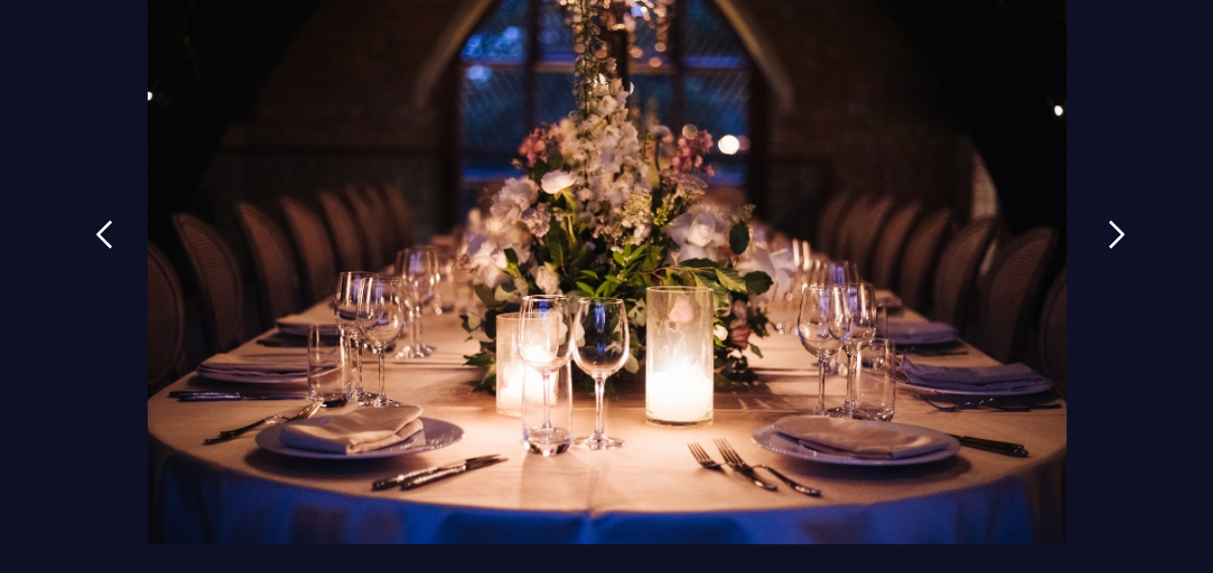
click at [1116, 222] on img at bounding box center [1116, 234] width 17 height 29
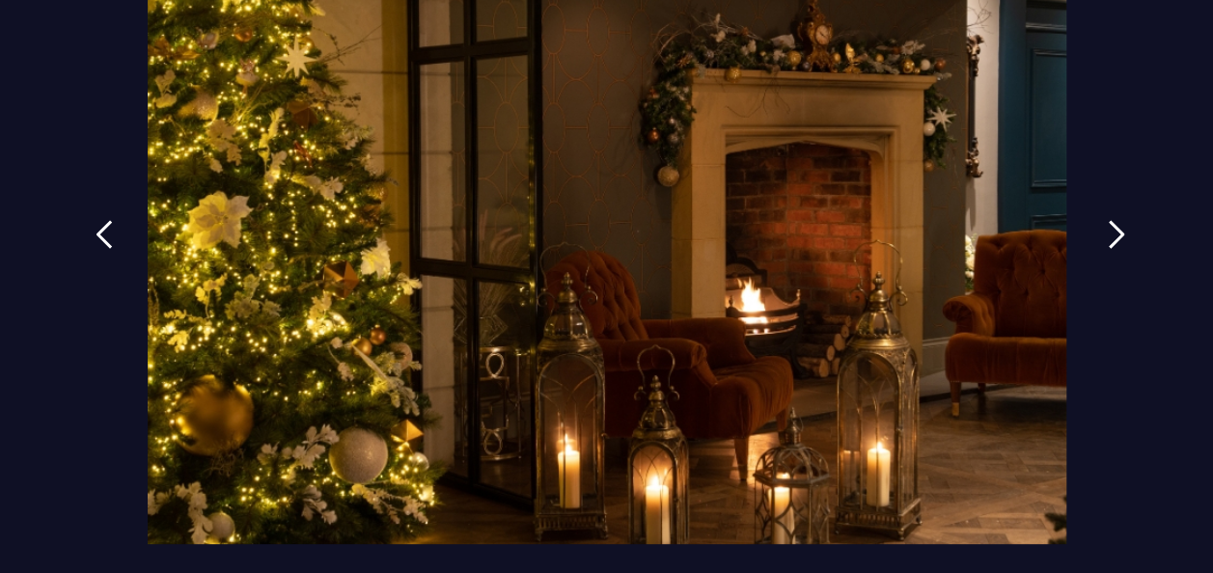
click at [1108, 237] on img at bounding box center [1116, 234] width 17 height 29
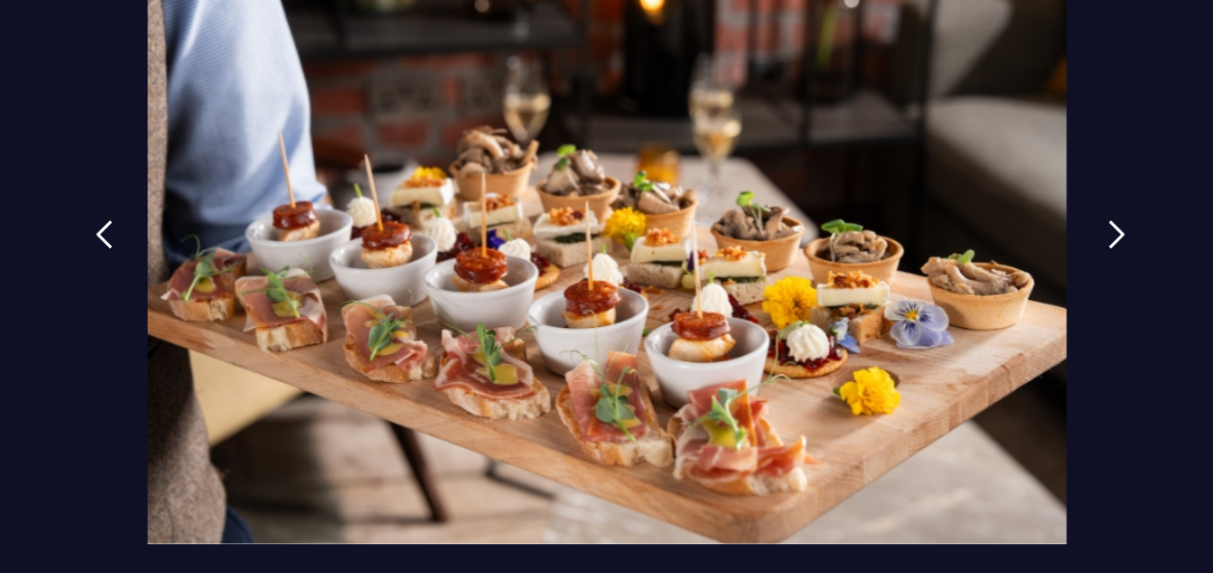
click at [1108, 237] on img at bounding box center [1116, 234] width 17 height 29
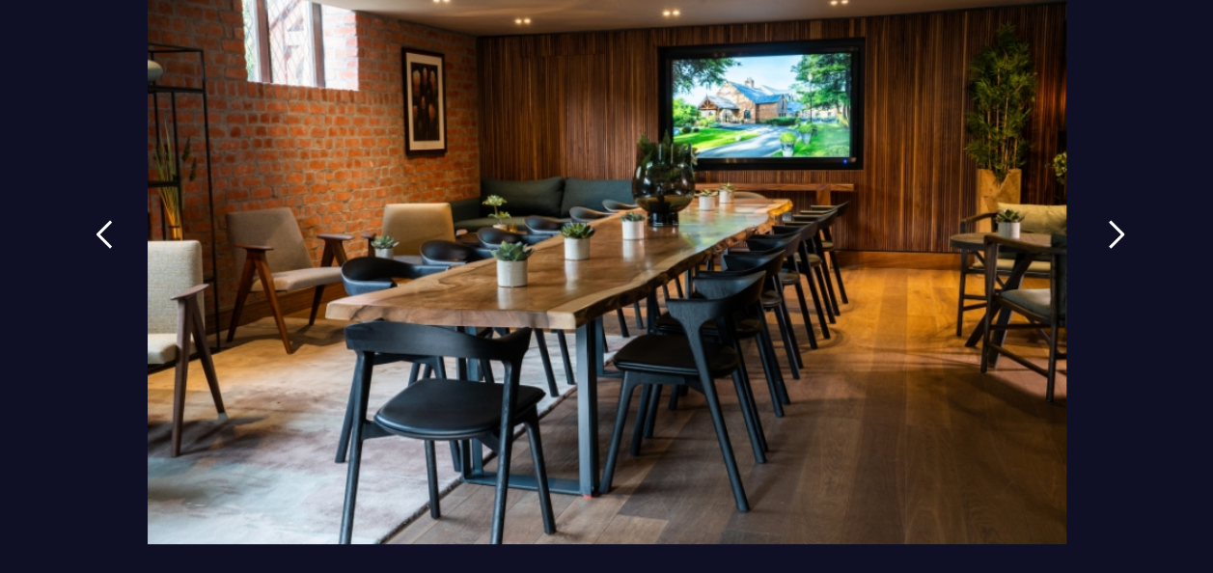
click at [1108, 237] on img at bounding box center [1116, 234] width 17 height 29
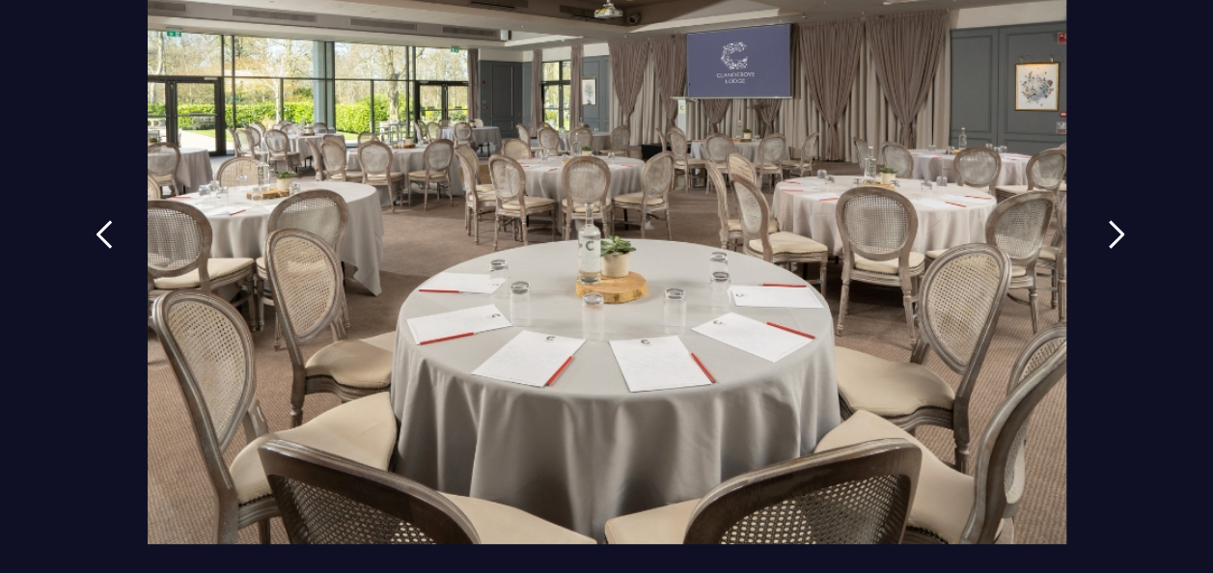
click at [1108, 237] on img at bounding box center [1116, 234] width 17 height 29
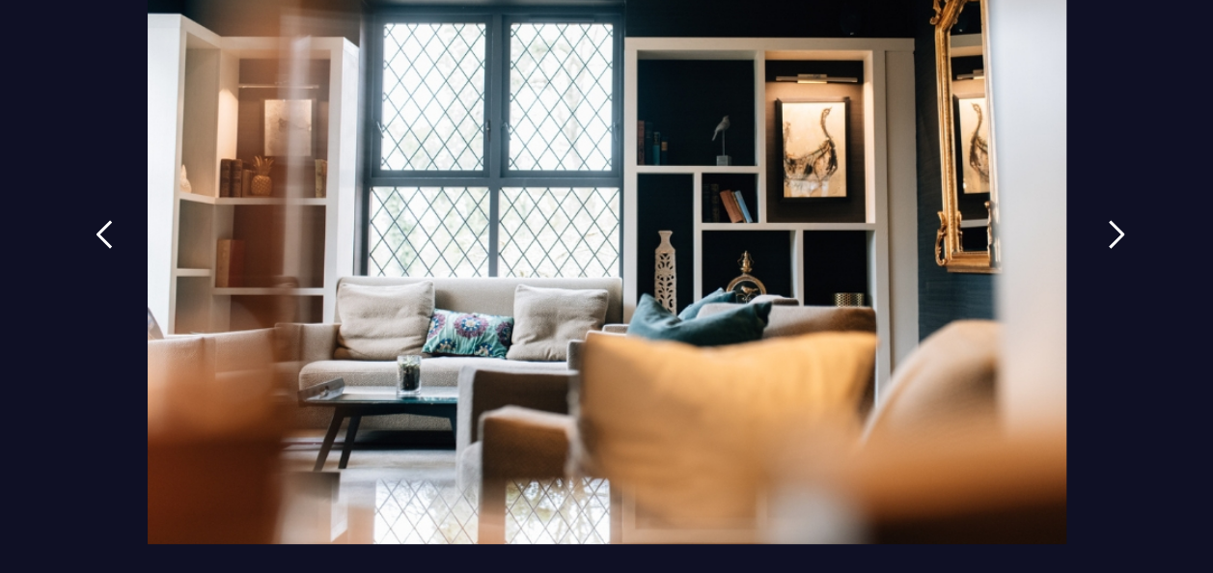
click at [1108, 237] on img at bounding box center [1116, 234] width 17 height 29
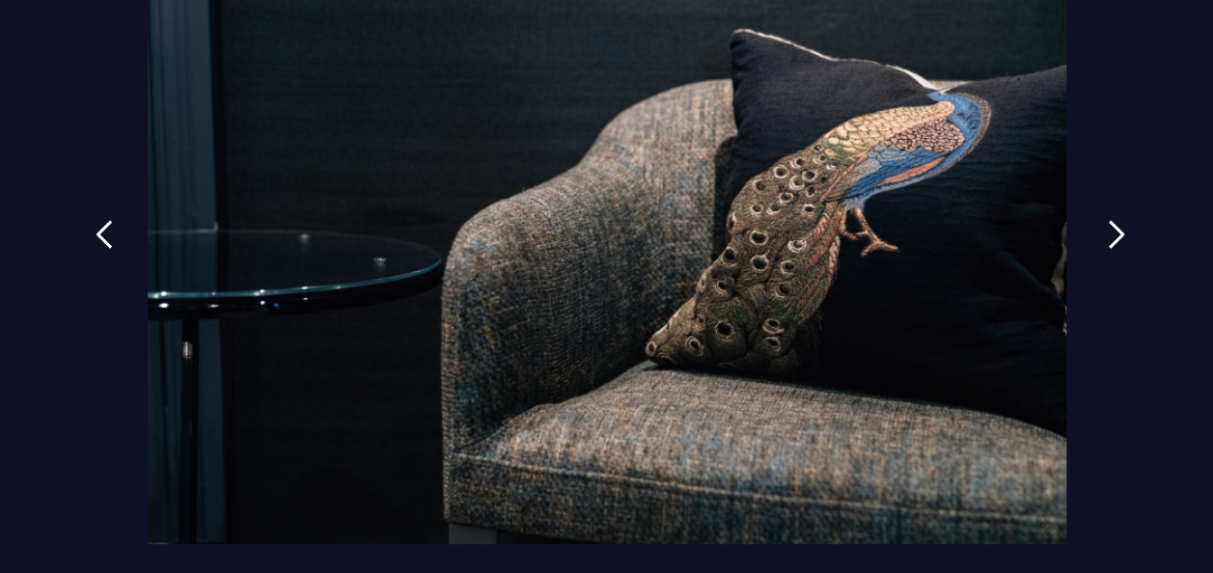
click at [1108, 237] on img at bounding box center [1116, 234] width 17 height 29
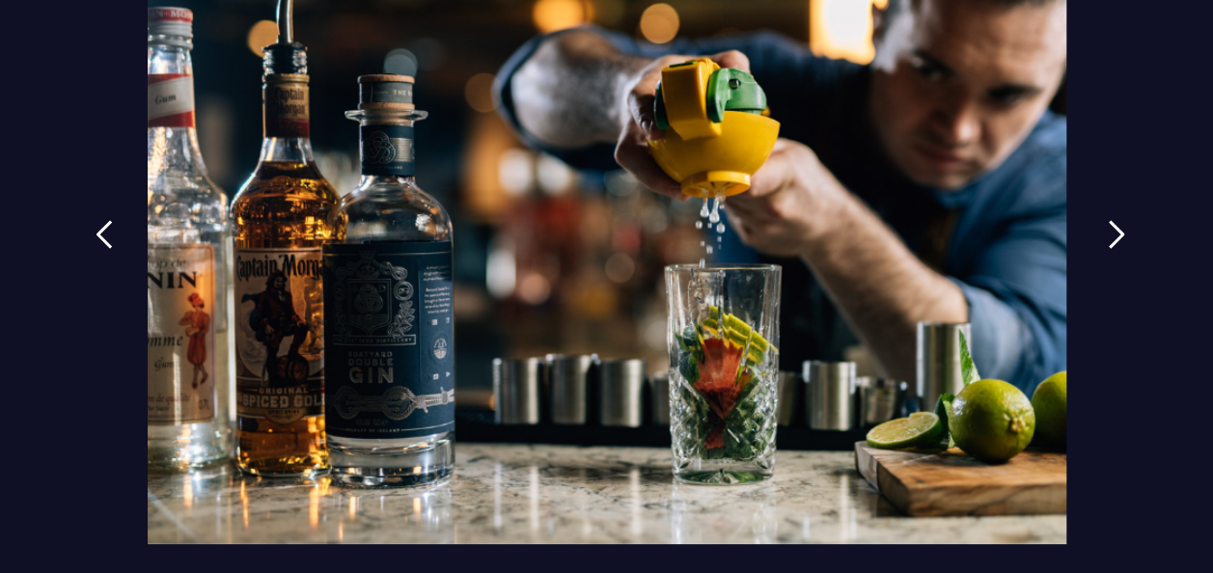
click at [1108, 237] on img at bounding box center [1116, 234] width 17 height 29
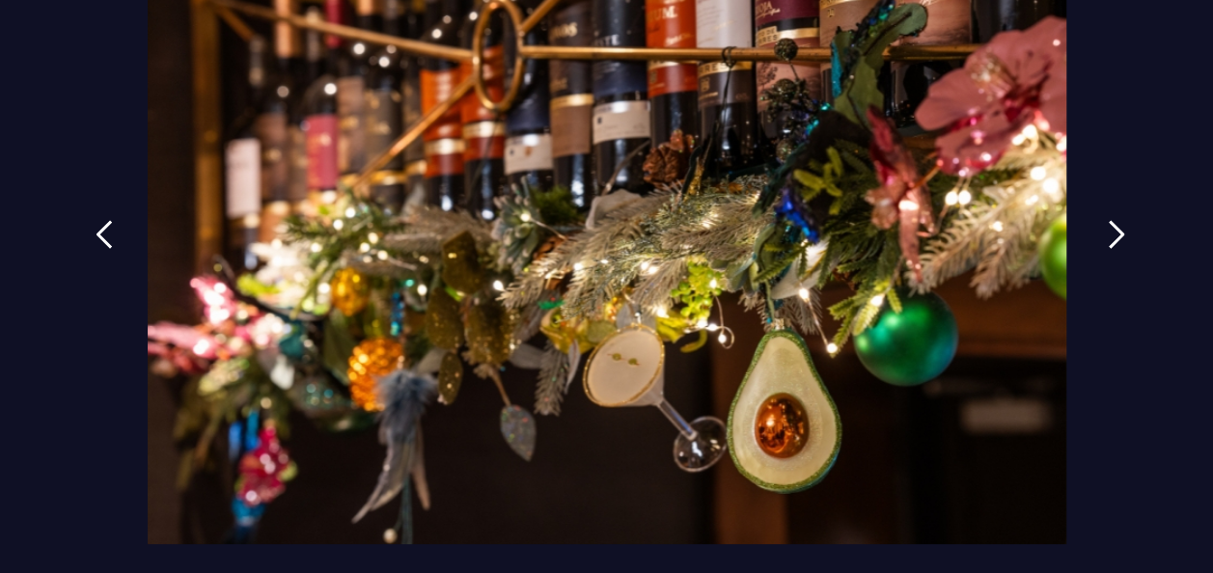
click at [1108, 237] on img at bounding box center [1116, 234] width 17 height 29
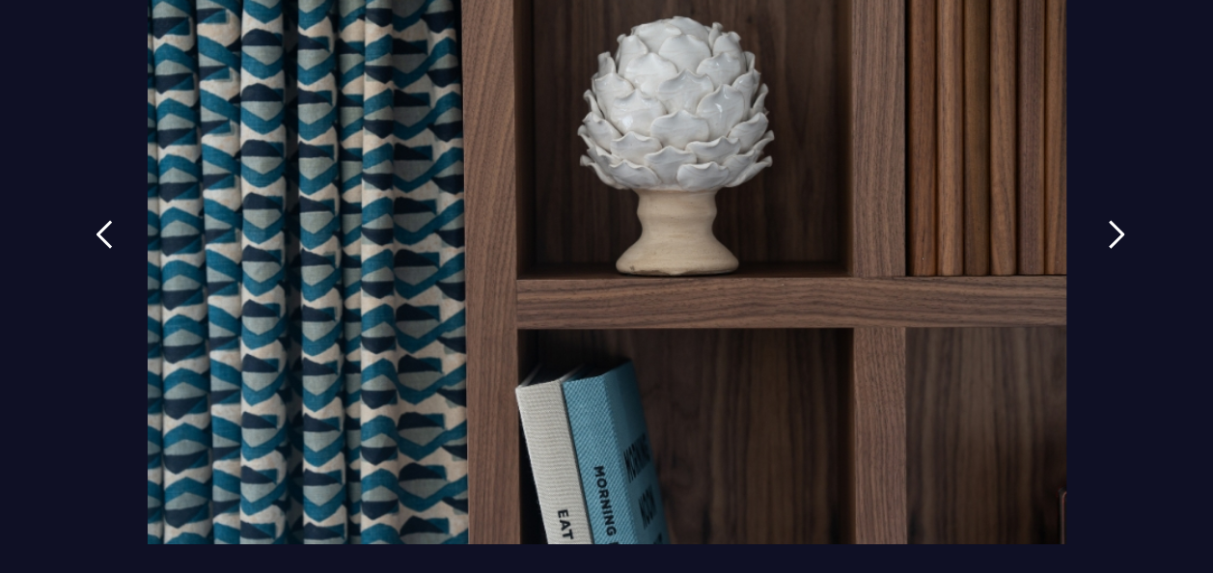
click at [1108, 237] on img at bounding box center [1116, 234] width 17 height 29
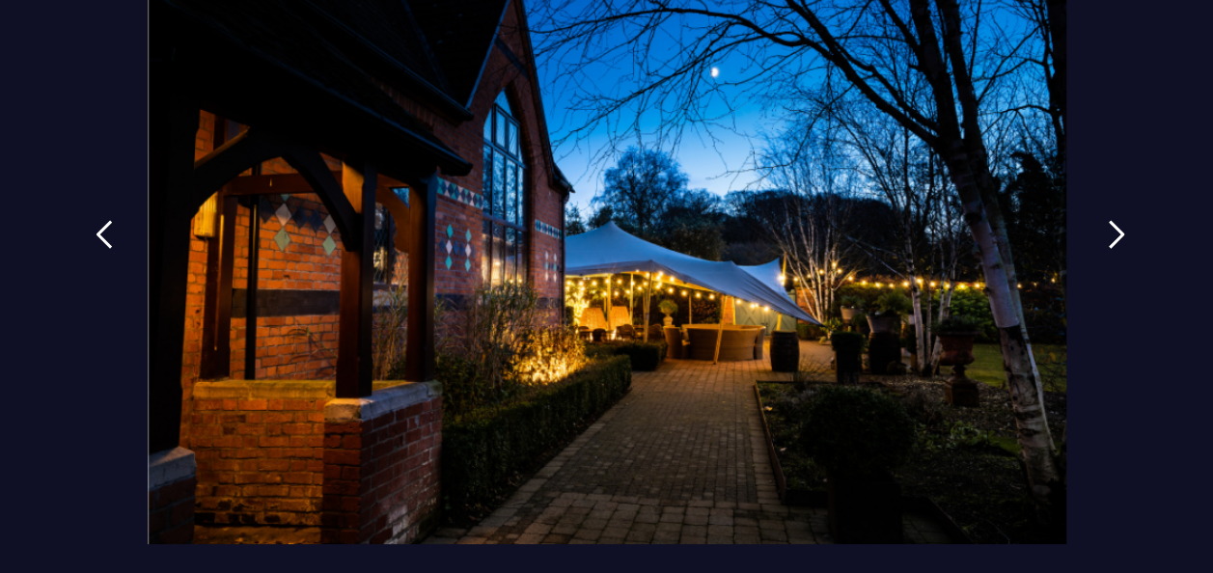
click at [1108, 237] on img at bounding box center [1116, 234] width 17 height 29
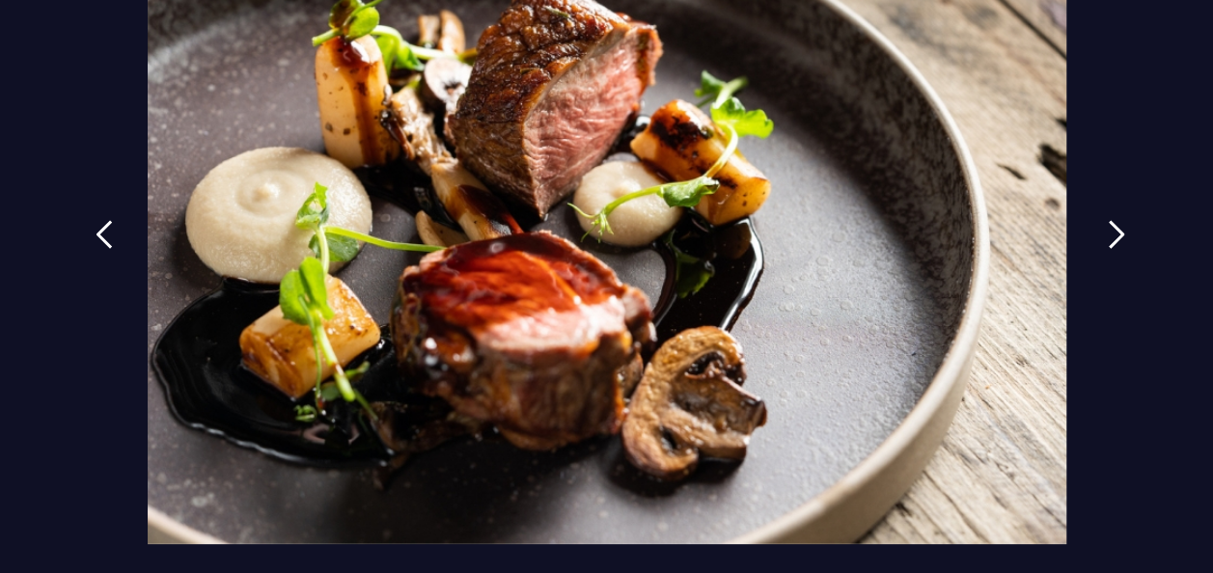
click at [1108, 237] on img at bounding box center [1116, 234] width 17 height 29
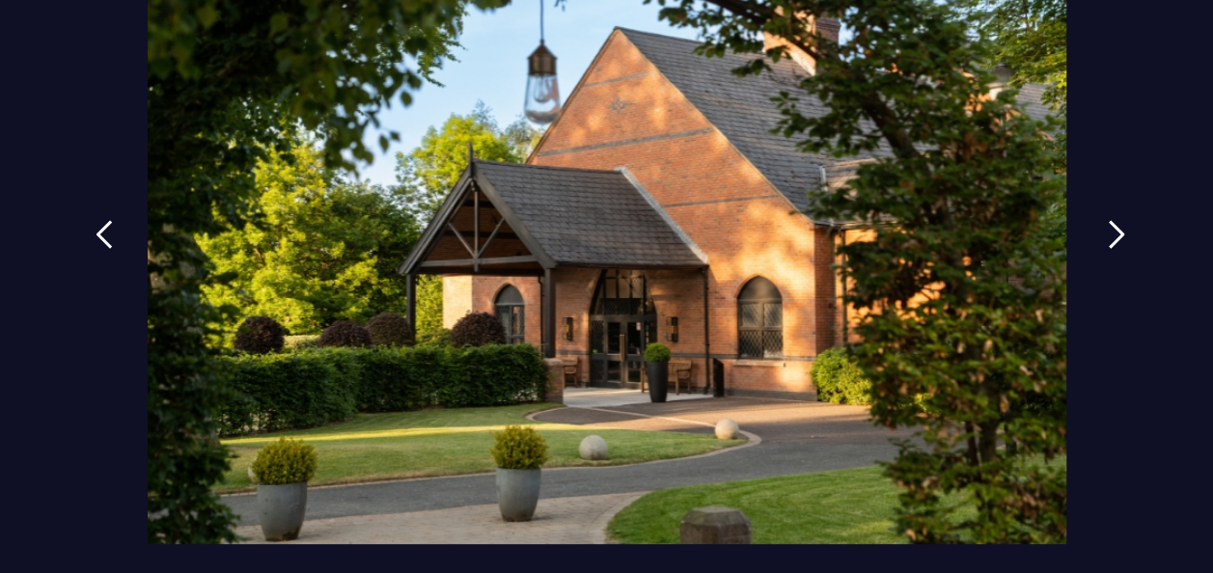
click at [1108, 237] on img at bounding box center [1116, 234] width 17 height 29
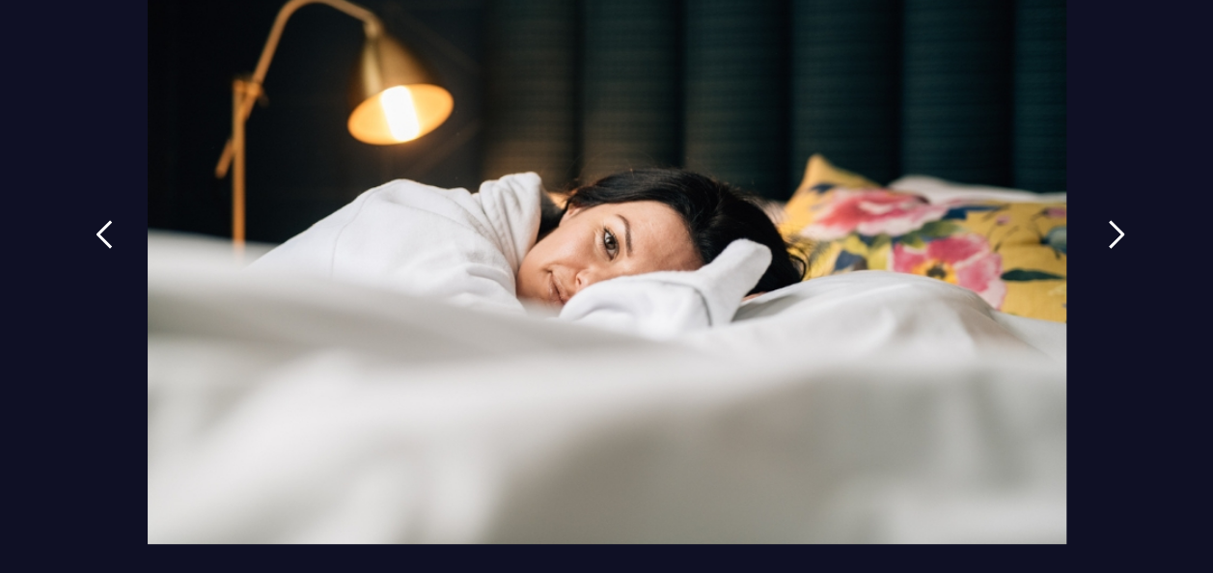
click at [1108, 237] on img at bounding box center [1116, 234] width 17 height 29
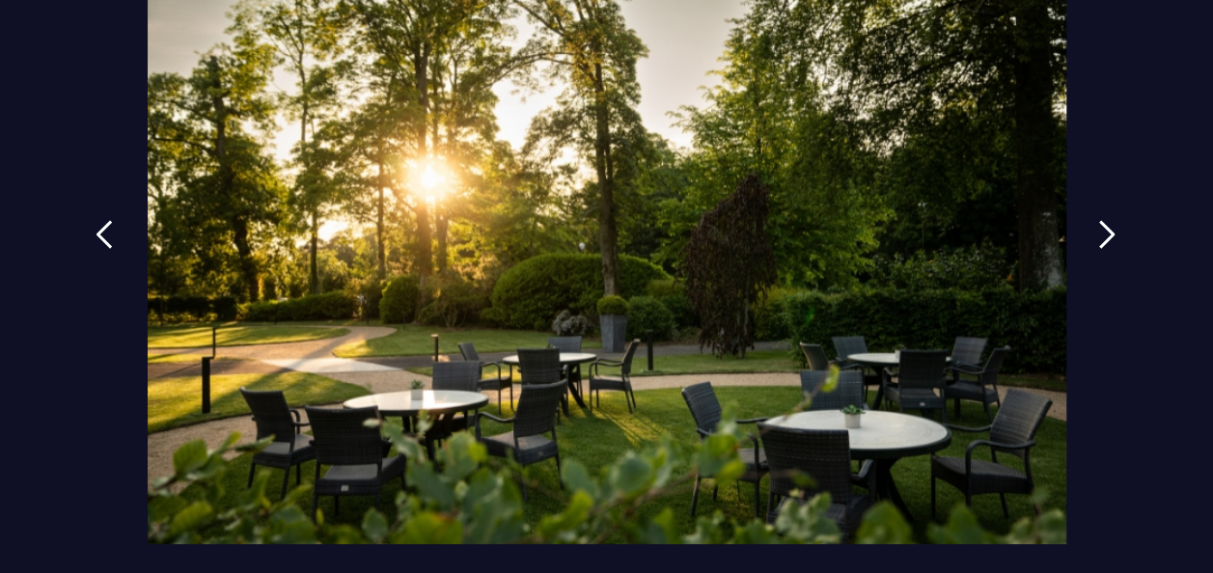
click at [81, 33] on div at bounding box center [606, 286] width 1213 height 573
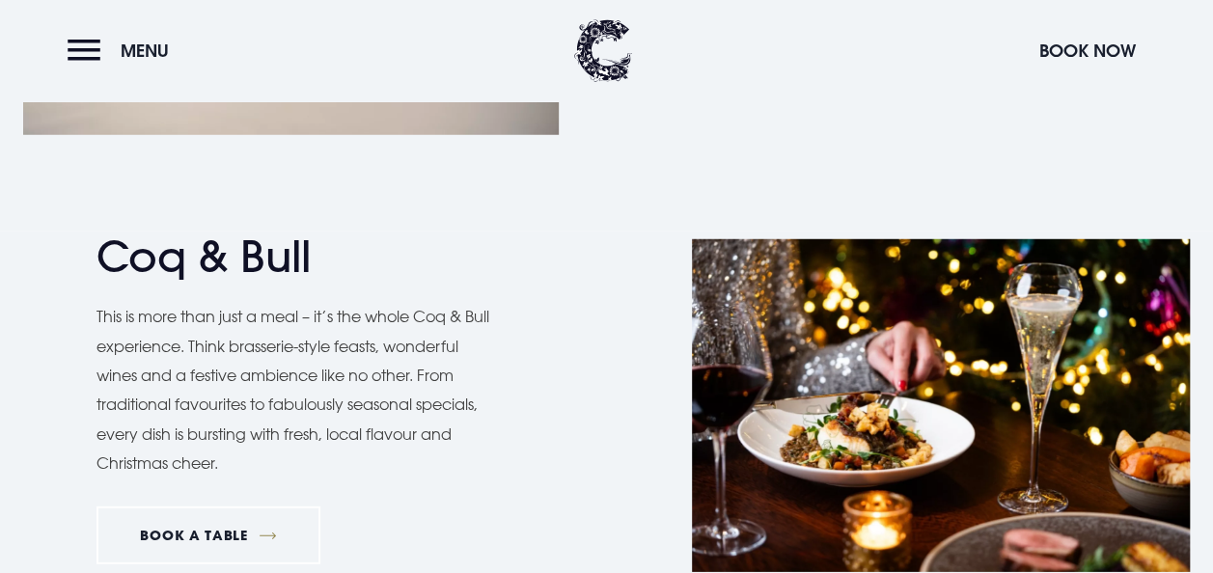
scroll to position [2564, 0]
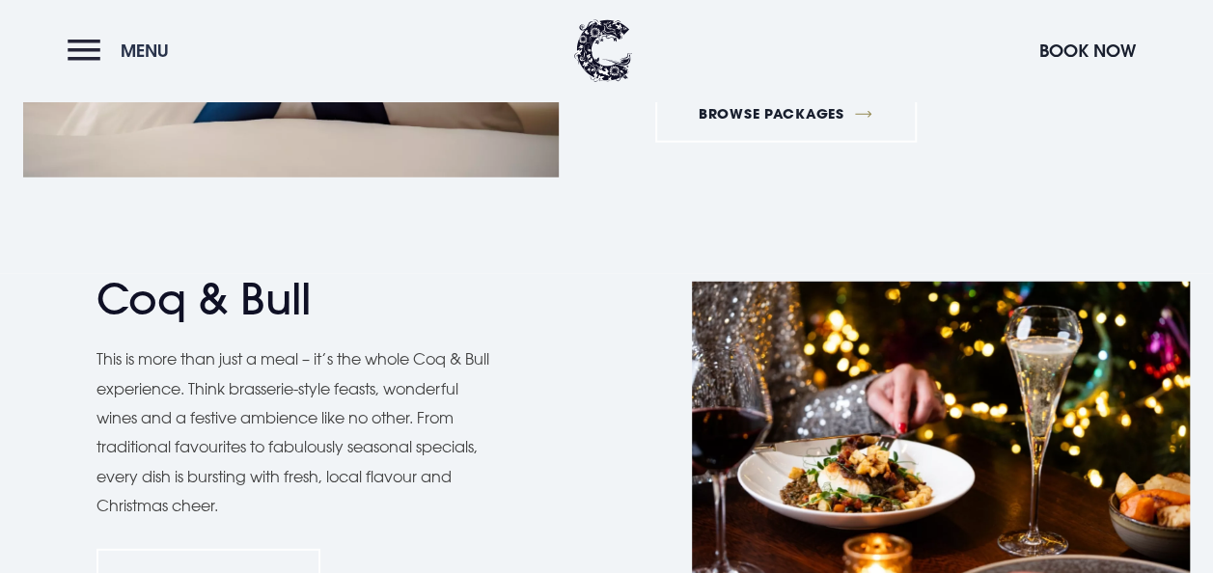
click at [98, 50] on button "Menu" at bounding box center [123, 50] width 111 height 41
